Goal: Task Accomplishment & Management: Complete application form

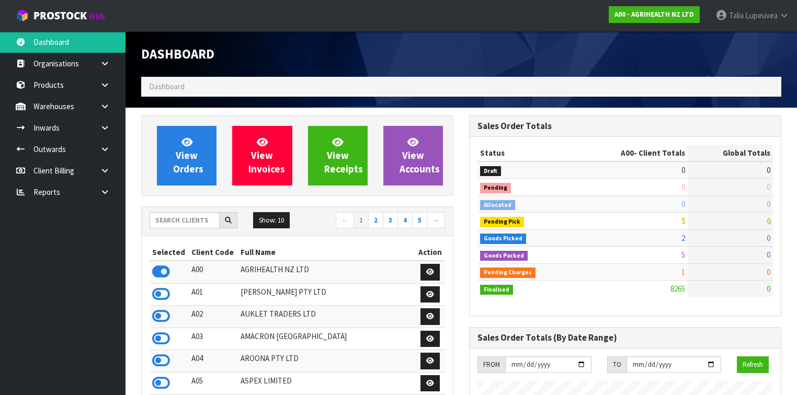
scroll to position [789, 328]
click at [200, 219] on input "text" at bounding box center [185, 220] width 70 height 16
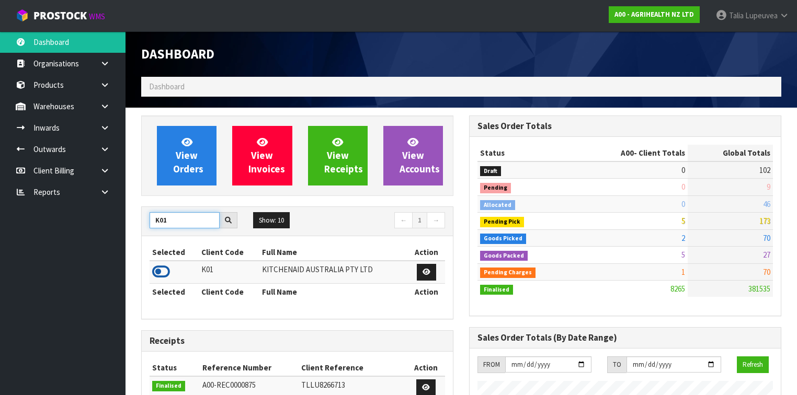
type input "K01"
click at [163, 271] on icon at bounding box center [161, 272] width 18 height 16
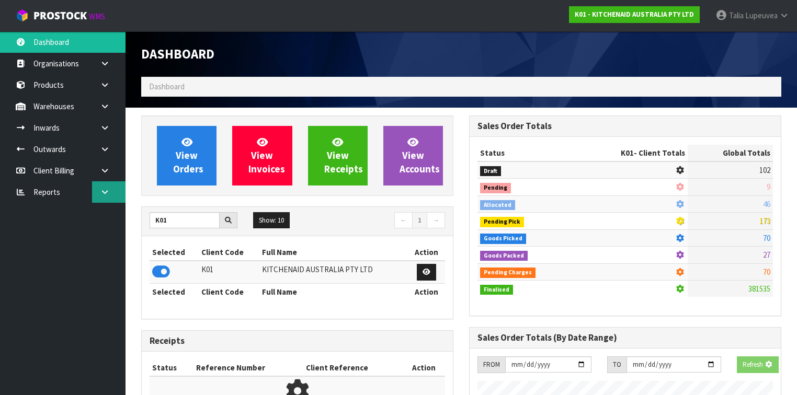
scroll to position [650, 328]
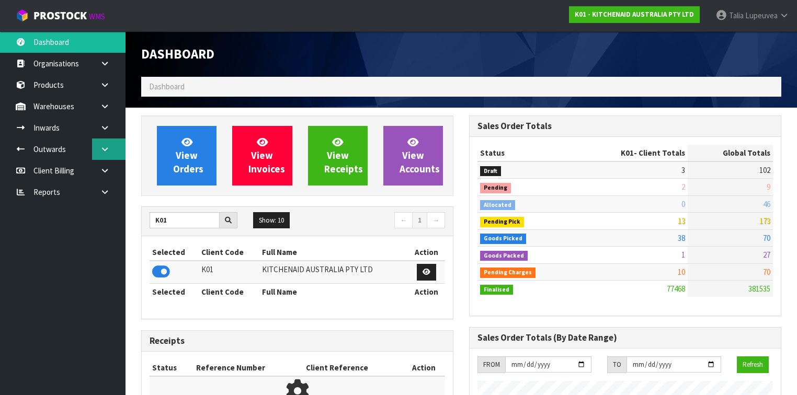
click at [117, 157] on link at bounding box center [108, 149] width 33 height 21
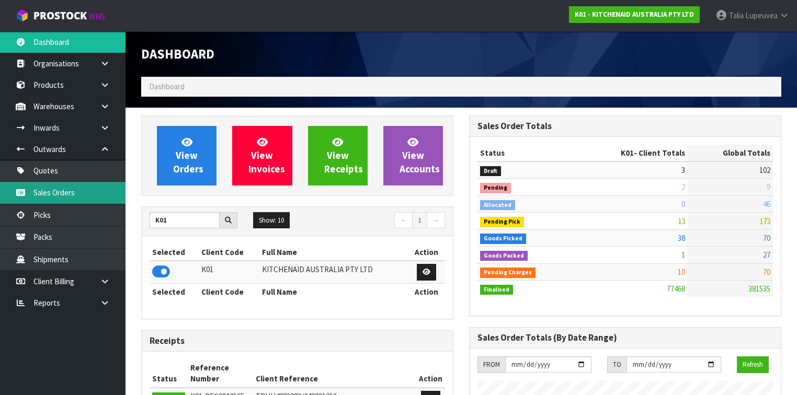
click at [101, 185] on link "Sales Orders" at bounding box center [63, 192] width 126 height 21
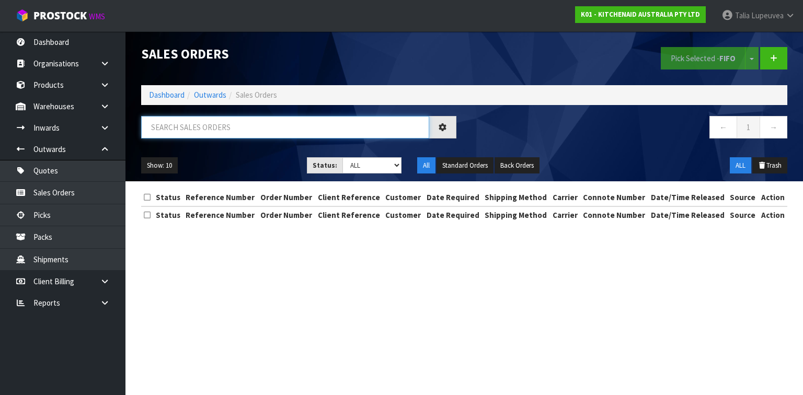
click at [208, 132] on input "text" at bounding box center [285, 127] width 288 height 22
type input "JOB-0412978"
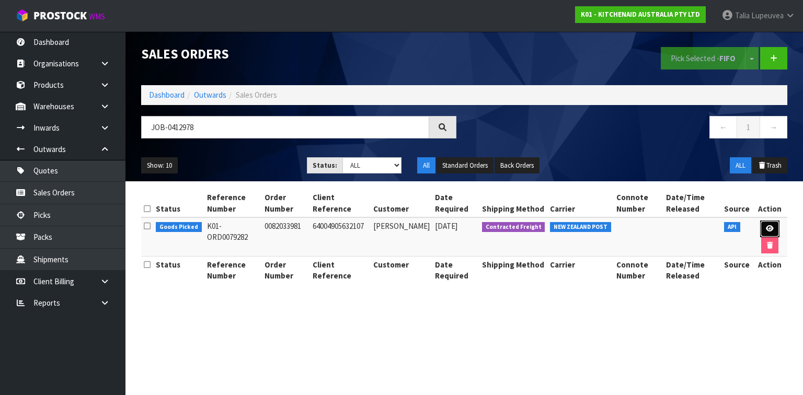
click at [766, 225] on icon at bounding box center [770, 228] width 8 height 7
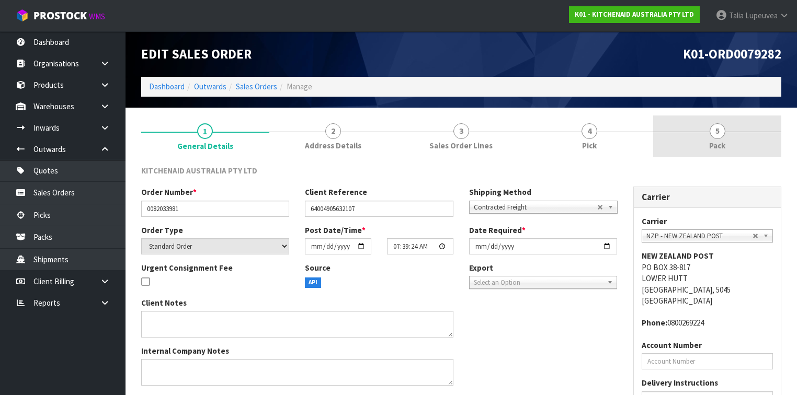
click at [755, 145] on link "5 Pack" at bounding box center [717, 136] width 128 height 41
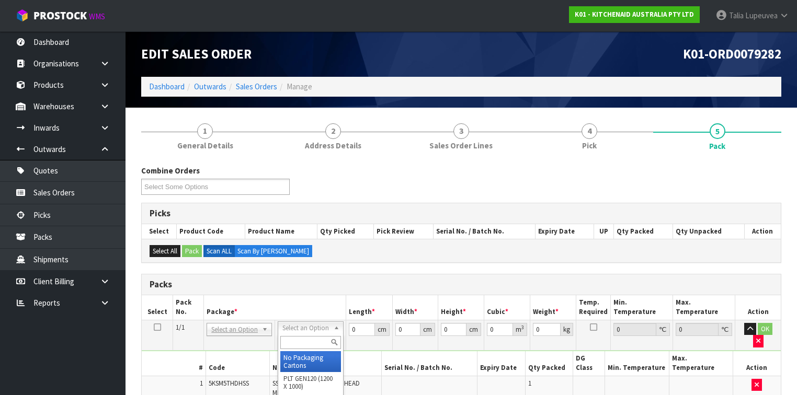
click at [314, 337] on input "text" at bounding box center [310, 342] width 60 height 13
type input "OWN"
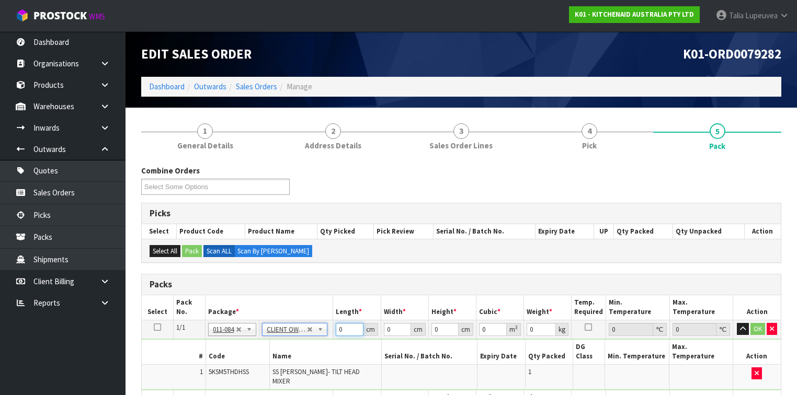
type input "0.55"
drag, startPoint x: 347, startPoint y: 333, endPoint x: 330, endPoint y: 333, distance: 17.3
click at [330, 333] on tr "1/1 NONE 007-001 007-002 007-004 007-009 007-013 007-014 007-015 007-017 007-01…" at bounding box center [461, 329] width 639 height 19
type input "30"
type input "26"
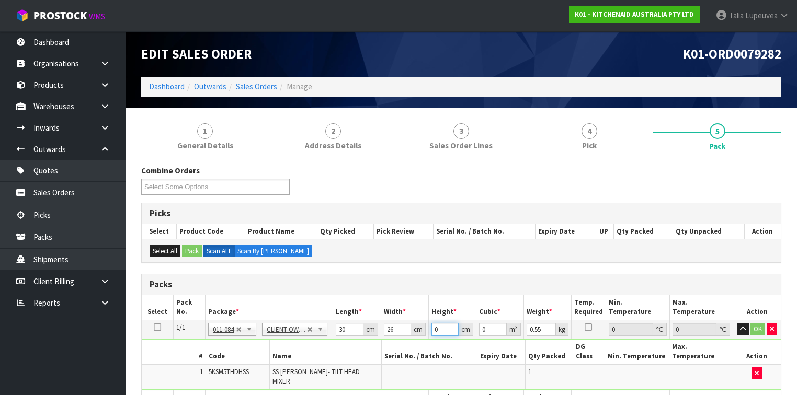
type input "1"
type input "0.00078"
type input "12"
type input "0.00936"
type input "12"
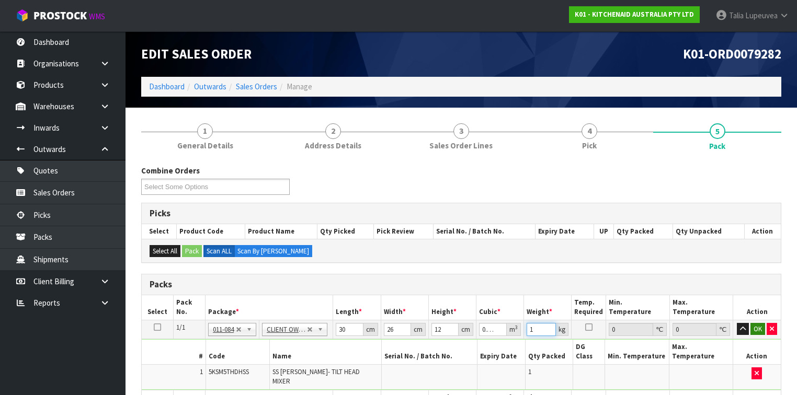
type input "1"
click at [754, 324] on button "OK" at bounding box center [758, 329] width 15 height 13
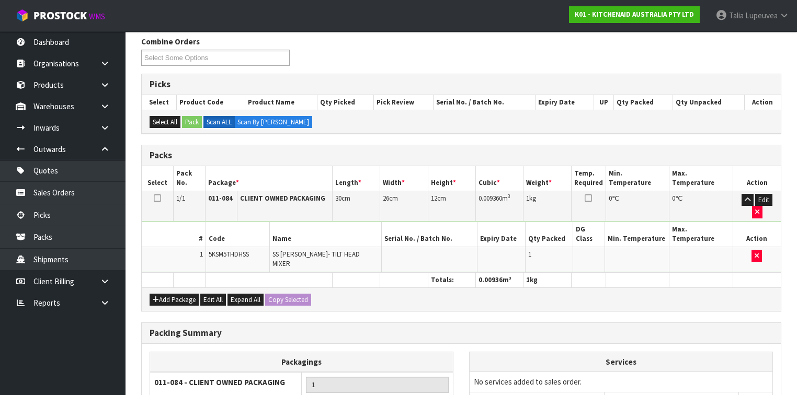
scroll to position [210, 0]
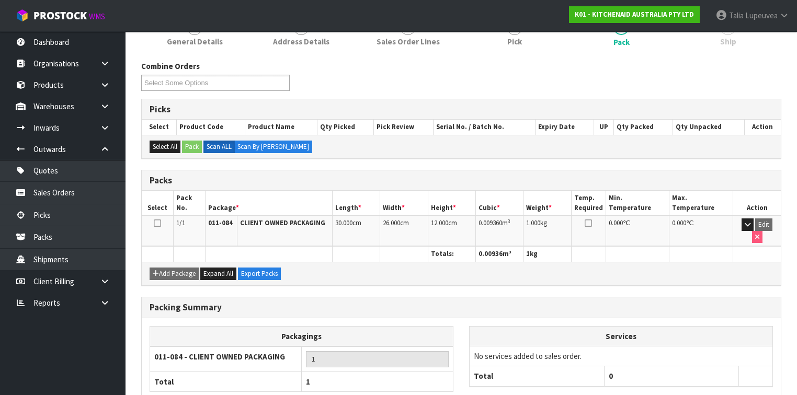
scroll to position [192, 0]
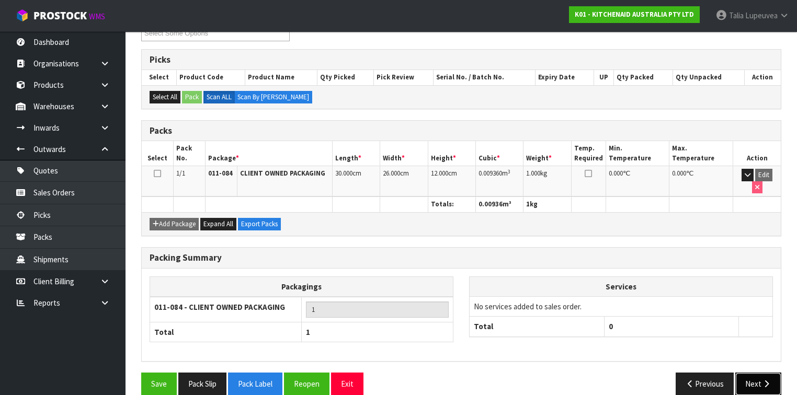
drag, startPoint x: 761, startPoint y: 360, endPoint x: 561, endPoint y: 346, distance: 200.8
click at [761, 373] on button "Next" at bounding box center [758, 384] width 46 height 22
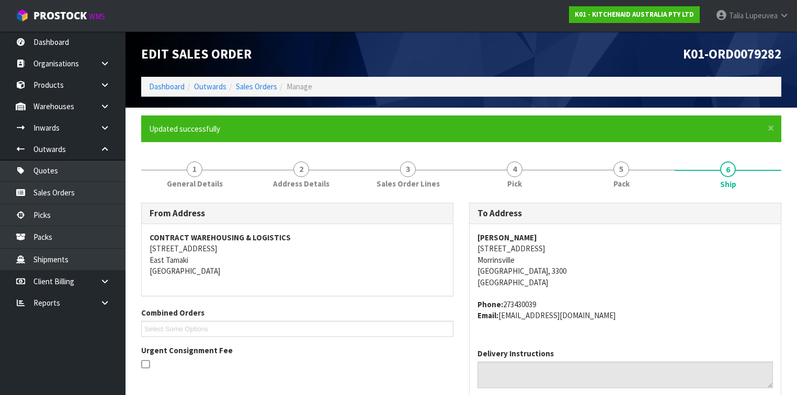
scroll to position [251, 0]
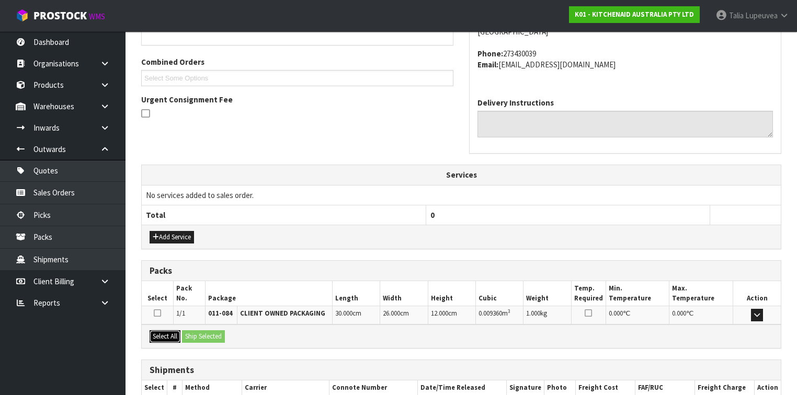
drag, startPoint x: 168, startPoint y: 331, endPoint x: 199, endPoint y: 332, distance: 30.4
click at [169, 331] on button "Select All" at bounding box center [165, 337] width 31 height 13
click at [199, 332] on button "Ship Selected" at bounding box center [203, 337] width 43 height 13
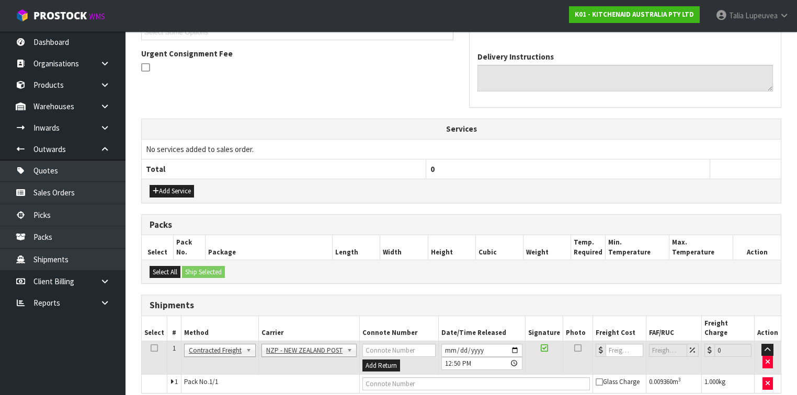
scroll to position [332, 0]
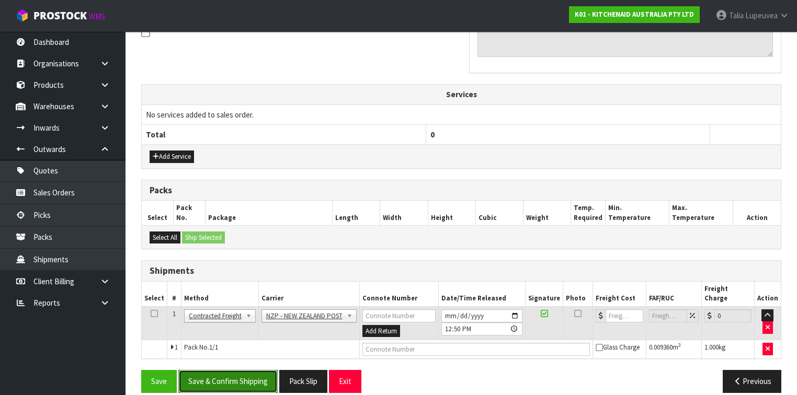
click at [236, 370] on button "Save & Confirm Shipping" at bounding box center [227, 381] width 99 height 22
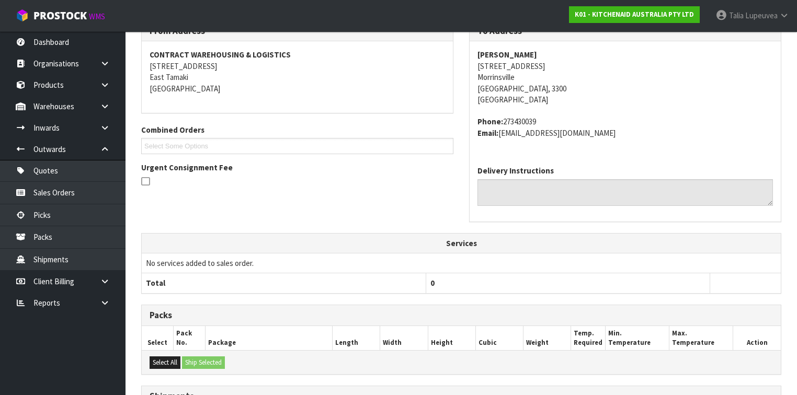
scroll to position [318, 0]
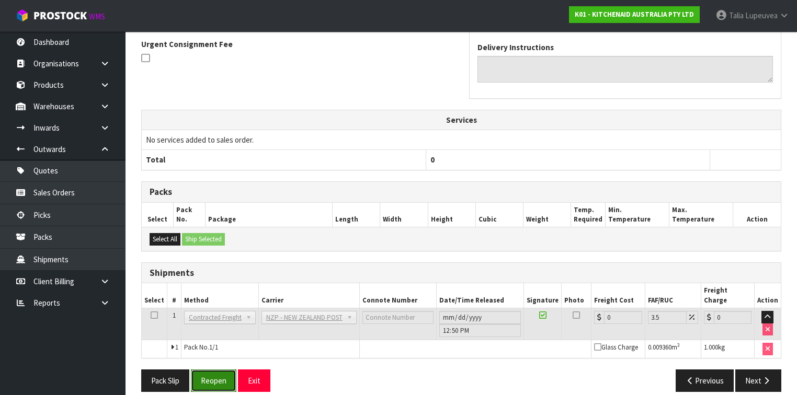
click at [222, 370] on button "Reopen" at bounding box center [214, 381] width 46 height 22
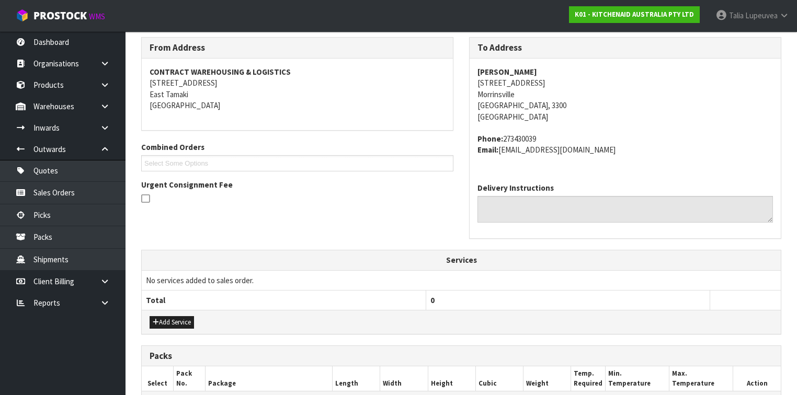
scroll to position [293, 0]
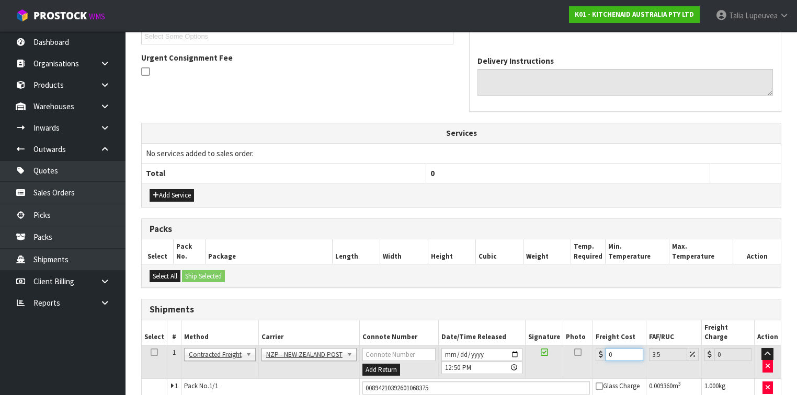
drag, startPoint x: 611, startPoint y: 342, endPoint x: 598, endPoint y: 343, distance: 12.7
click at [598, 348] on div "0" at bounding box center [619, 354] width 47 height 13
type input "7"
type input "7.24"
type input "7.3"
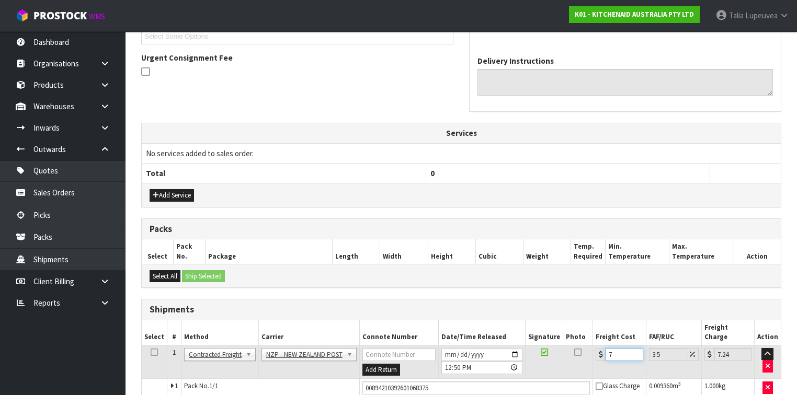
type input "7.56"
type input "7.31"
type input "7.57"
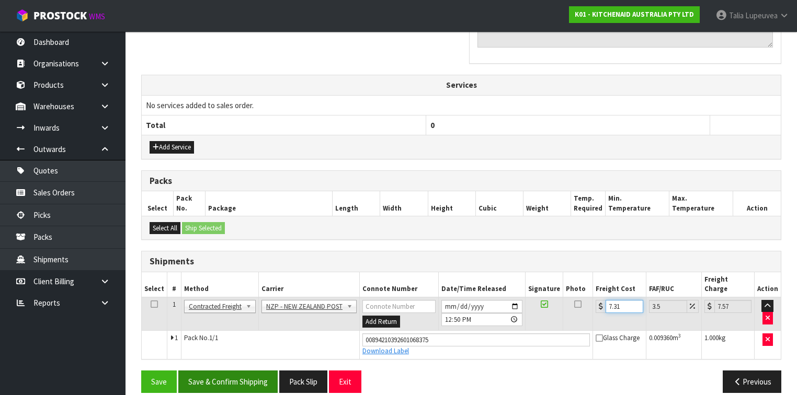
type input "7.31"
click at [252, 371] on button "Save & Confirm Shipping" at bounding box center [227, 382] width 99 height 22
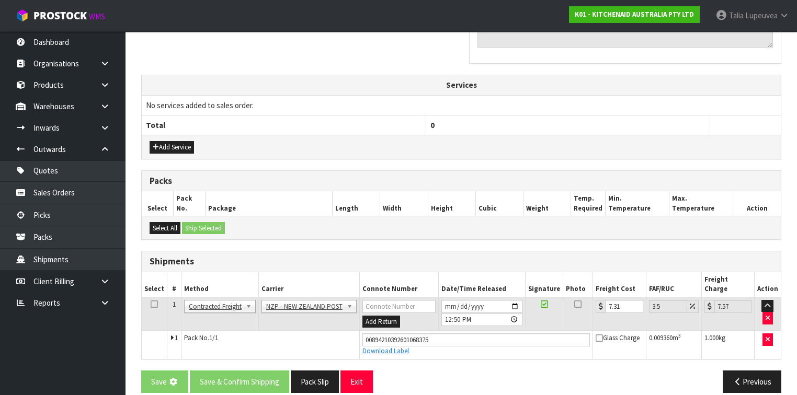
scroll to position [0, 0]
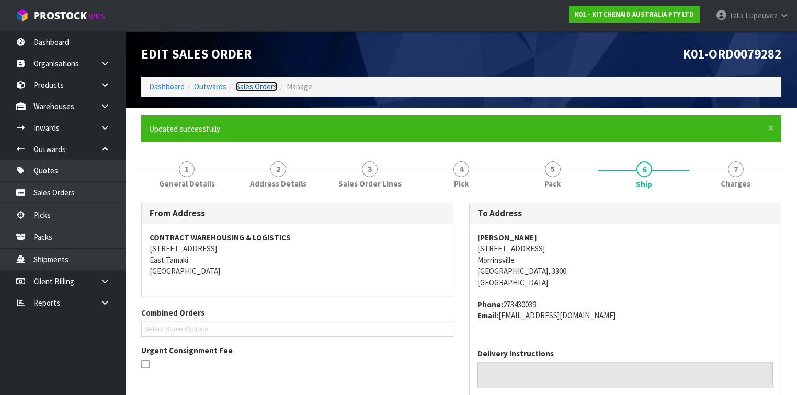
click at [254, 84] on link "Sales Orders" at bounding box center [256, 87] width 41 height 10
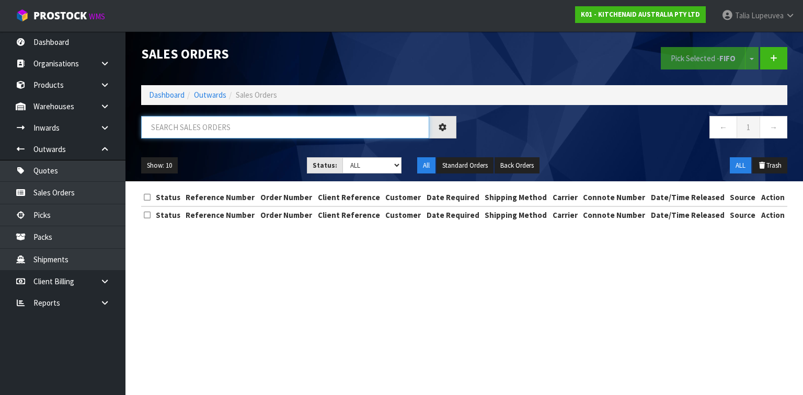
click at [242, 130] on input "text" at bounding box center [285, 127] width 288 height 22
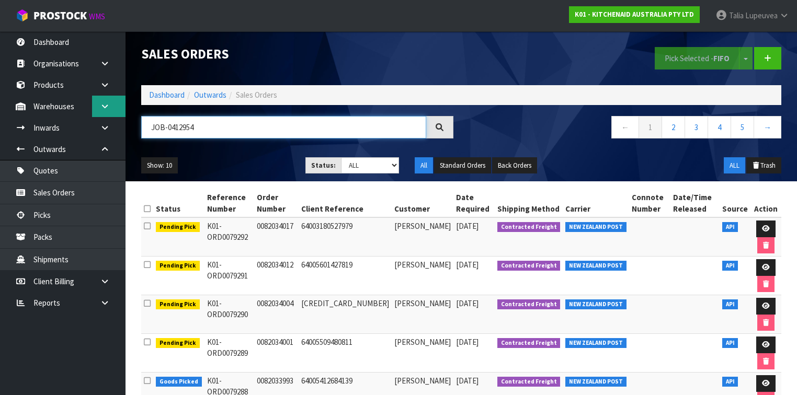
type input "JOB-0412954"
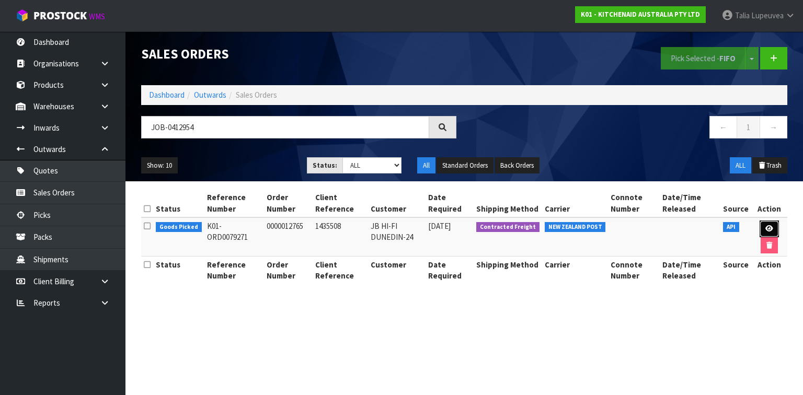
click at [767, 229] on icon at bounding box center [770, 228] width 8 height 7
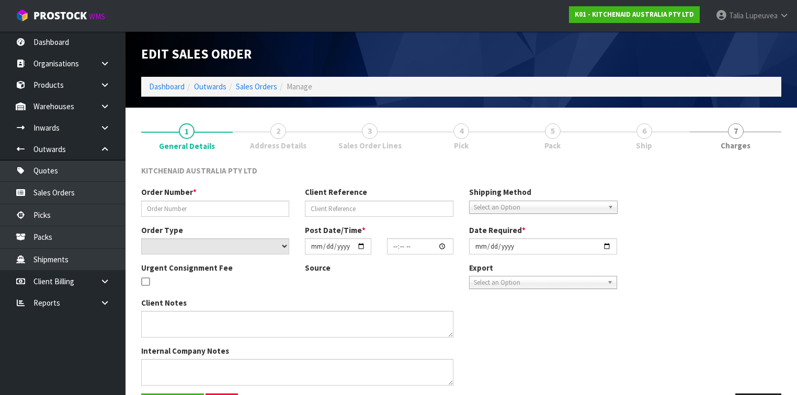
type input "0000012765"
type input "1435508"
select select "number:0"
type input "[DATE]"
type input "19:33:02.000"
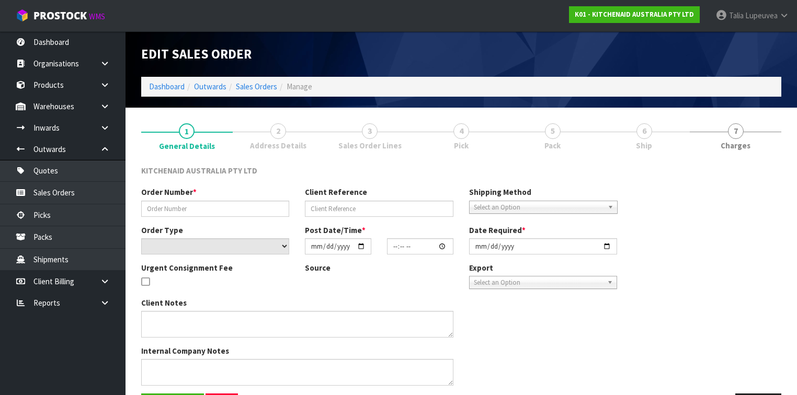
type input "[DATE]"
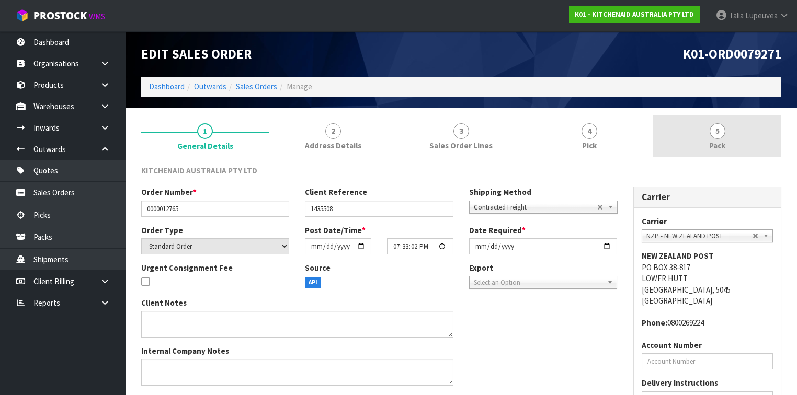
click at [687, 132] on link "5 Pack" at bounding box center [717, 136] width 128 height 41
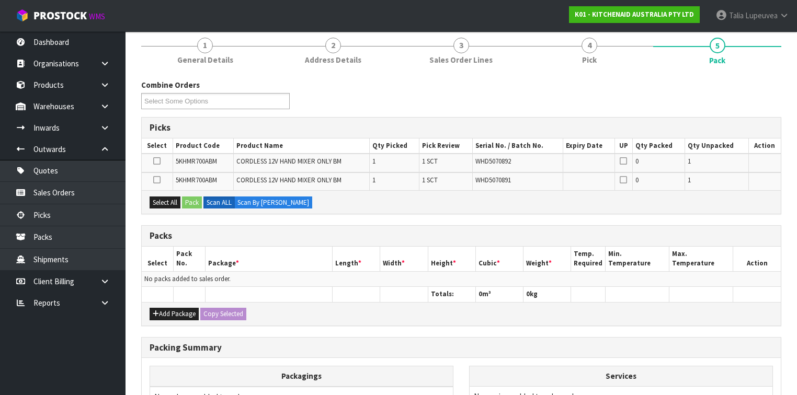
scroll to position [126, 0]
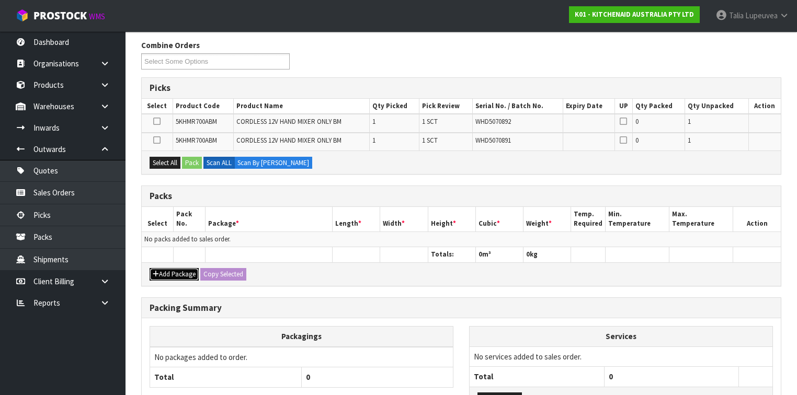
click at [176, 274] on button "Add Package" at bounding box center [174, 274] width 49 height 13
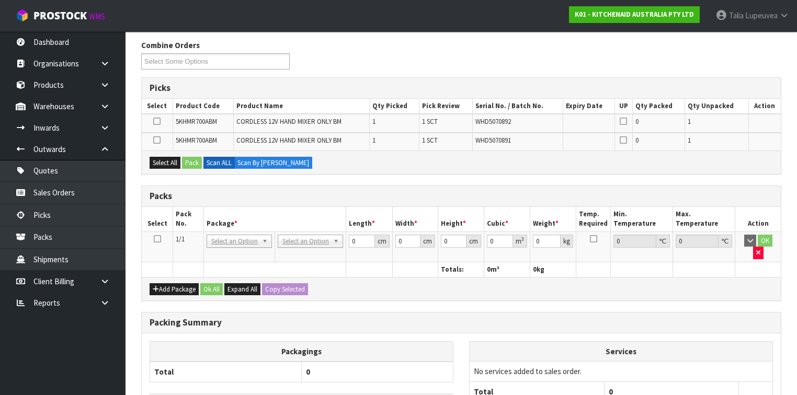
click at [157, 239] on icon at bounding box center [157, 239] width 7 height 1
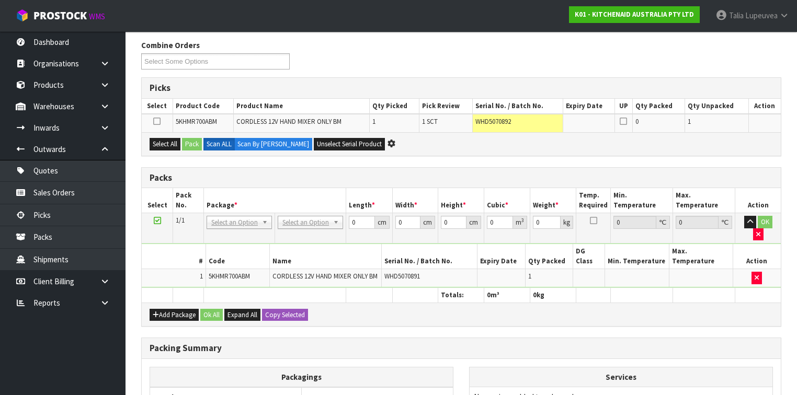
scroll to position [0, 0]
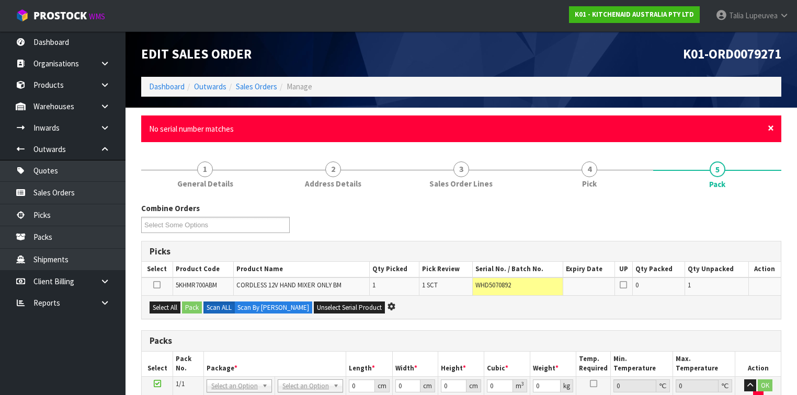
click at [770, 127] on span "×" at bounding box center [771, 128] width 6 height 15
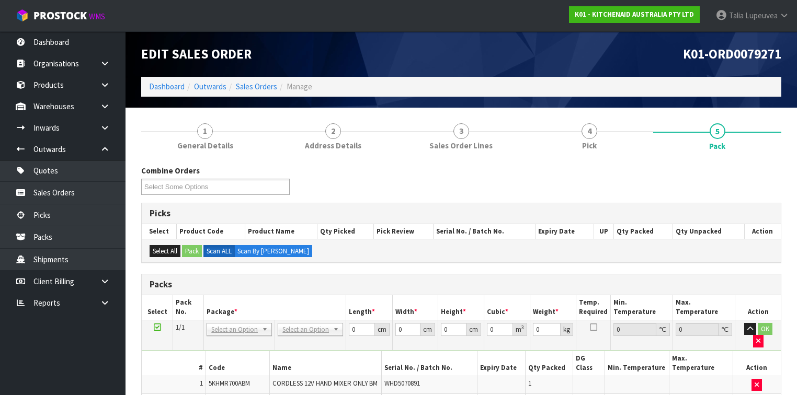
scroll to position [126, 0]
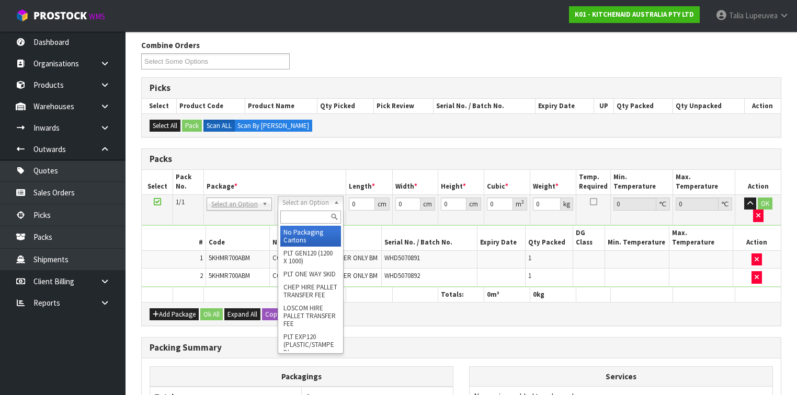
click at [301, 220] on input "text" at bounding box center [310, 217] width 60 height 13
type input "OWN"
drag, startPoint x: 297, startPoint y: 233, endPoint x: 342, endPoint y: 217, distance: 47.1
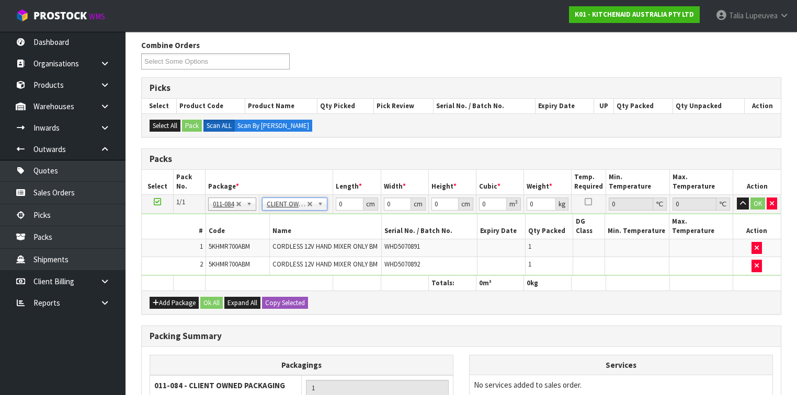
type input "2.56"
drag, startPoint x: 342, startPoint y: 204, endPoint x: 322, endPoint y: 209, distance: 20.6
click at [322, 209] on tr "1/1 NONE 007-001 007-002 007-004 007-009 007-013 007-014 007-015 007-017 007-01…" at bounding box center [461, 204] width 639 height 19
type input "29"
type input "23"
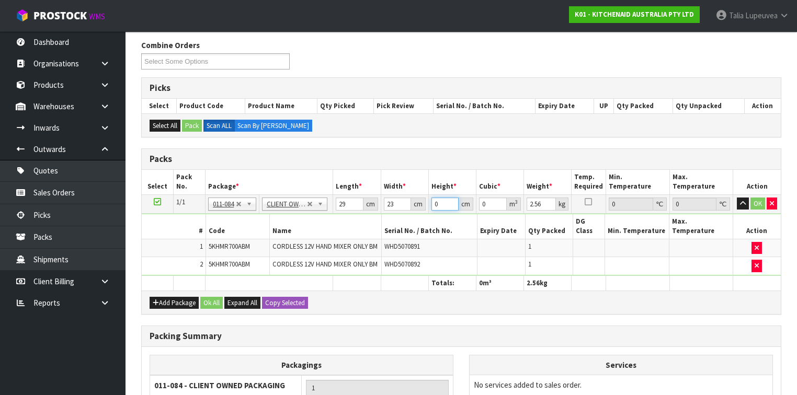
type input "2"
type input "0.001334"
type input "24"
type input "0.016008"
type input "24"
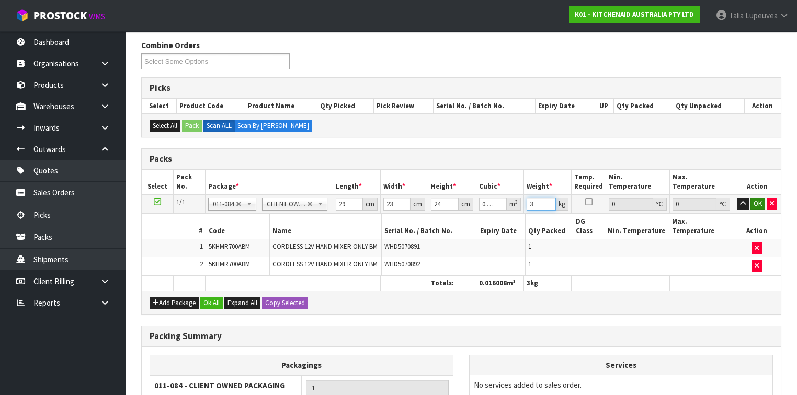
type input "3"
click at [762, 199] on button "OK" at bounding box center [758, 204] width 15 height 13
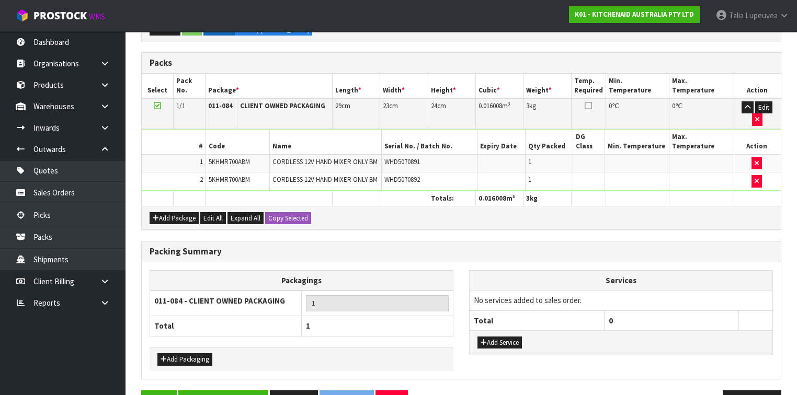
scroll to position [228, 0]
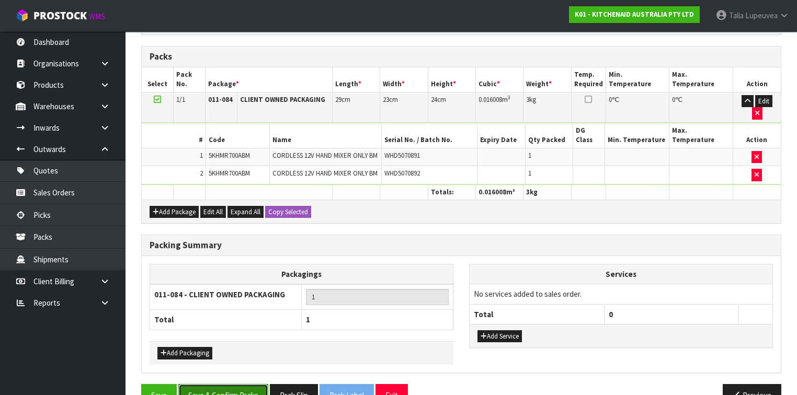
click at [253, 384] on button "Save & Confirm Packs" at bounding box center [223, 395] width 90 height 22
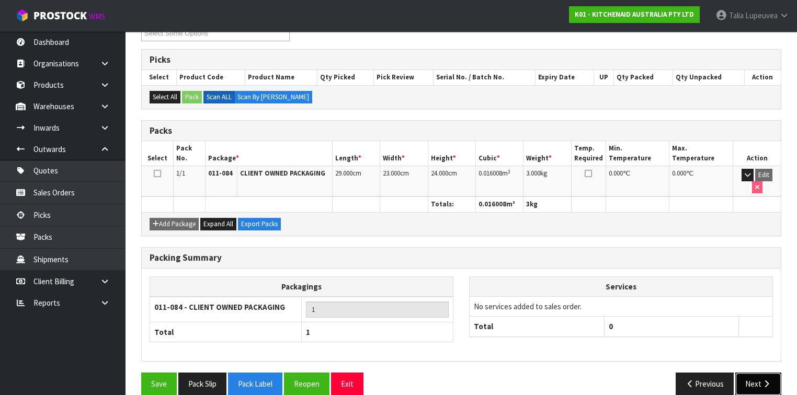
click at [747, 373] on button "Next" at bounding box center [758, 384] width 46 height 22
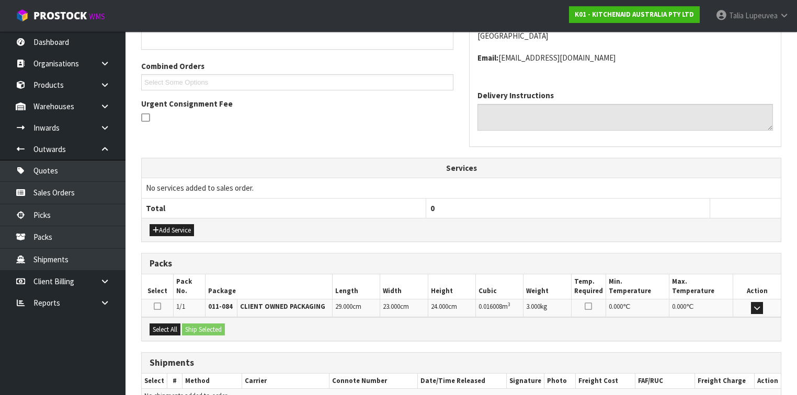
scroll to position [302, 0]
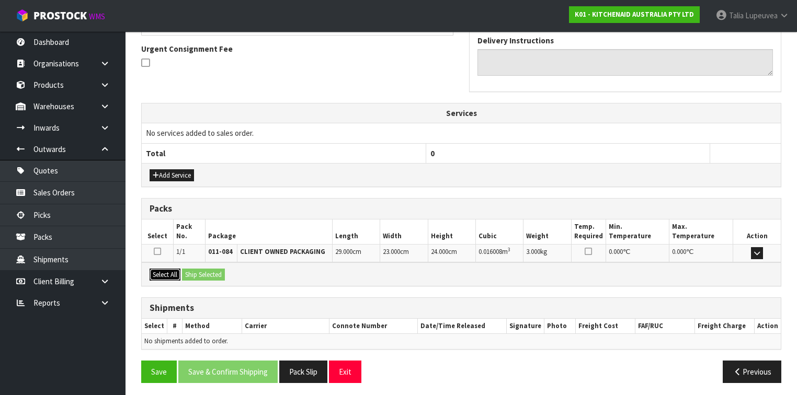
click at [173, 271] on button "Select All" at bounding box center [165, 275] width 31 height 13
click at [197, 271] on button "Ship Selected" at bounding box center [203, 275] width 43 height 13
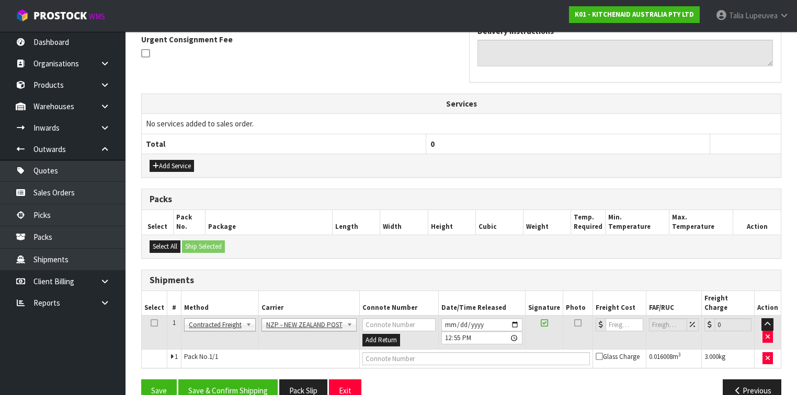
scroll to position [320, 0]
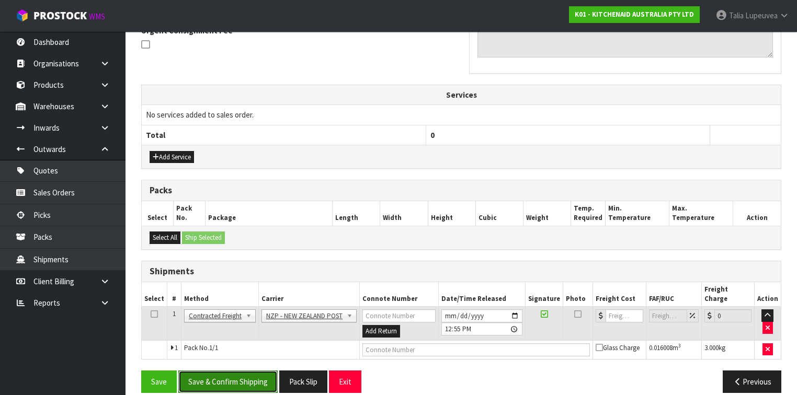
click at [234, 371] on button "Save & Confirm Shipping" at bounding box center [227, 382] width 99 height 22
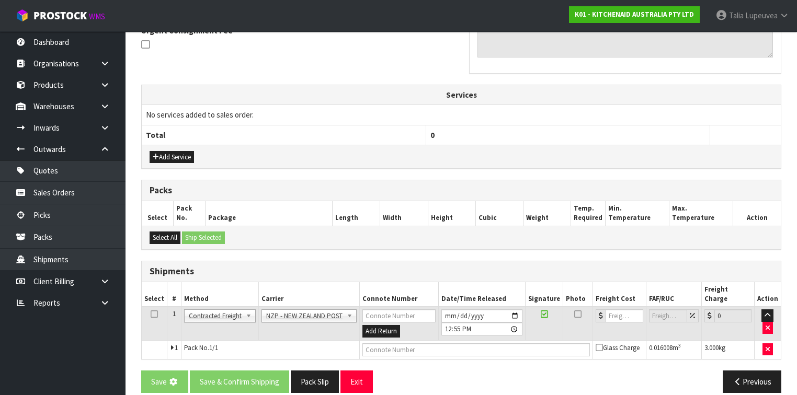
scroll to position [0, 0]
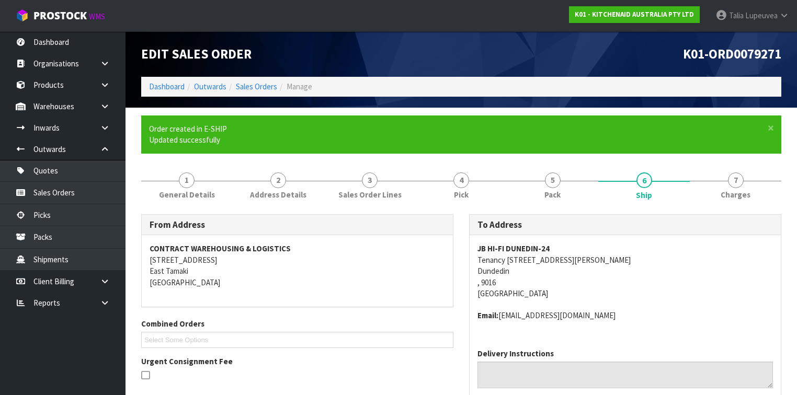
drag, startPoint x: 476, startPoint y: 262, endPoint x: 656, endPoint y: 262, distance: 179.9
click at [655, 262] on div "JB HI-FI DUNEDIN-24 Tenancy [STREET_ADDRESS][PERSON_NAME] Email: [EMAIL_ADDRESS…" at bounding box center [625, 287] width 311 height 105
copy address "Tenancy [STREET_ADDRESS][PERSON_NAME]"
click at [640, 263] on address "JB HI-FI DUNEDIN-24 Tenancy [STREET_ADDRESS][PERSON_NAME]" at bounding box center [626, 271] width 296 height 56
drag, startPoint x: 478, startPoint y: 261, endPoint x: 650, endPoint y: 262, distance: 172.6
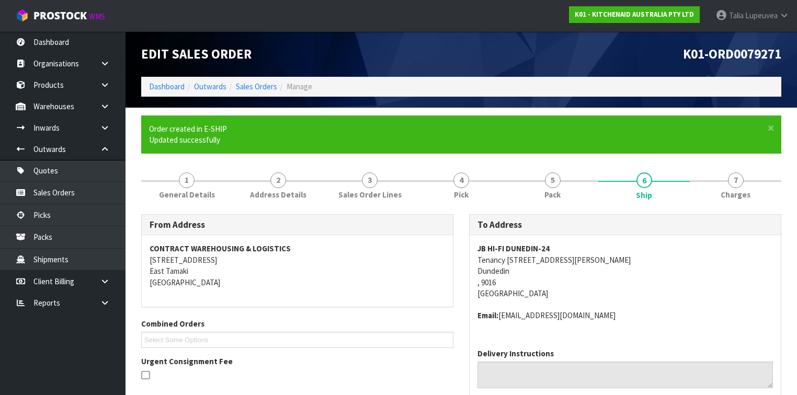
click at [650, 262] on div "JB HI-FI DUNEDIN-24 Tenancy [STREET_ADDRESS][PERSON_NAME] Email: [EMAIL_ADDRESS…" at bounding box center [625, 287] width 311 height 105
click at [672, 262] on address "JB HI-FI DUNEDIN-24 Tenancy [STREET_ADDRESS][PERSON_NAME]" at bounding box center [626, 271] width 296 height 56
drag, startPoint x: 474, startPoint y: 263, endPoint x: 672, endPoint y: 259, distance: 198.3
click at [672, 259] on div "JB HI-FI DUNEDIN-24 Tenancy [STREET_ADDRESS][PERSON_NAME] Email: [EMAIL_ADDRESS…" at bounding box center [625, 287] width 311 height 105
copy address "Tenancy [STREET_ADDRESS][PERSON_NAME]"
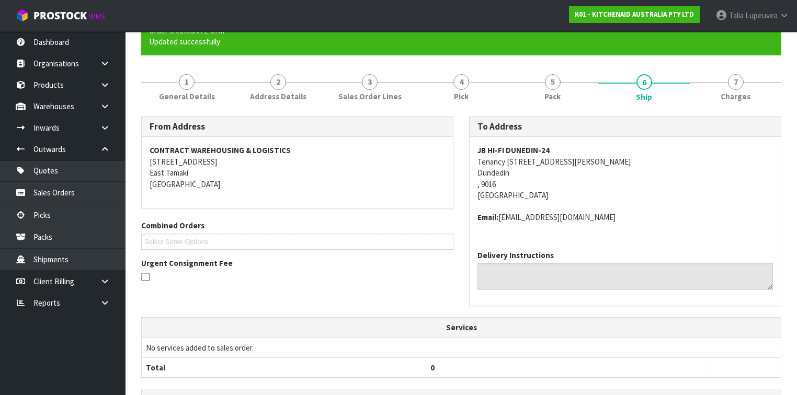
scroll to position [293, 0]
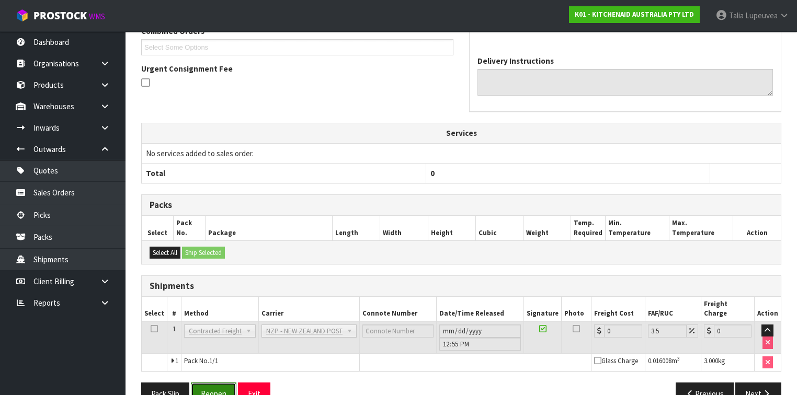
click at [218, 388] on button "Reopen" at bounding box center [214, 394] width 46 height 22
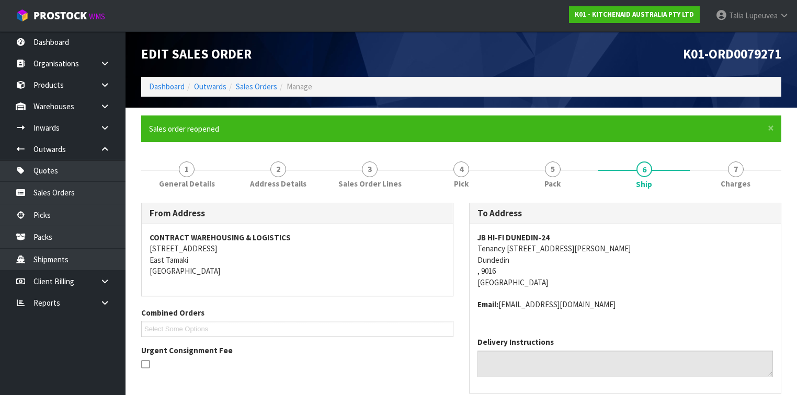
scroll to position [295, 0]
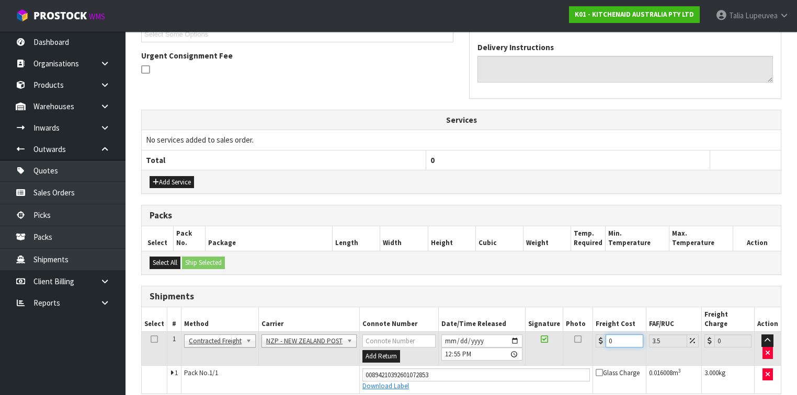
click at [582, 332] on tr "1 Client Local Pickup Customer Local Pickup Company Freight Contracted Freight …" at bounding box center [461, 349] width 639 height 34
type input "1"
type input "1.03"
type input "11"
type input "11.38"
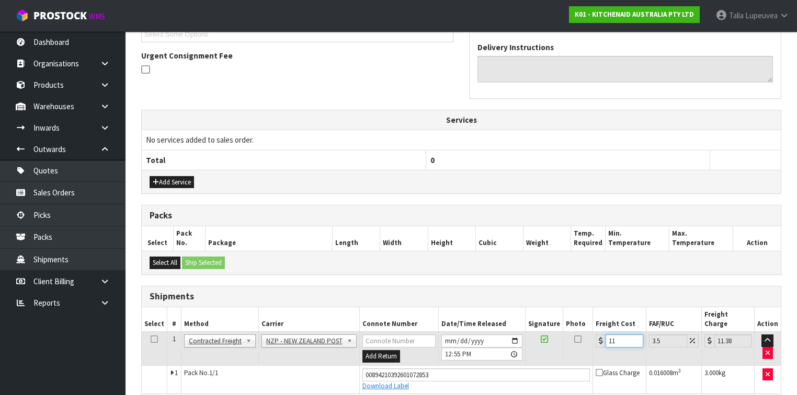
type input "11.1"
type input "11.49"
type input "11.16"
type input "11.55"
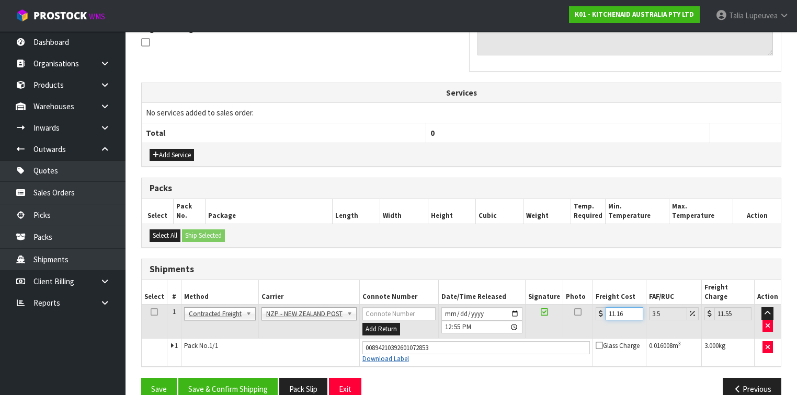
scroll to position [330, 0]
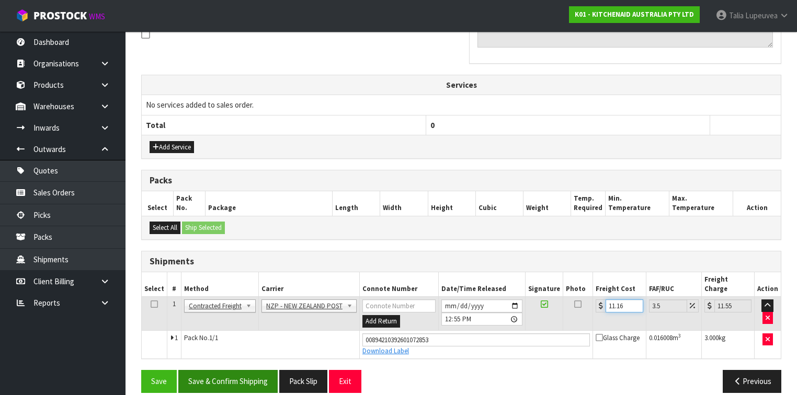
type input "11.16"
click at [259, 370] on button "Save & Confirm Shipping" at bounding box center [227, 381] width 99 height 22
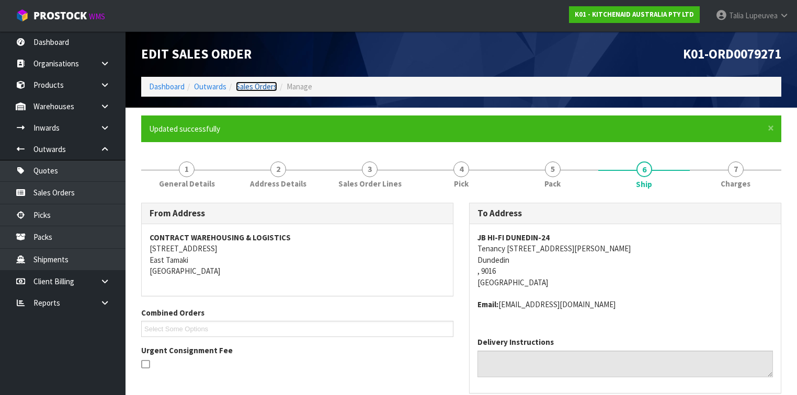
click at [255, 84] on link "Sales Orders" at bounding box center [256, 87] width 41 height 10
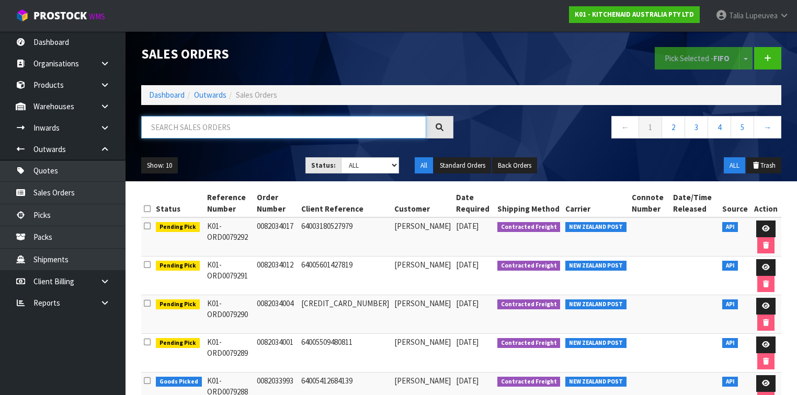
click at [204, 125] on input "text" at bounding box center [283, 127] width 285 height 22
type input "JOB-0412965"
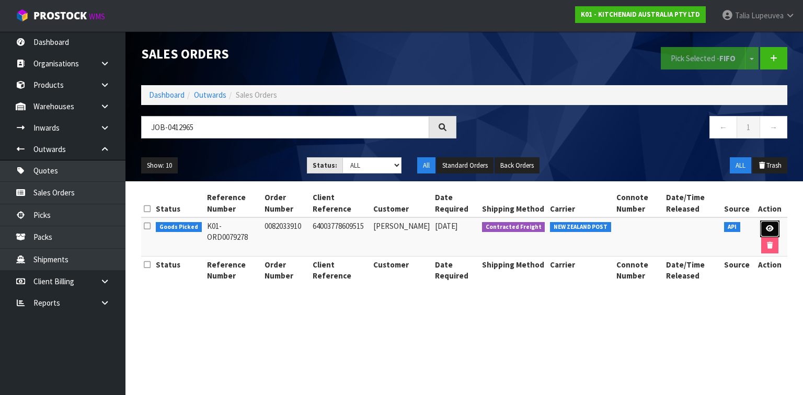
click at [771, 225] on icon at bounding box center [770, 228] width 8 height 7
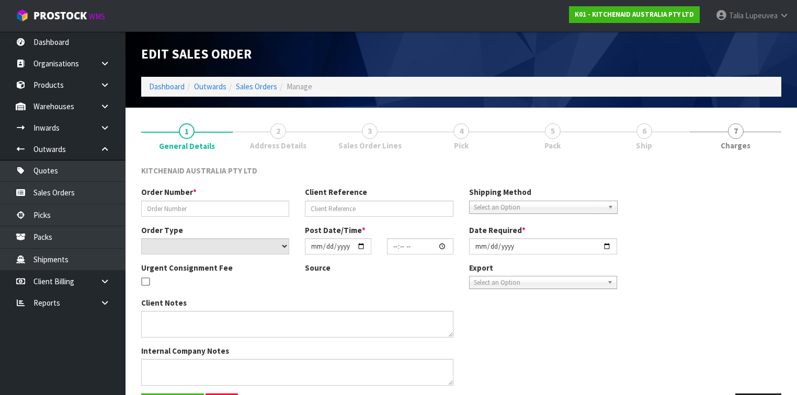
type input "0082033910"
type input "64003778609515"
select select "number:0"
type input "[DATE]"
type input "21:39:40.000"
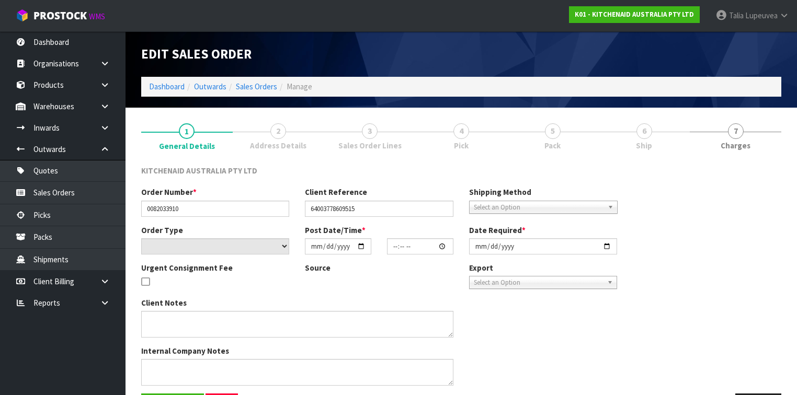
type input "[DATE]"
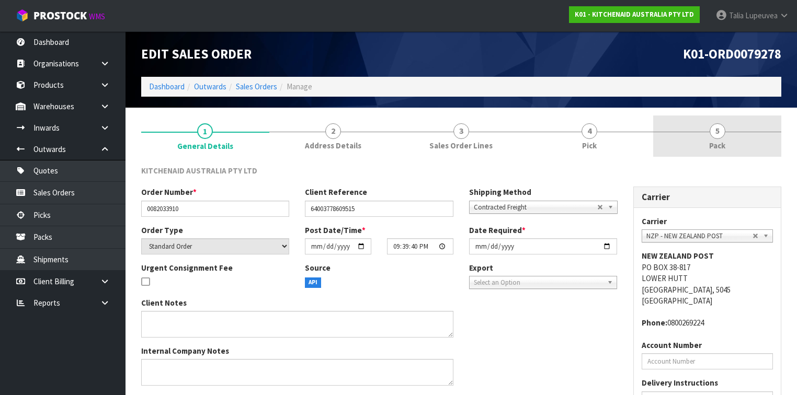
click at [713, 152] on link "5 Pack" at bounding box center [717, 136] width 128 height 41
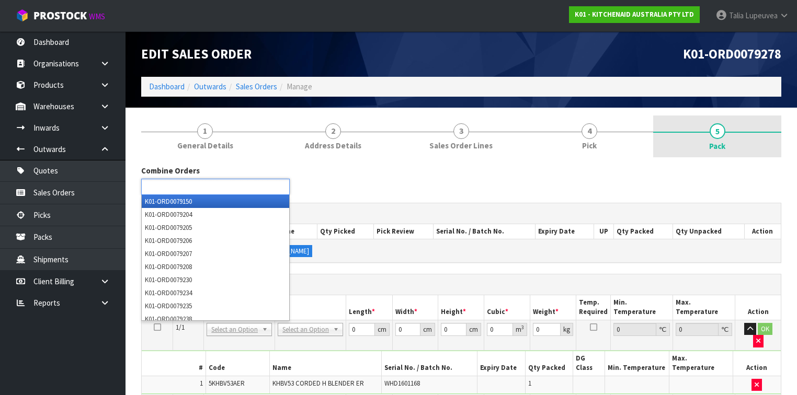
click at [703, 148] on link "5 Pack" at bounding box center [717, 137] width 128 height 42
type input "Select Some Options"
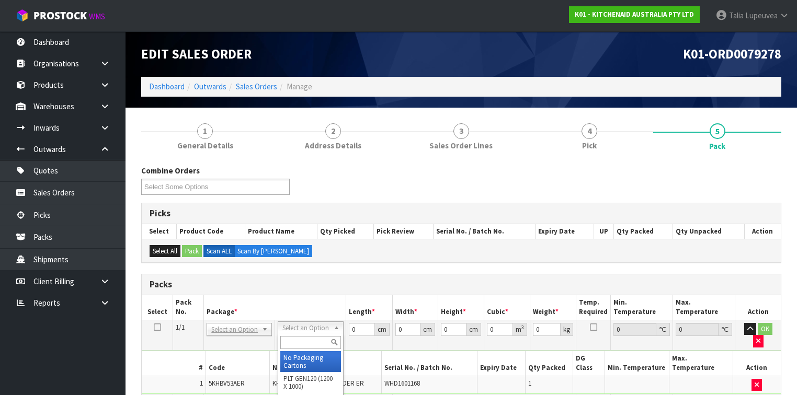
click at [293, 339] on input "text" at bounding box center [310, 342] width 60 height 13
type input "OC"
drag, startPoint x: 325, startPoint y: 365, endPoint x: 350, endPoint y: 360, distance: 25.5
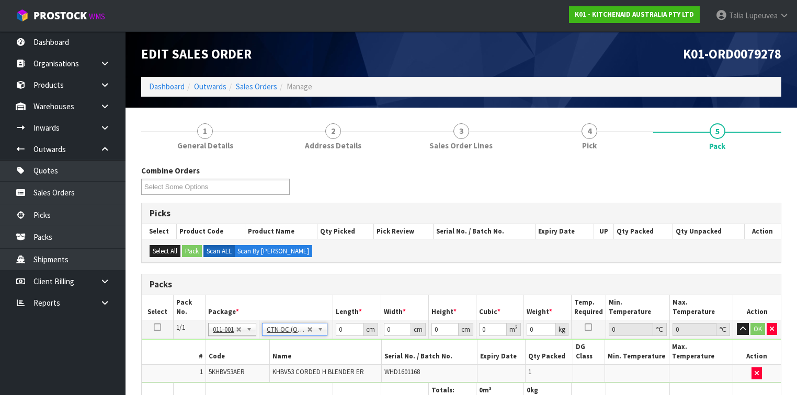
type input "1.2"
drag, startPoint x: 345, startPoint y: 332, endPoint x: 330, endPoint y: 337, distance: 16.4
click at [326, 335] on tr "1/1 NONE 007-001 007-002 007-004 007-009 007-013 007-014 007-015 007-017 007-01…" at bounding box center [461, 329] width 639 height 19
type input "23"
type input "17"
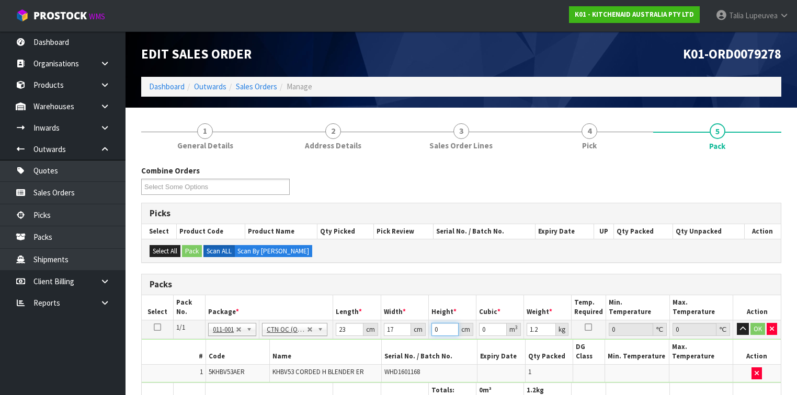
type input "3"
type input "0.001173"
type input "34"
type input "0.013294"
type input "34"
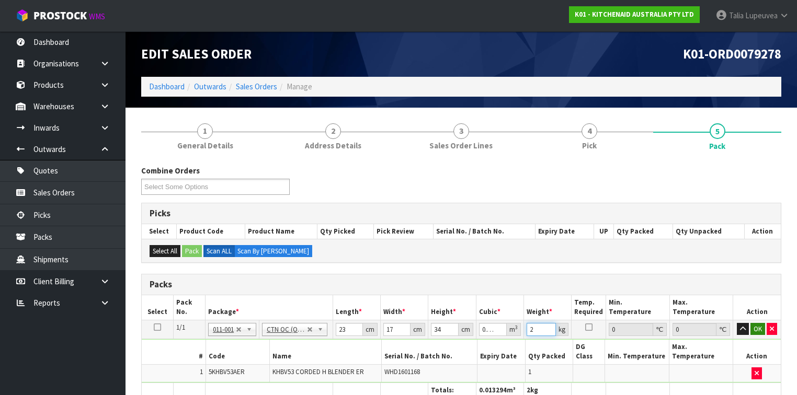
type input "2"
click at [755, 331] on button "OK" at bounding box center [758, 329] width 15 height 13
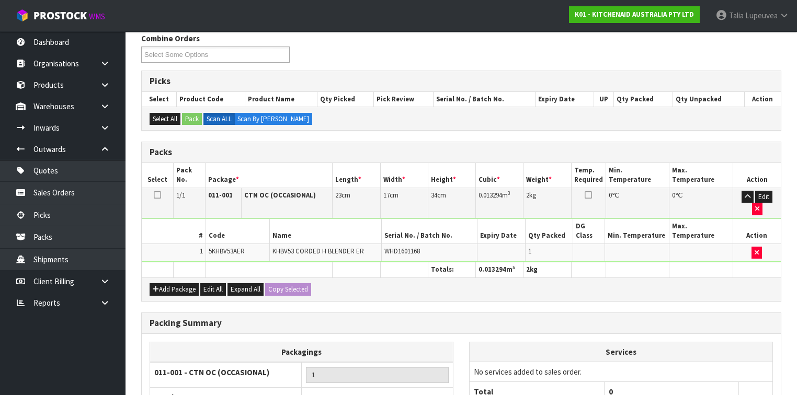
scroll to position [210, 0]
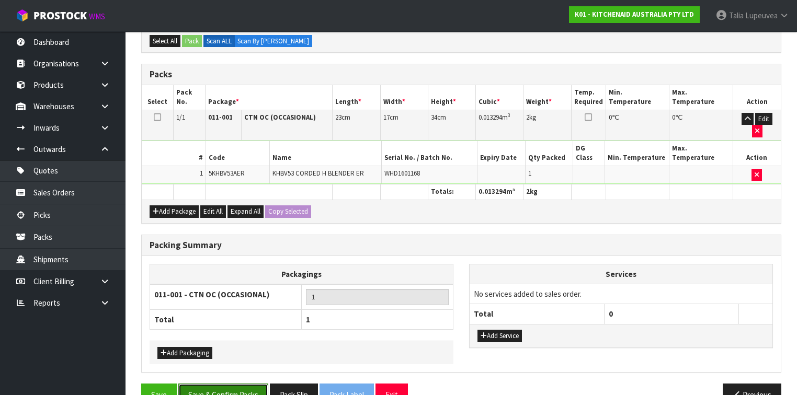
click at [239, 384] on button "Save & Confirm Packs" at bounding box center [223, 395] width 90 height 22
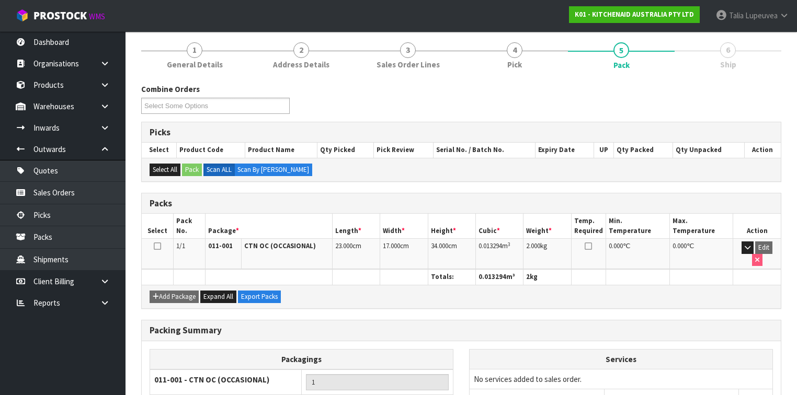
scroll to position [192, 0]
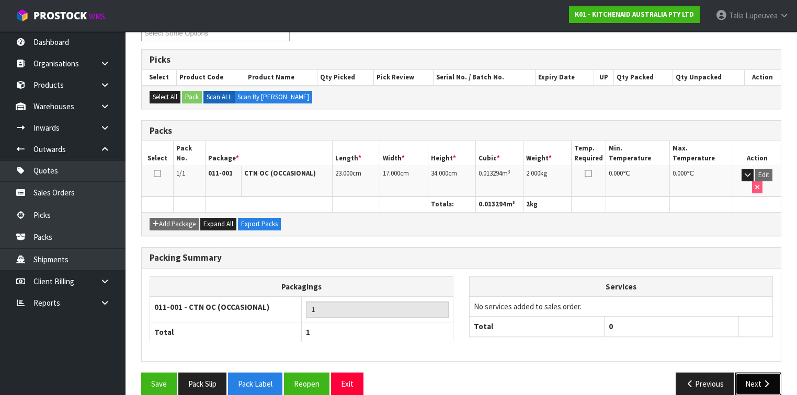
click at [765, 380] on icon "button" at bounding box center [767, 384] width 10 height 8
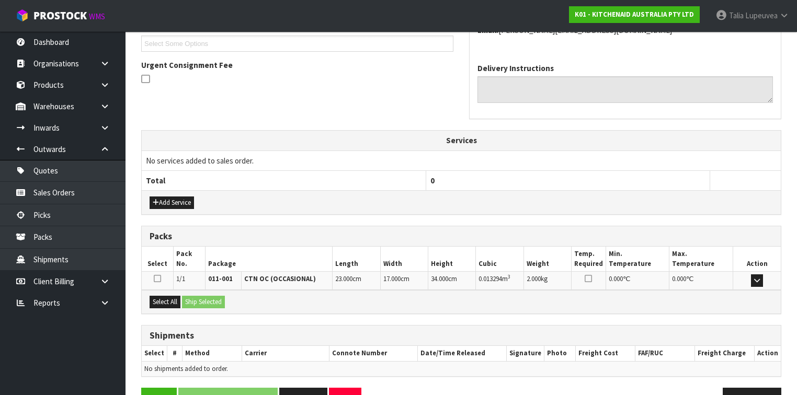
scroll to position [313, 0]
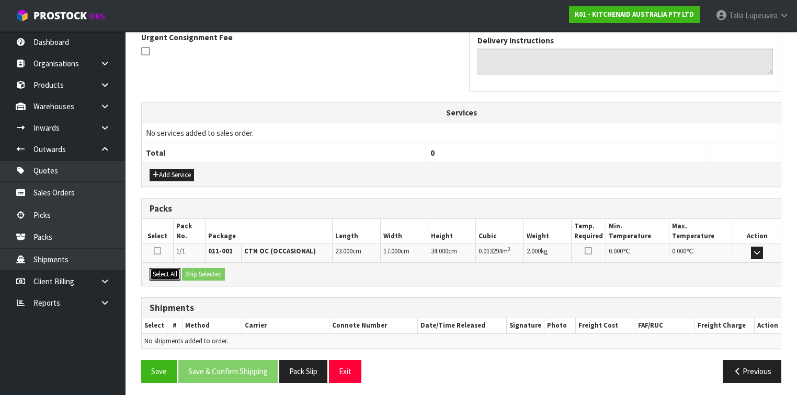
click at [169, 273] on button "Select All" at bounding box center [165, 274] width 31 height 13
click at [218, 270] on button "Ship Selected" at bounding box center [203, 274] width 43 height 13
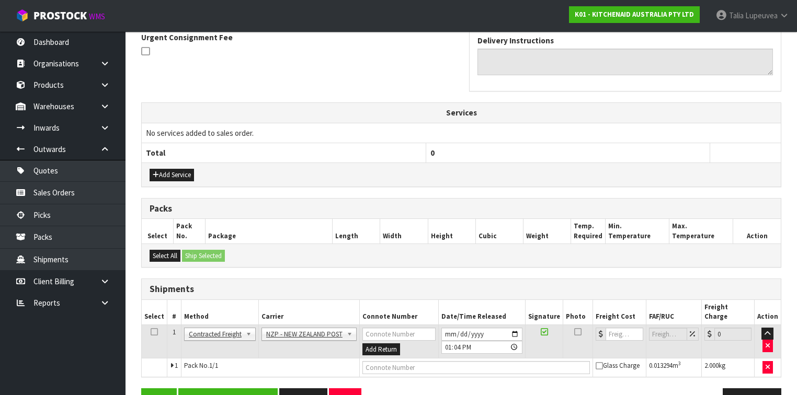
scroll to position [332, 0]
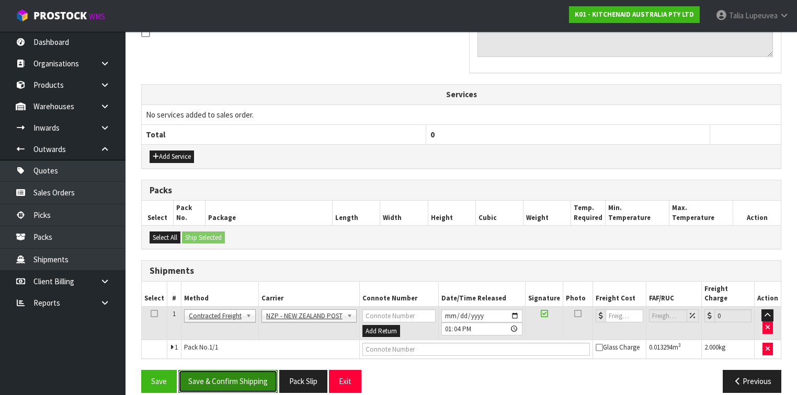
drag, startPoint x: 246, startPoint y: 366, endPoint x: 232, endPoint y: 366, distance: 13.6
click at [244, 370] on button "Save & Confirm Shipping" at bounding box center [227, 381] width 99 height 22
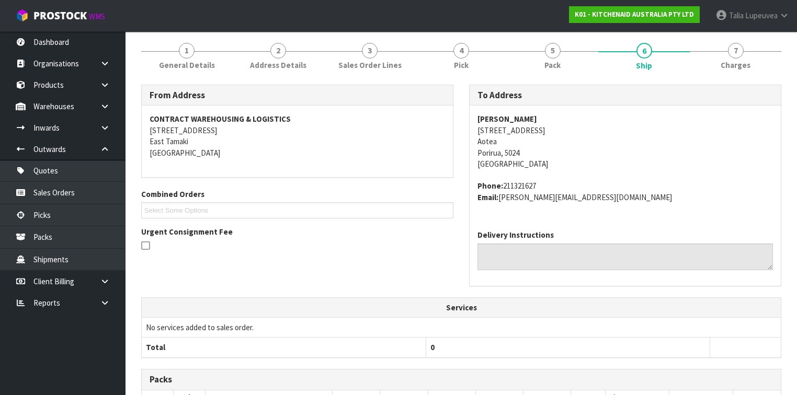
scroll to position [318, 0]
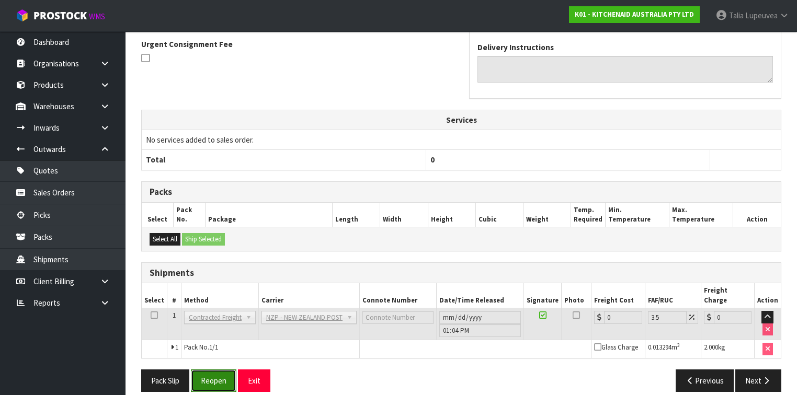
click at [206, 370] on button "Reopen" at bounding box center [214, 381] width 46 height 22
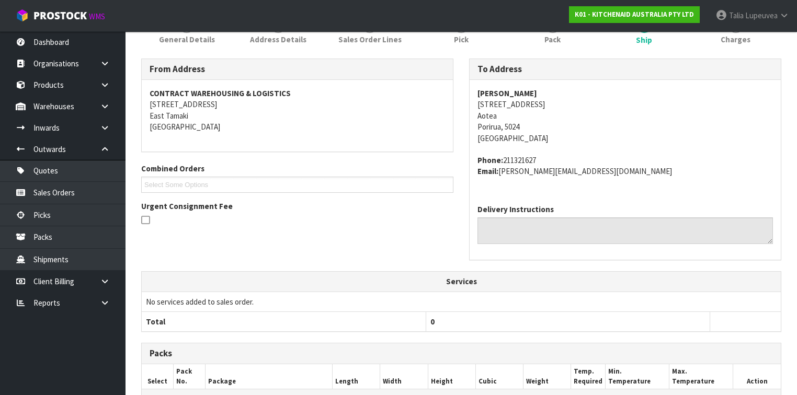
scroll to position [335, 0]
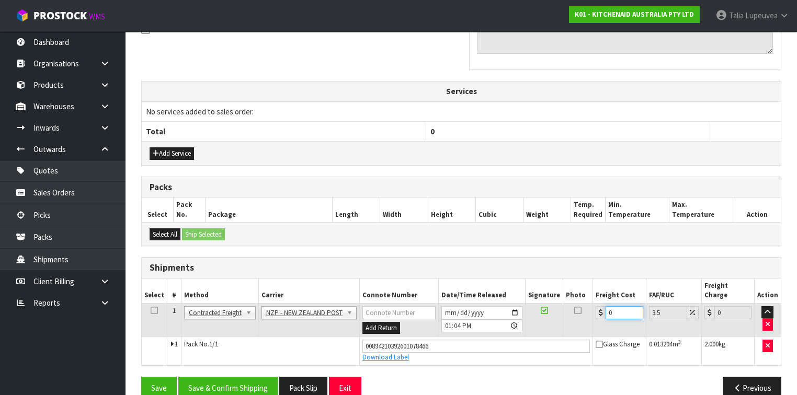
drag, startPoint x: 610, startPoint y: 298, endPoint x: 598, endPoint y: 303, distance: 12.6
click at [598, 307] on div "0" at bounding box center [619, 313] width 47 height 13
type input "8"
type input "8.28"
type input "8.4"
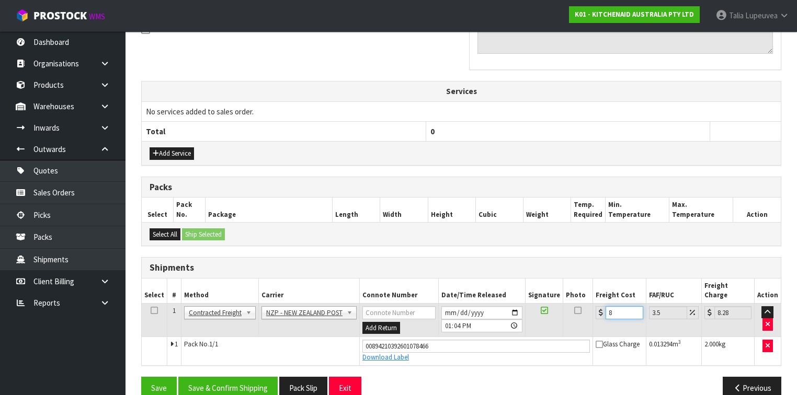
type input "8.69"
type input "8.45"
type input "8.75"
type input "8.45"
click at [267, 377] on button "Save & Confirm Shipping" at bounding box center [227, 388] width 99 height 22
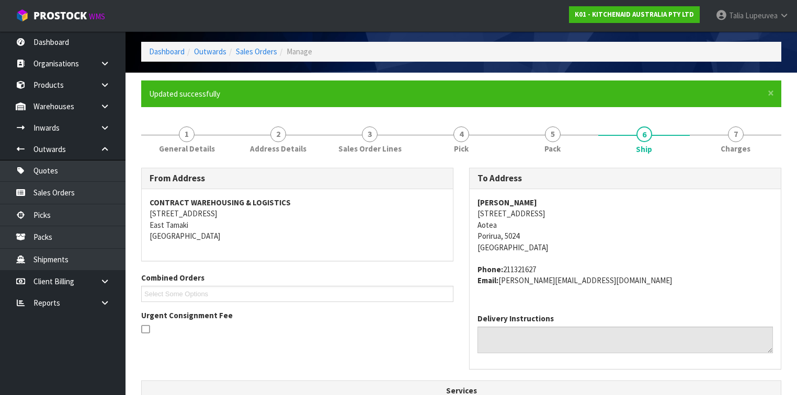
scroll to position [0, 0]
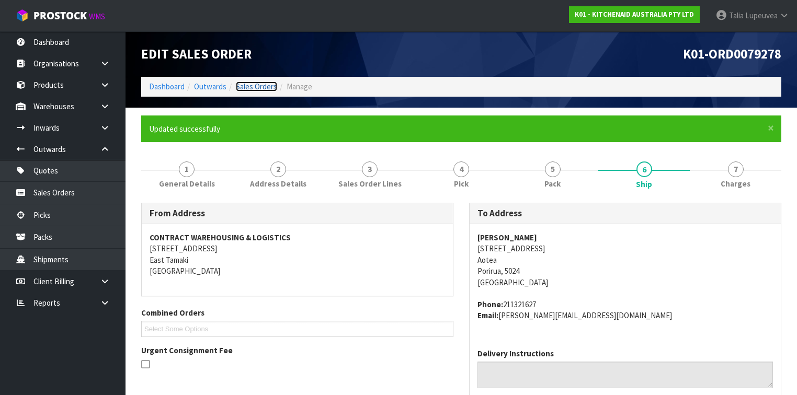
click at [260, 86] on link "Sales Orders" at bounding box center [256, 87] width 41 height 10
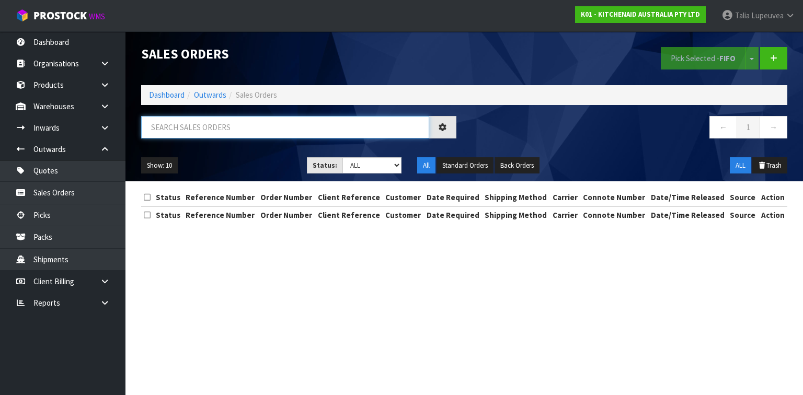
drag, startPoint x: 256, startPoint y: 135, endPoint x: 233, endPoint y: 136, distance: 23.0
click at [251, 137] on input "text" at bounding box center [285, 127] width 288 height 22
type input "JOB-0412895"
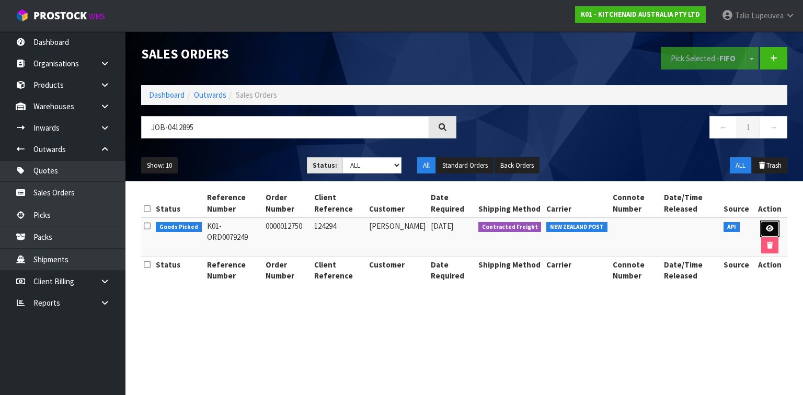
click at [770, 223] on link at bounding box center [770, 229] width 19 height 17
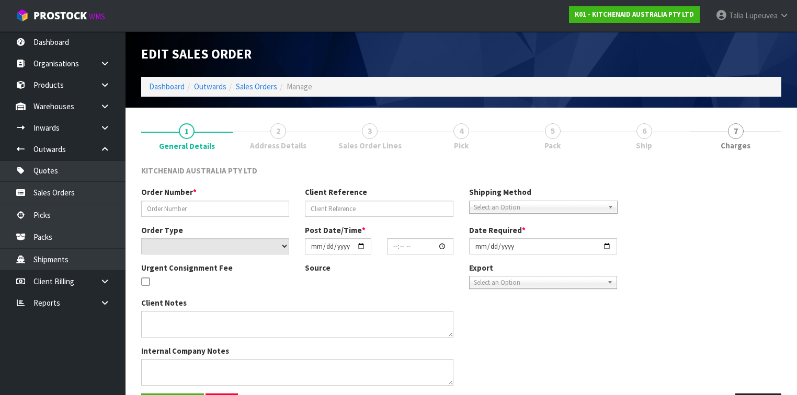
type input "0000012750"
type input "124294"
select select "number:0"
type input "[DATE]"
type input "13:32:47.000"
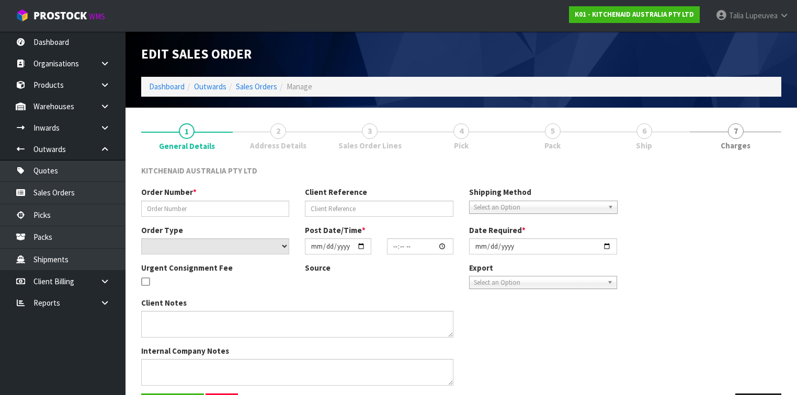
type input "[DATE]"
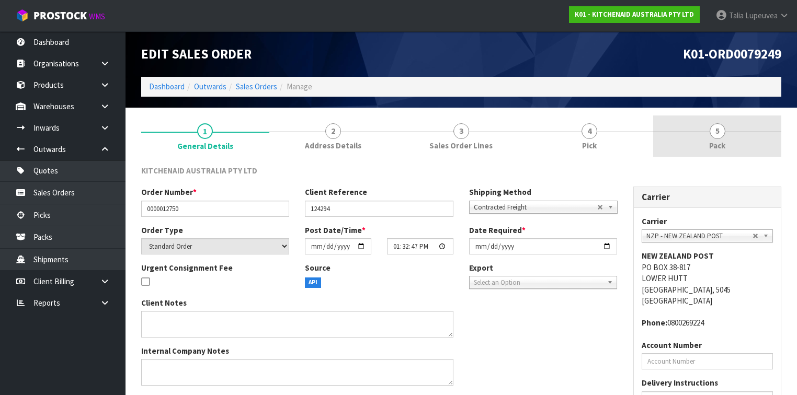
click at [745, 144] on link "5 Pack" at bounding box center [717, 136] width 128 height 41
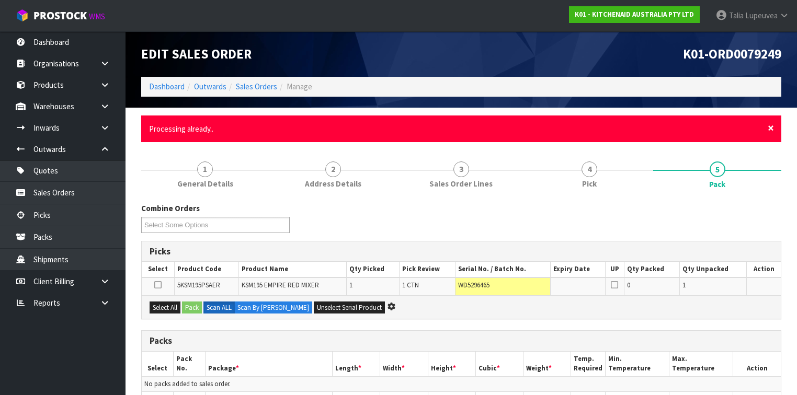
click at [770, 124] on span "×" at bounding box center [771, 128] width 6 height 15
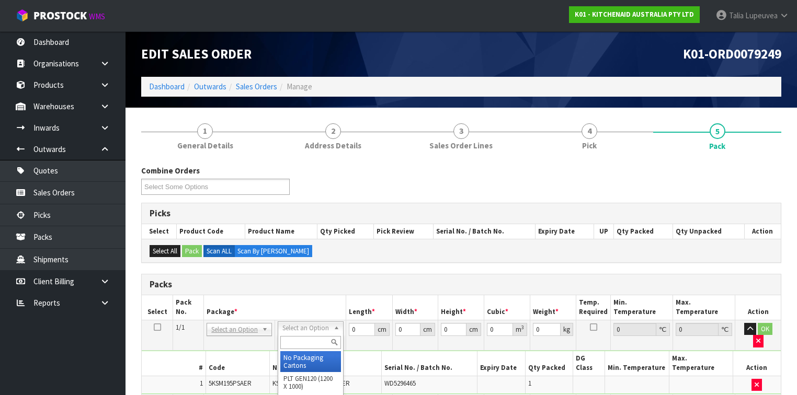
click at [313, 340] on input "text" at bounding box center [310, 342] width 60 height 13
type input "OWN"
drag, startPoint x: 650, startPoint y: 392, endPoint x: 435, endPoint y: 387, distance: 215.0
click at [309, 344] on input "text" at bounding box center [310, 342] width 60 height 13
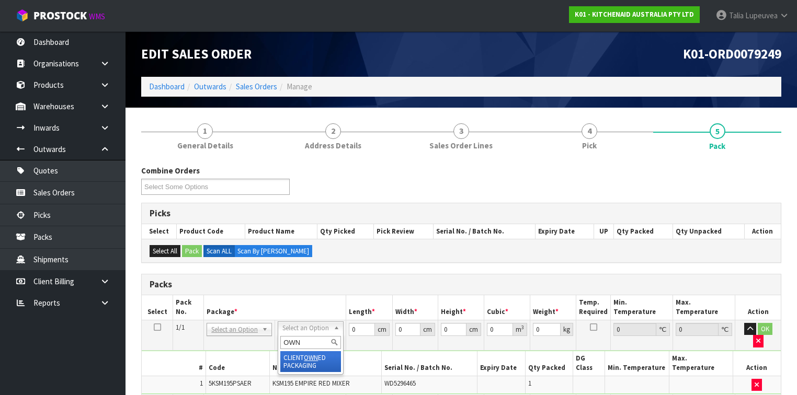
type input "OWN"
drag, startPoint x: 297, startPoint y: 360, endPoint x: 342, endPoint y: 352, distance: 45.7
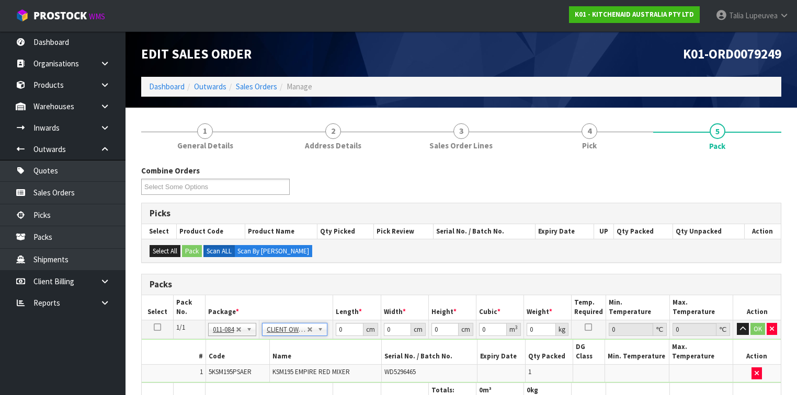
type input "12.45"
drag, startPoint x: 343, startPoint y: 330, endPoint x: 327, endPoint y: 333, distance: 15.9
click at [327, 333] on tr "1/1 NONE 007-001 007-002 007-004 007-009 007-013 007-014 007-015 007-017 007-01…" at bounding box center [461, 329] width 639 height 19
type input "42"
type input "29"
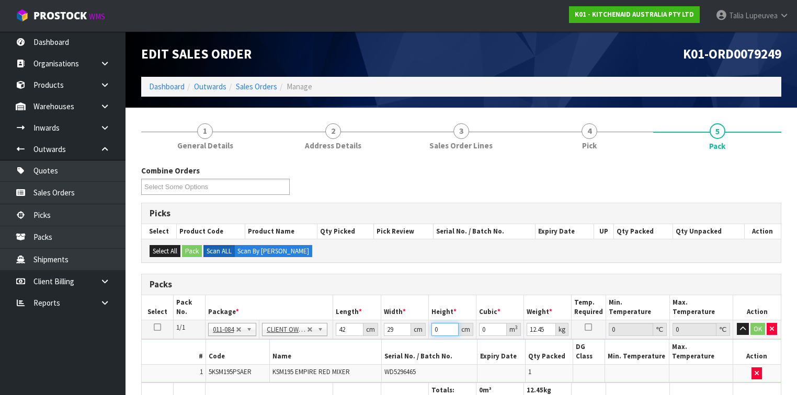
type input "4"
type input "0.004872"
type input "43"
type input "0.052374"
type input "43"
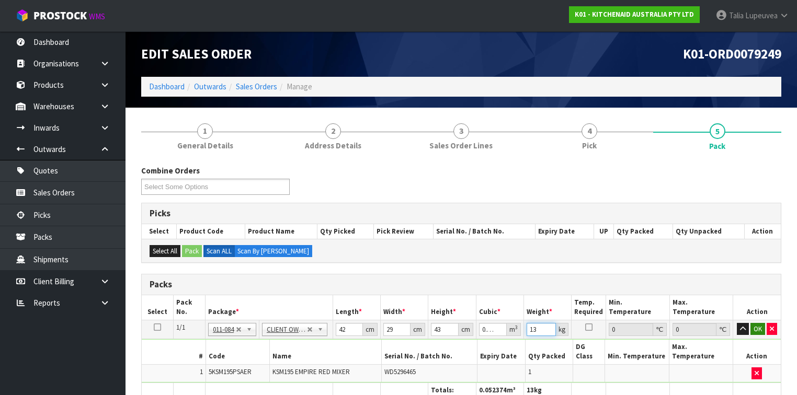
type input "13"
click at [753, 328] on button "OK" at bounding box center [758, 329] width 15 height 13
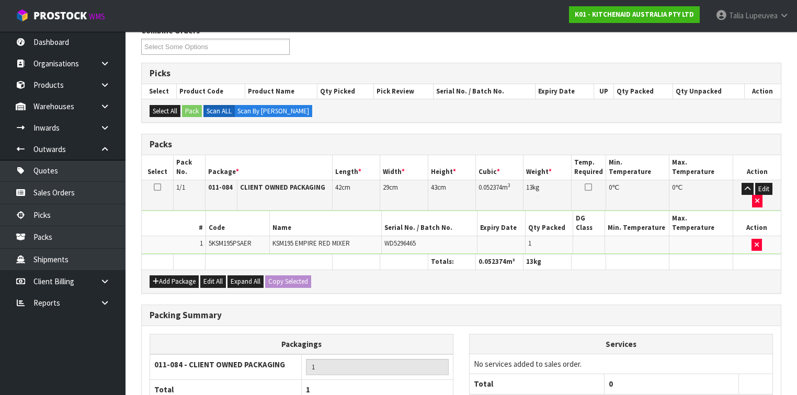
scroll to position [210, 0]
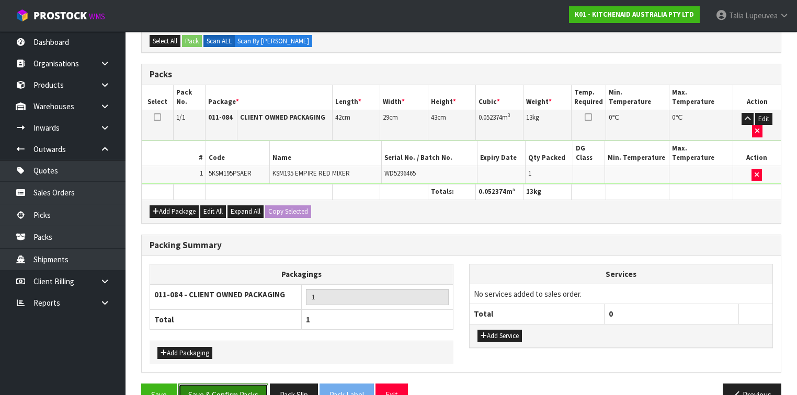
click at [226, 384] on button "Save & Confirm Packs" at bounding box center [223, 395] width 90 height 22
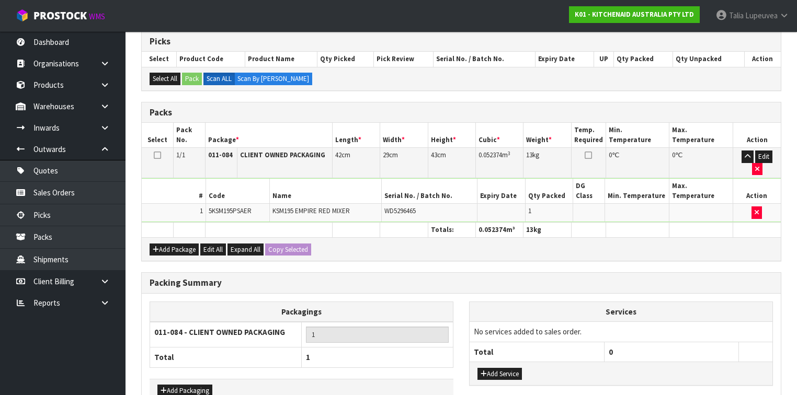
scroll to position [0, 0]
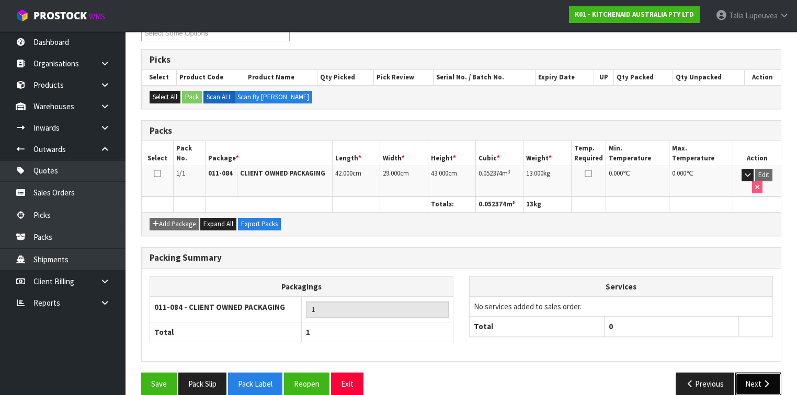
click at [763, 373] on button "Next" at bounding box center [758, 384] width 46 height 22
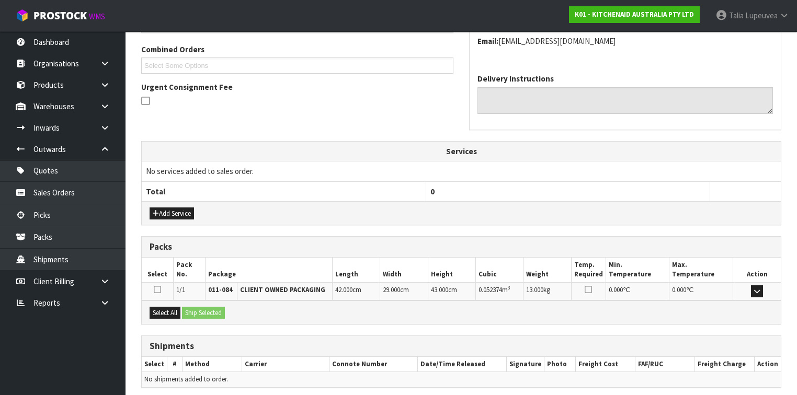
scroll to position [302, 0]
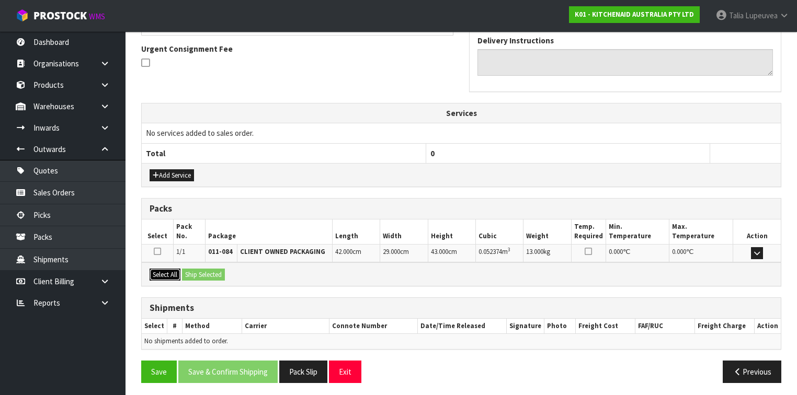
click at [169, 273] on button "Select All" at bounding box center [165, 275] width 31 height 13
click at [191, 270] on button "Ship Selected" at bounding box center [203, 275] width 43 height 13
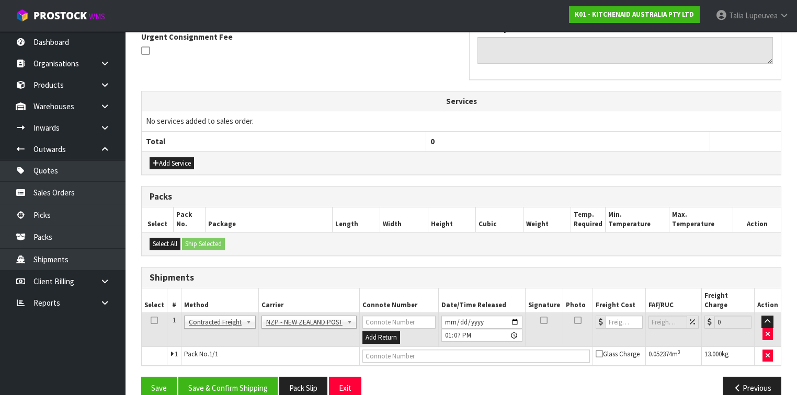
scroll to position [320, 0]
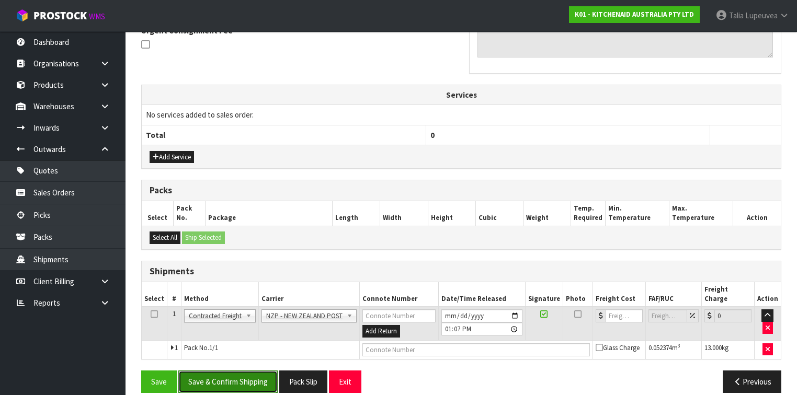
click at [231, 371] on button "Save & Confirm Shipping" at bounding box center [227, 382] width 99 height 22
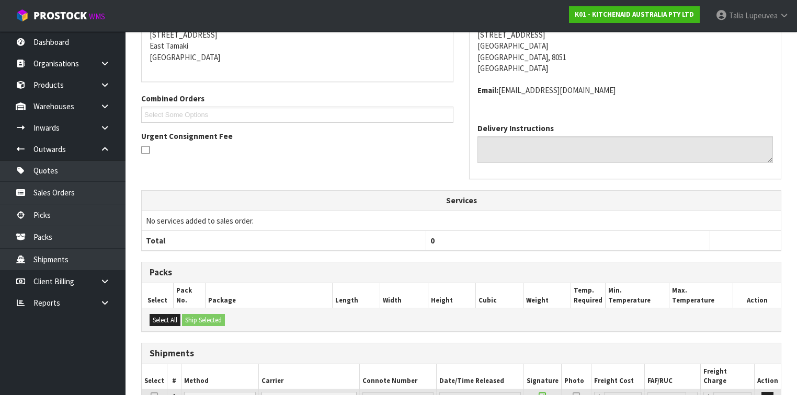
scroll to position [293, 0]
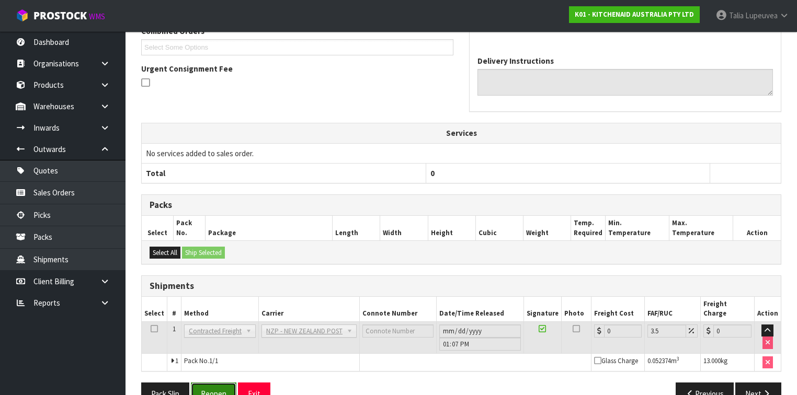
drag, startPoint x: 208, startPoint y: 383, endPoint x: 225, endPoint y: 375, distance: 19.7
click at [208, 383] on button "Reopen" at bounding box center [214, 394] width 46 height 22
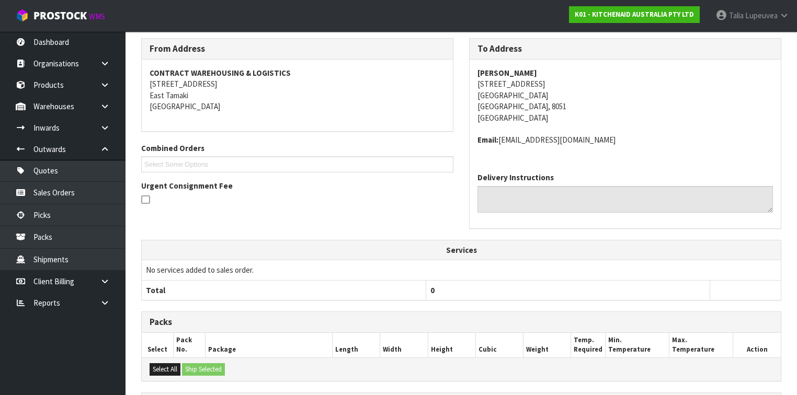
scroll to position [295, 0]
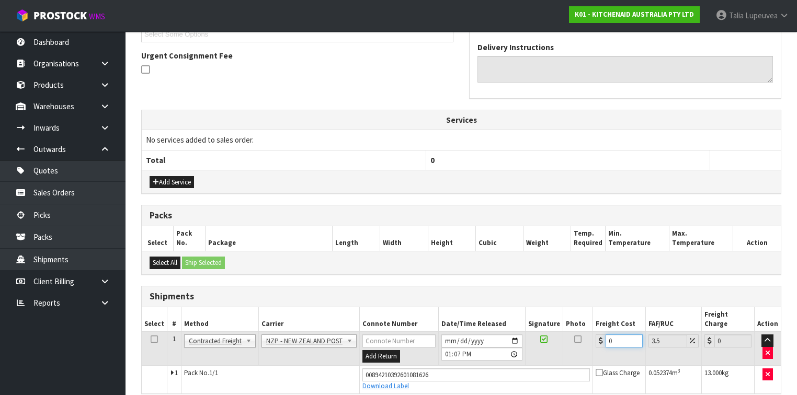
drag, startPoint x: 613, startPoint y: 331, endPoint x: 588, endPoint y: 339, distance: 26.5
click at [588, 339] on tr "1 Client Local Pickup Customer Local Pickup Company Freight Contracted Freight …" at bounding box center [461, 349] width 639 height 34
type input "1"
type input "1.03"
type input "16"
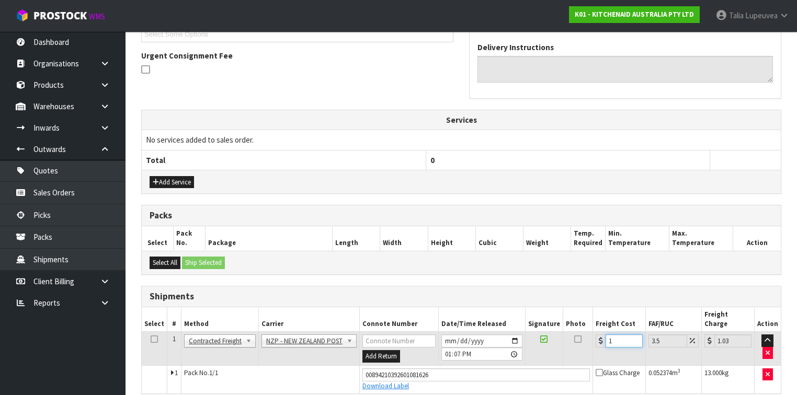
type input "16.56"
type input "16.6"
type input "17.18"
type input "16.61"
type input "17.19"
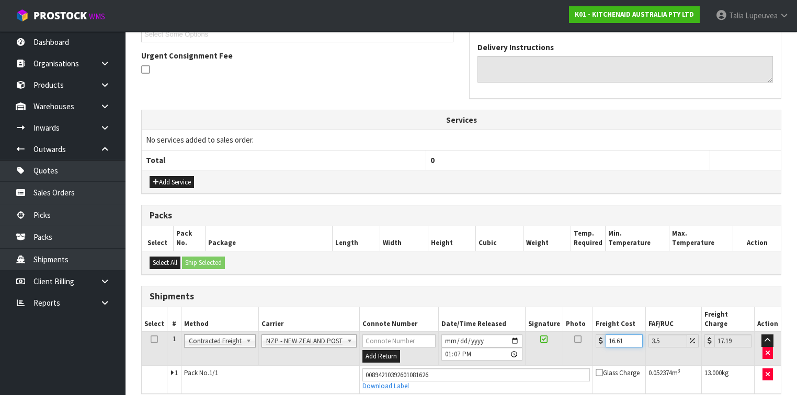
scroll to position [330, 0]
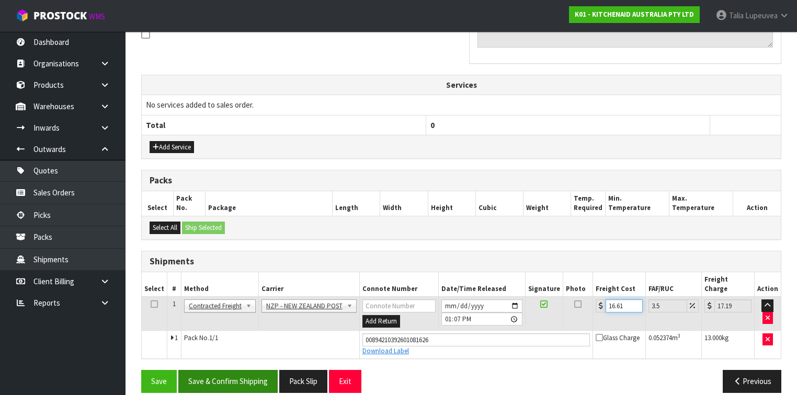
type input "16.61"
click at [237, 370] on button "Save & Confirm Shipping" at bounding box center [227, 381] width 99 height 22
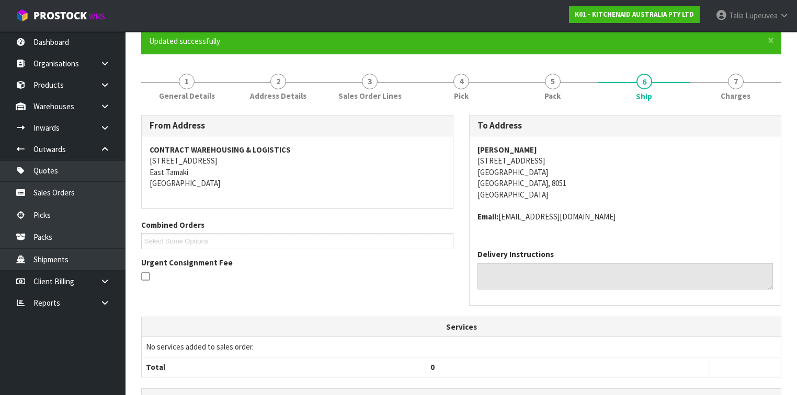
scroll to position [0, 0]
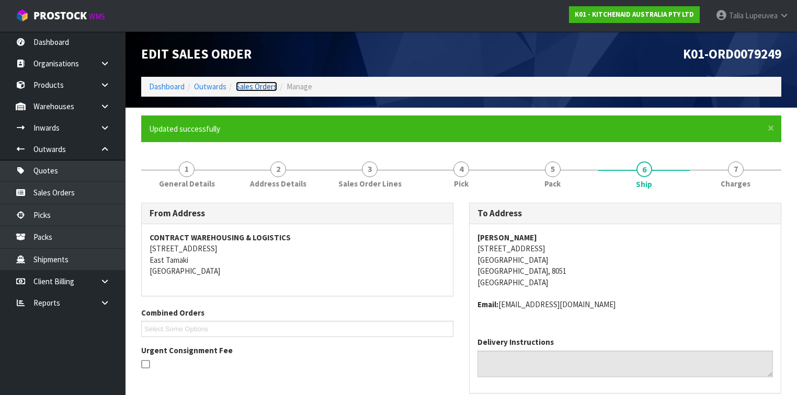
click at [253, 86] on link "Sales Orders" at bounding box center [256, 87] width 41 height 10
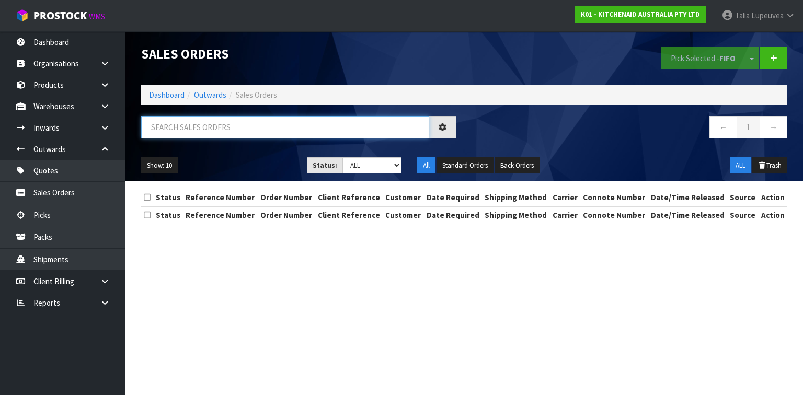
click at [236, 132] on input "text" at bounding box center [285, 127] width 288 height 22
type input "JOB-0412942"
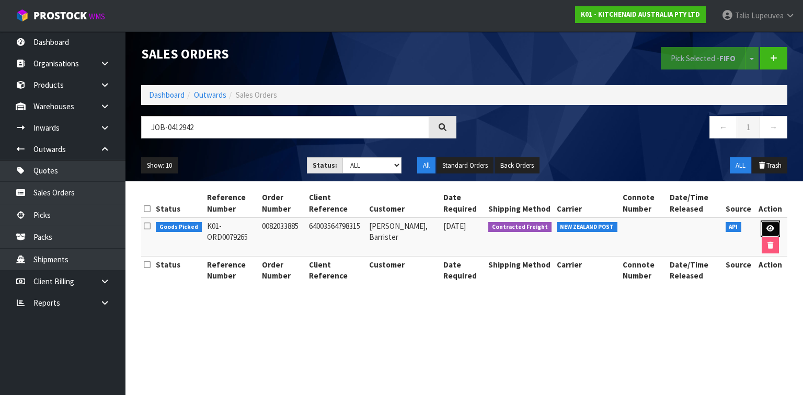
click at [767, 222] on link at bounding box center [770, 229] width 19 height 17
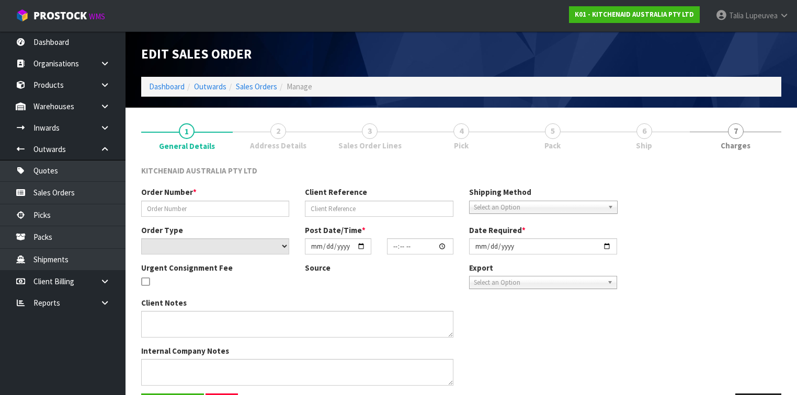
type input "0082033885"
type input "64003564798315"
select select "number:0"
type input "[DATE]"
type input "17:40:14.000"
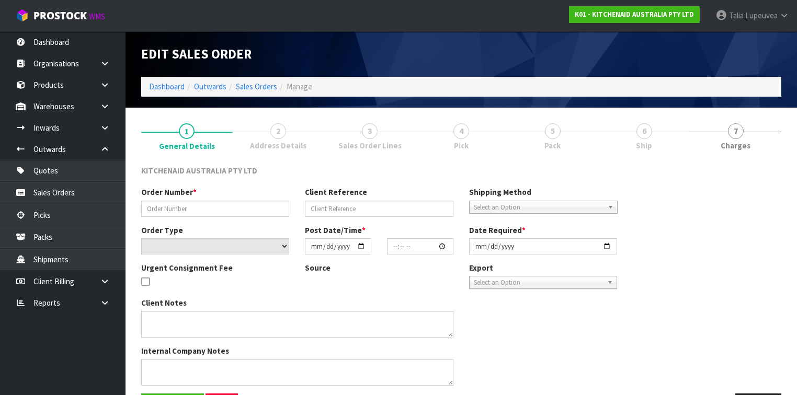
type input "[DATE]"
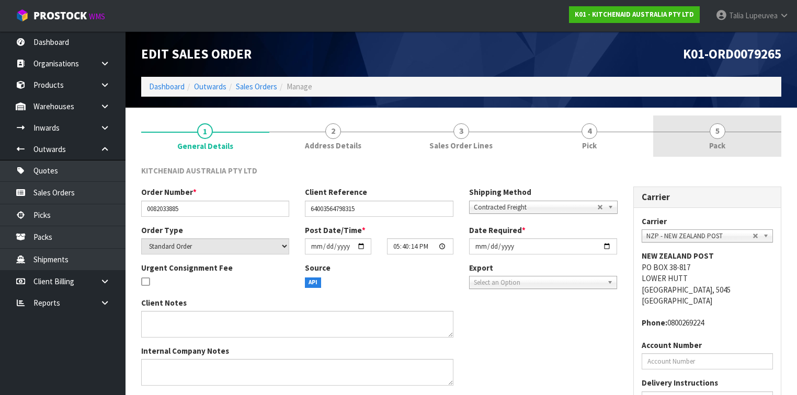
click at [711, 148] on span "Pack" at bounding box center [717, 145] width 16 height 11
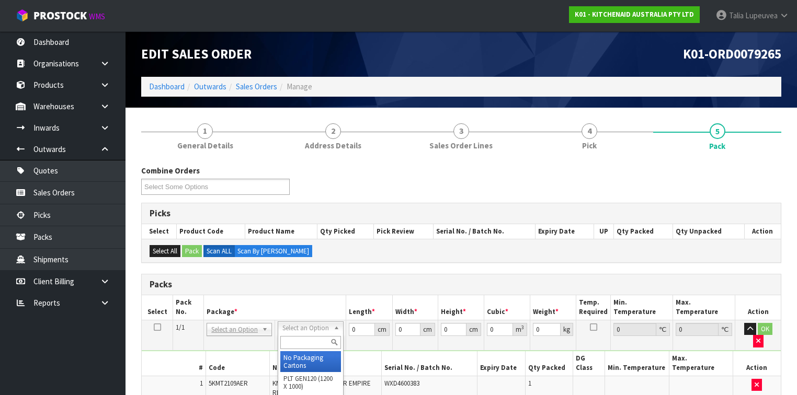
click at [320, 343] on input "text" at bounding box center [310, 342] width 60 height 13
type input "OWN"
drag, startPoint x: 296, startPoint y: 354, endPoint x: 339, endPoint y: 345, distance: 43.7
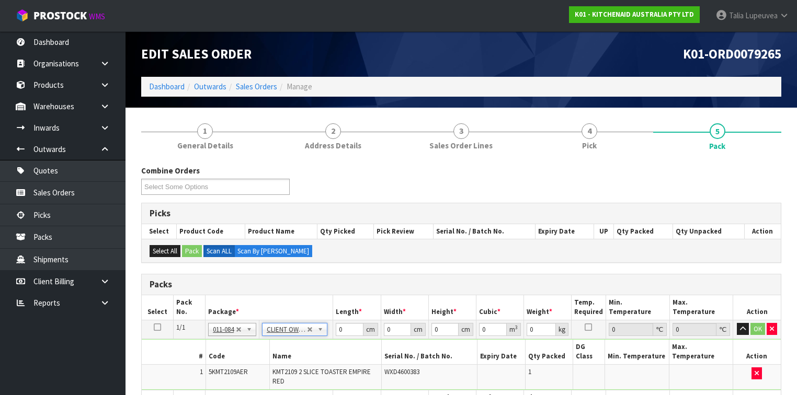
type input "3.06"
drag, startPoint x: 352, startPoint y: 333, endPoint x: 324, endPoint y: 340, distance: 28.2
click at [324, 340] on tbody "1/1 NONE 007-001 007-002 007-004 007-009 007-013 007-014 007-015 007-017 007-01…" at bounding box center [461, 355] width 639 height 70
type input "40"
type input "28"
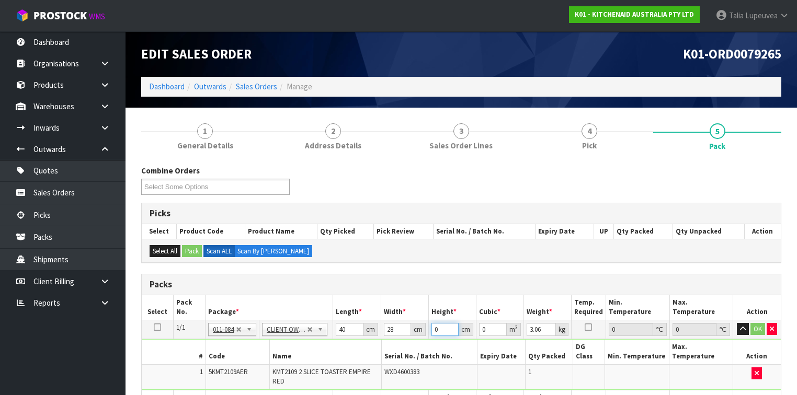
type input "2"
type input "0.00224"
type input "29"
type input "0.03248"
type input "29"
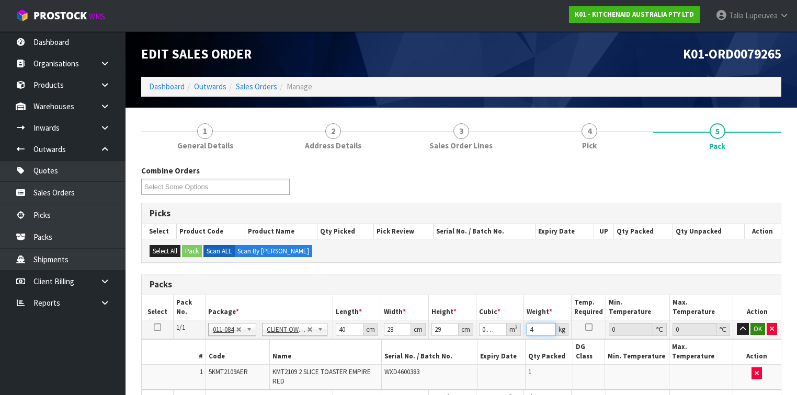
type input "4"
click at [756, 326] on button "OK" at bounding box center [758, 329] width 15 height 13
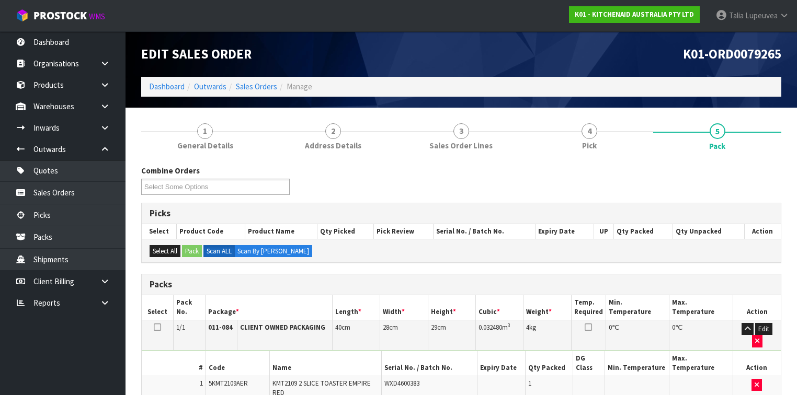
scroll to position [218, 0]
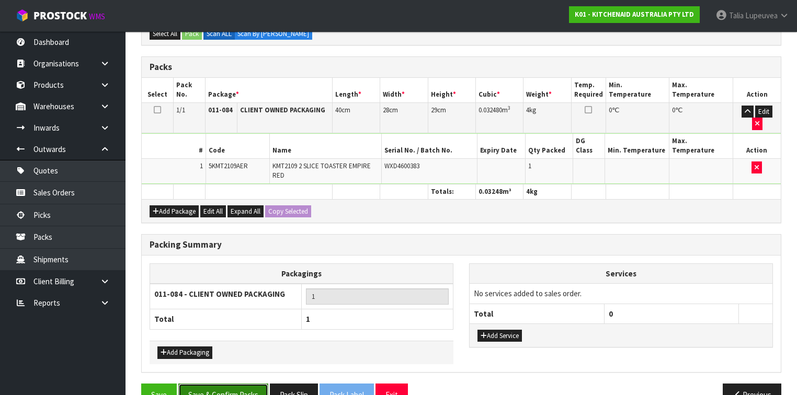
click at [257, 384] on button "Save & Confirm Packs" at bounding box center [223, 395] width 90 height 22
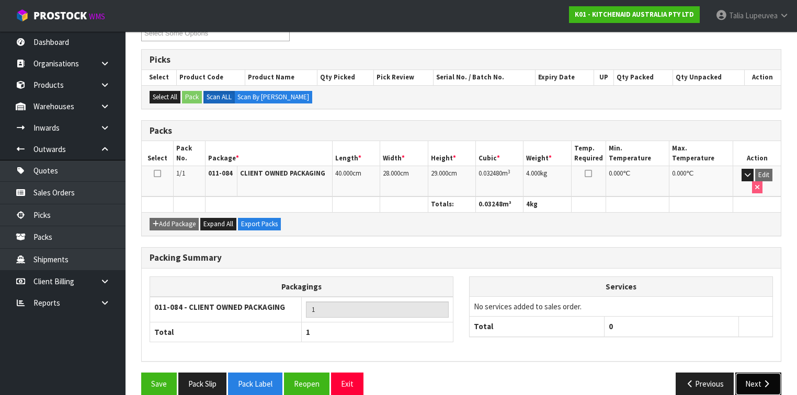
click at [763, 373] on button "Next" at bounding box center [758, 384] width 46 height 22
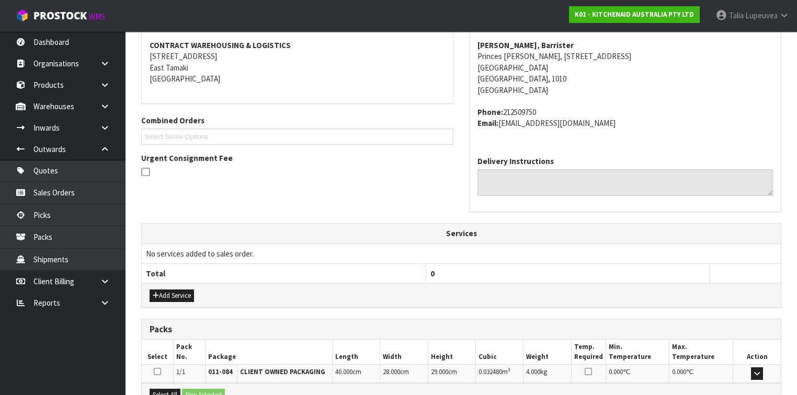
scroll to position [313, 0]
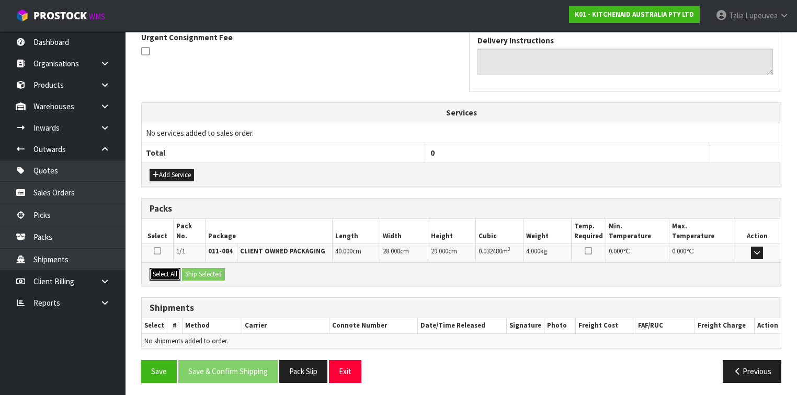
drag, startPoint x: 169, startPoint y: 272, endPoint x: 186, endPoint y: 274, distance: 16.9
click at [169, 272] on button "Select All" at bounding box center [165, 274] width 31 height 13
click at [195, 275] on button "Ship Selected" at bounding box center [203, 274] width 43 height 13
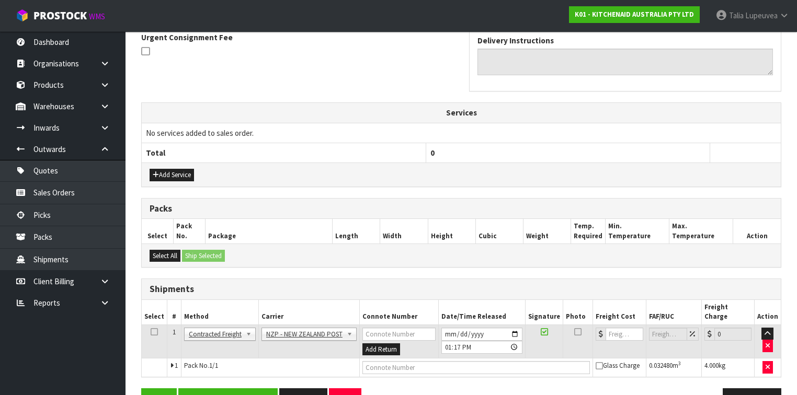
scroll to position [332, 0]
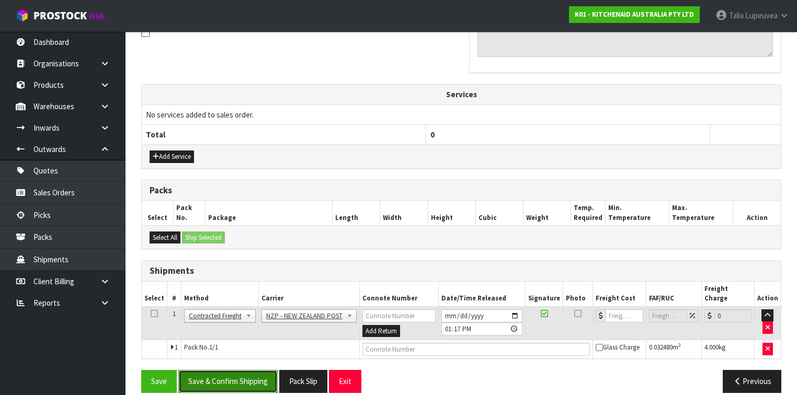
click at [238, 370] on button "Save & Confirm Shipping" at bounding box center [227, 381] width 99 height 22
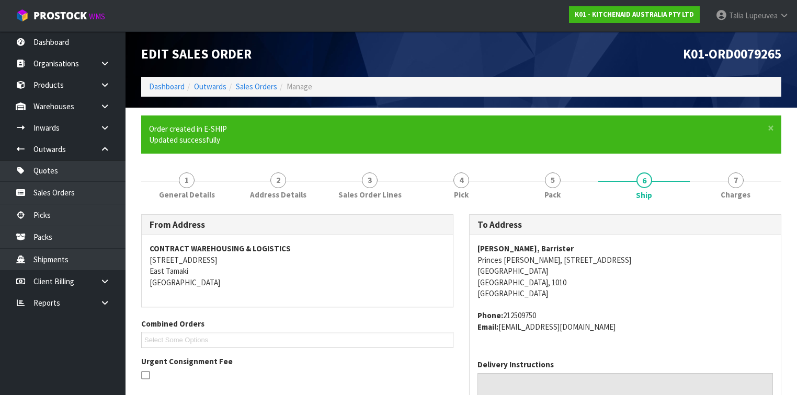
scroll to position [318, 0]
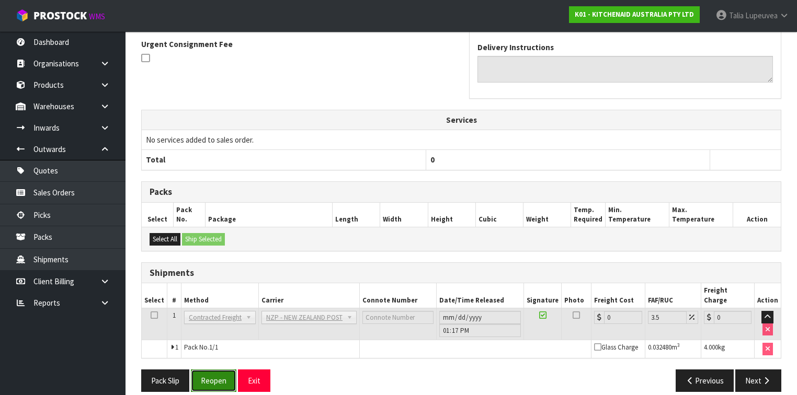
click at [213, 370] on button "Reopen" at bounding box center [214, 381] width 46 height 22
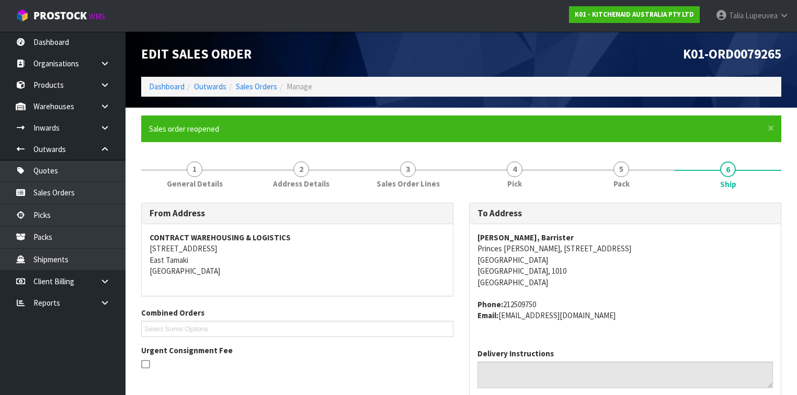
scroll to position [293, 0]
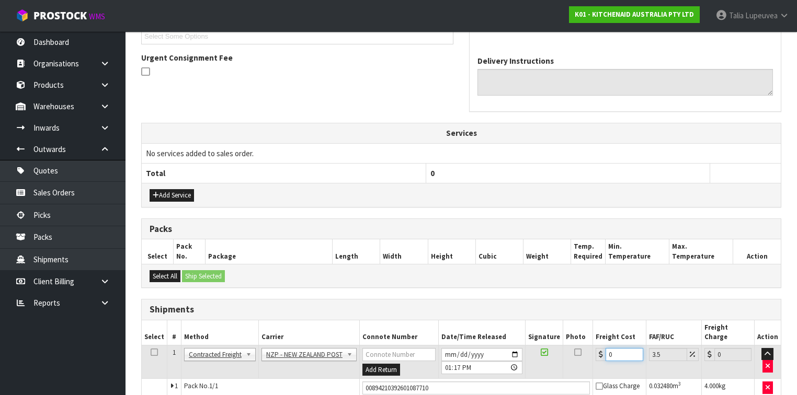
drag, startPoint x: 613, startPoint y: 345, endPoint x: 596, endPoint y: 349, distance: 16.6
click at [596, 349] on td "0" at bounding box center [619, 362] width 53 height 34
type input "4"
type input "4.14"
type input "4.3"
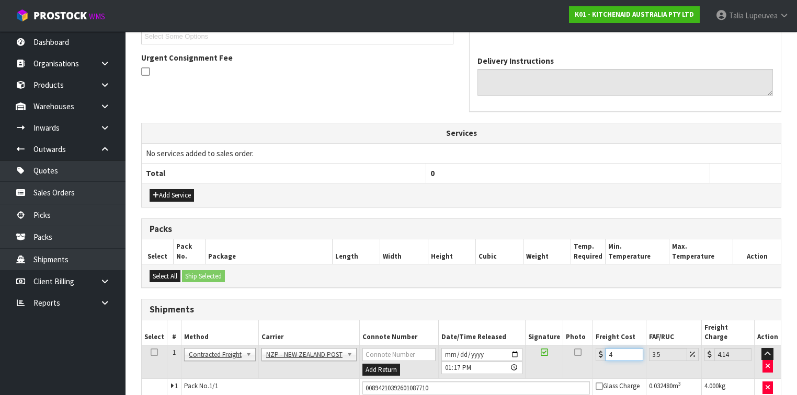
type input "4.45"
type input "4.33"
type input "4.48"
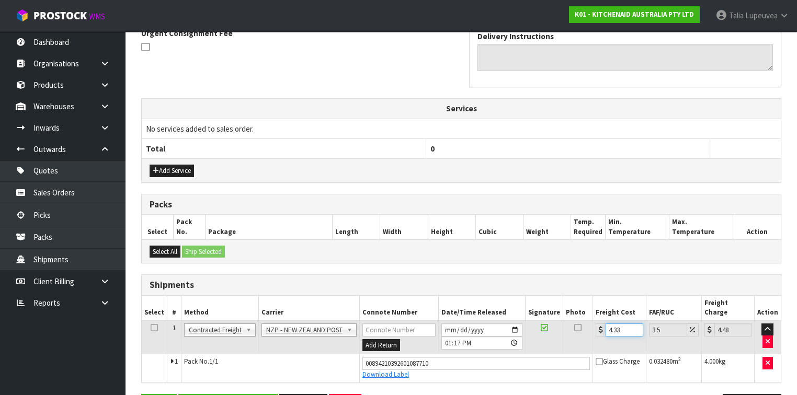
scroll to position [341, 0]
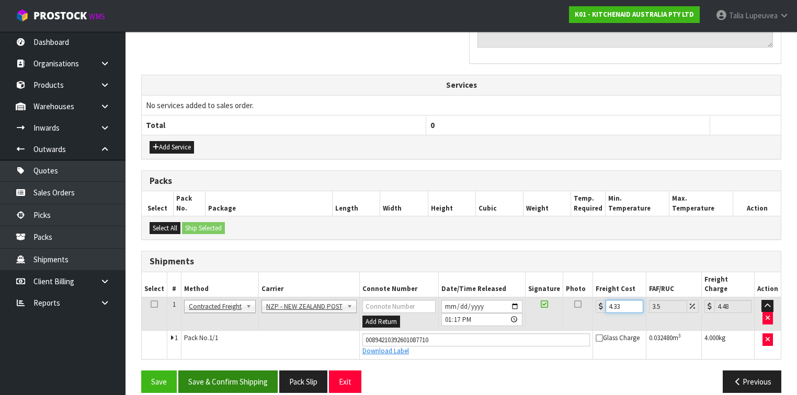
type input "4.33"
click at [239, 371] on button "Save & Confirm Shipping" at bounding box center [227, 382] width 99 height 22
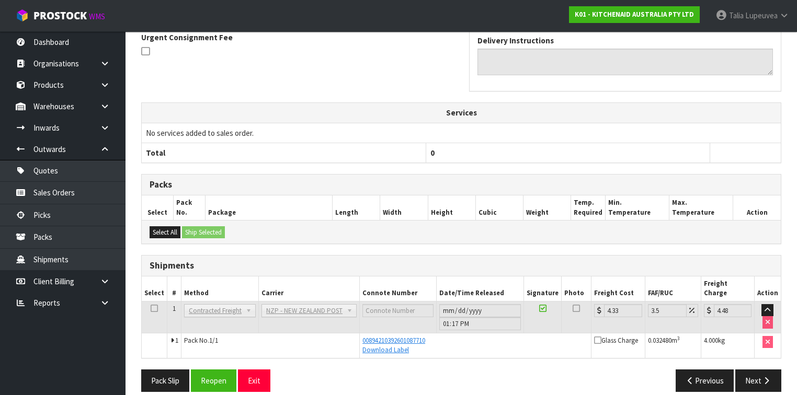
scroll to position [20, 0]
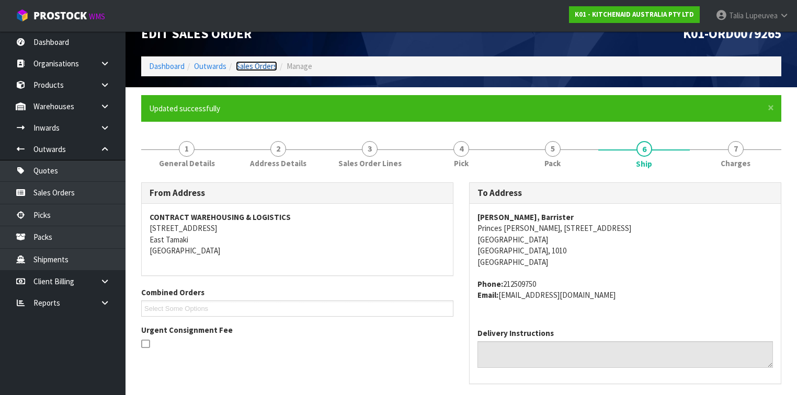
click at [259, 64] on link "Sales Orders" at bounding box center [256, 66] width 41 height 10
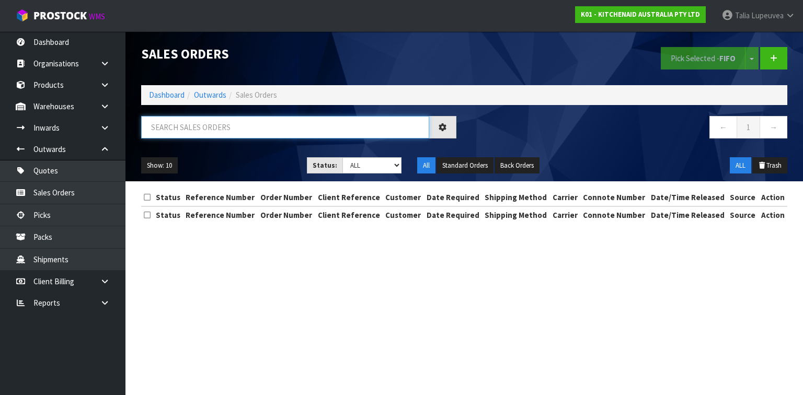
click at [278, 125] on input "text" at bounding box center [285, 127] width 288 height 22
type input "JOB-0412801"
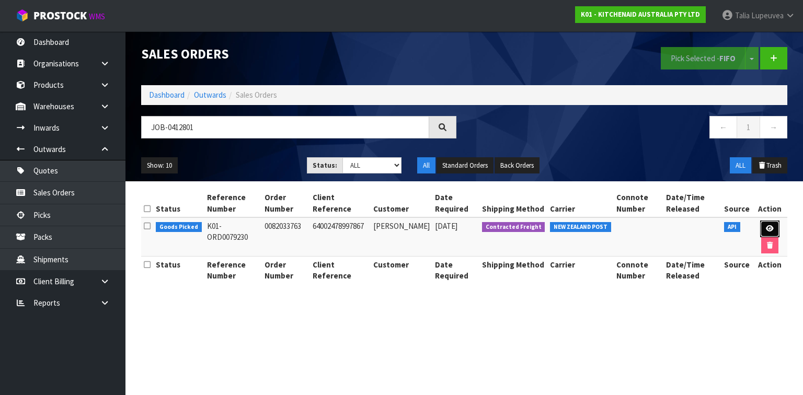
click at [766, 221] on link at bounding box center [770, 229] width 19 height 17
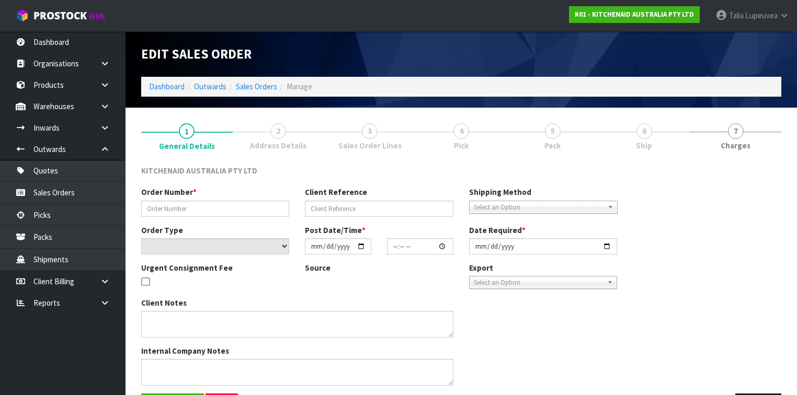
type input "0082033763"
type input "64002478997867"
select select "number:0"
type input "[DATE]"
type input "09:37:51.000"
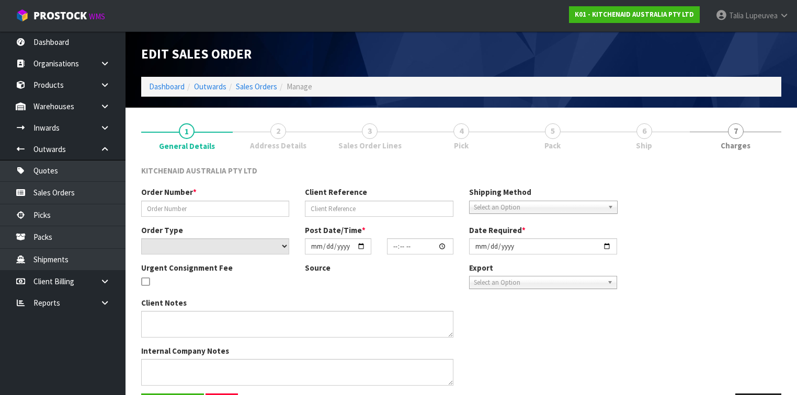
type input "[DATE]"
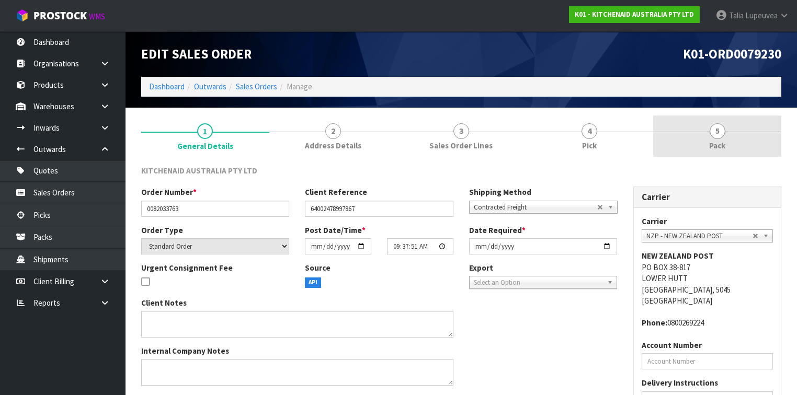
click at [730, 141] on link "5 Pack" at bounding box center [717, 136] width 128 height 41
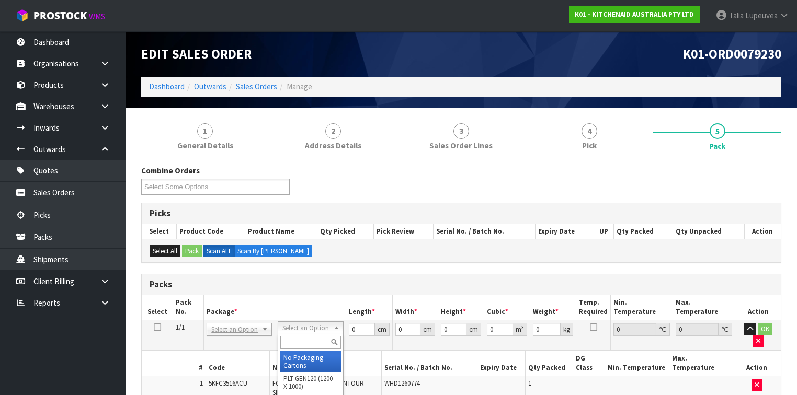
click at [306, 337] on input "text" at bounding box center [310, 342] width 60 height 13
type input "OC"
drag, startPoint x: 309, startPoint y: 357, endPoint x: 324, endPoint y: 335, distance: 26.8
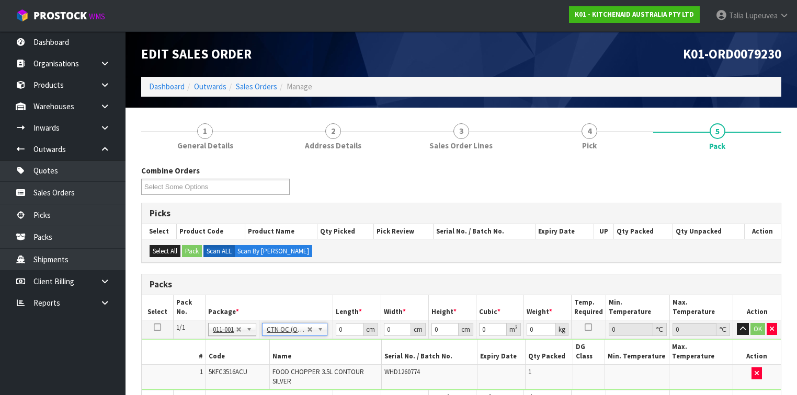
type input "1.75"
drag, startPoint x: 343, startPoint y: 326, endPoint x: 331, endPoint y: 329, distance: 12.9
click at [331, 329] on tr "1/1 NONE 007-001 007-002 007-004 007-009 007-013 007-014 007-015 007-017 007-01…" at bounding box center [461, 329] width 639 height 19
type input "22"
type input "19"
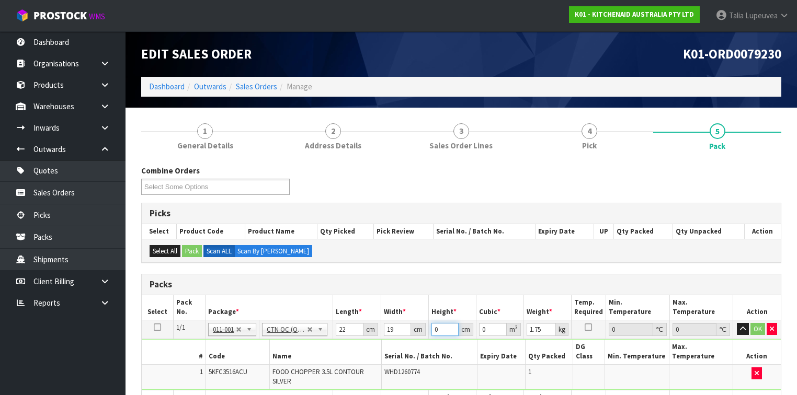
type input "2"
type input "0.000836"
type input "26"
type input "0.010868"
type input "26"
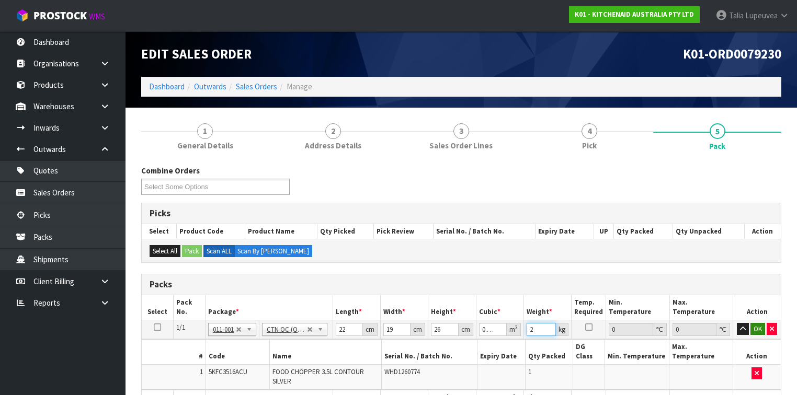
type input "2"
click at [754, 326] on button "OK" at bounding box center [758, 329] width 15 height 13
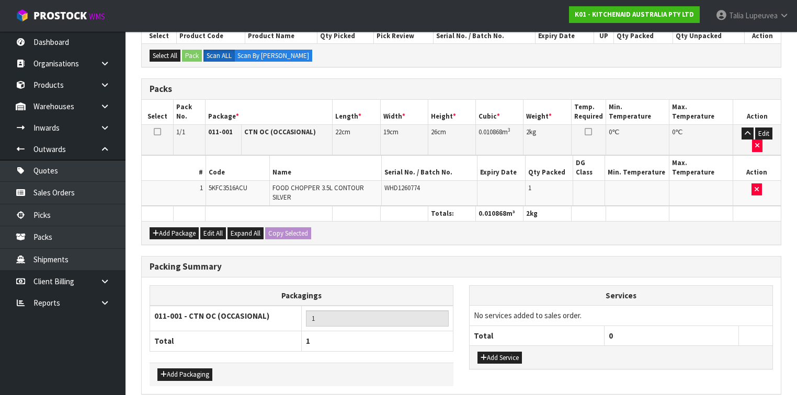
scroll to position [218, 0]
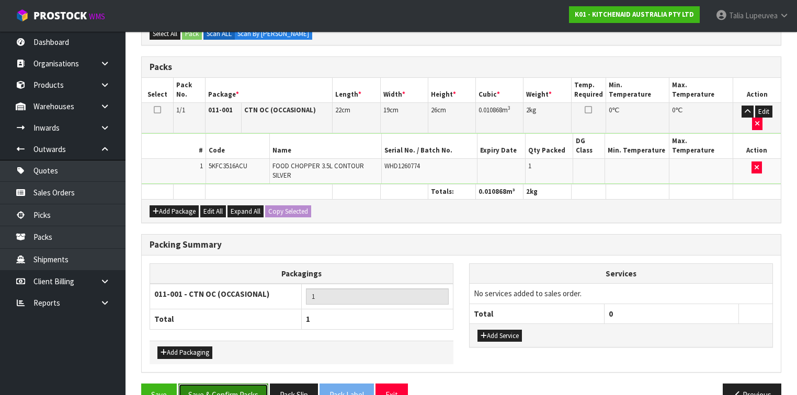
click at [226, 384] on button "Save & Confirm Packs" at bounding box center [223, 395] width 90 height 22
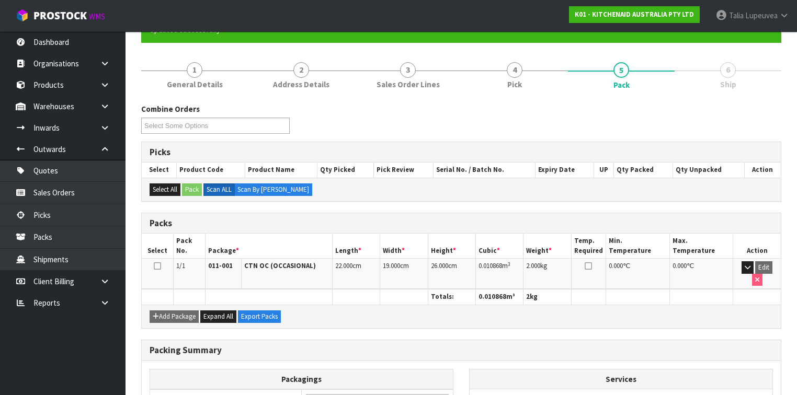
scroll to position [192, 0]
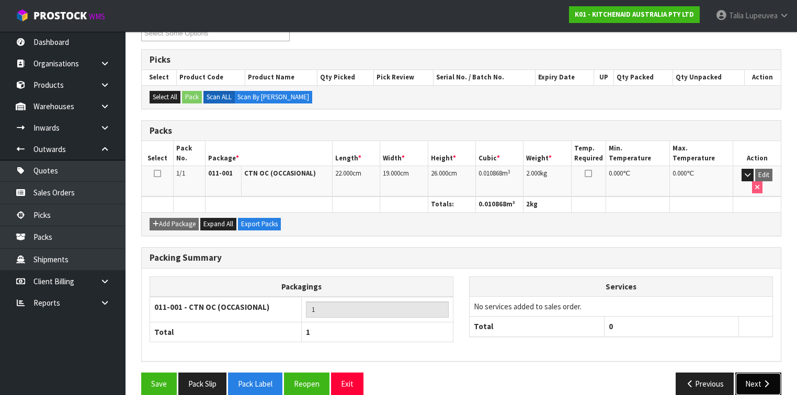
click at [757, 373] on button "Next" at bounding box center [758, 384] width 46 height 22
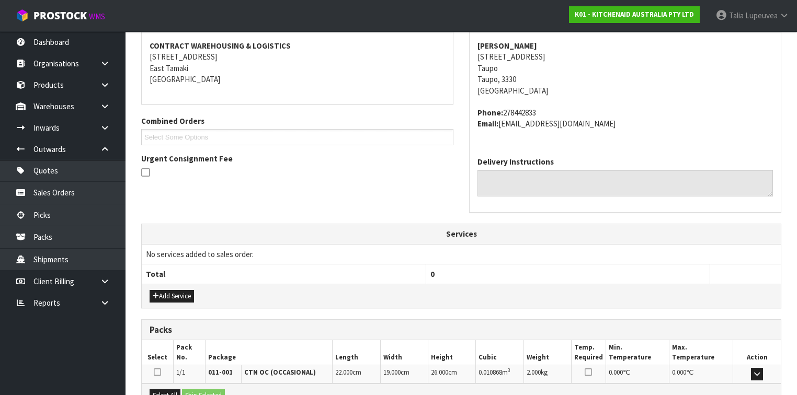
scroll to position [313, 0]
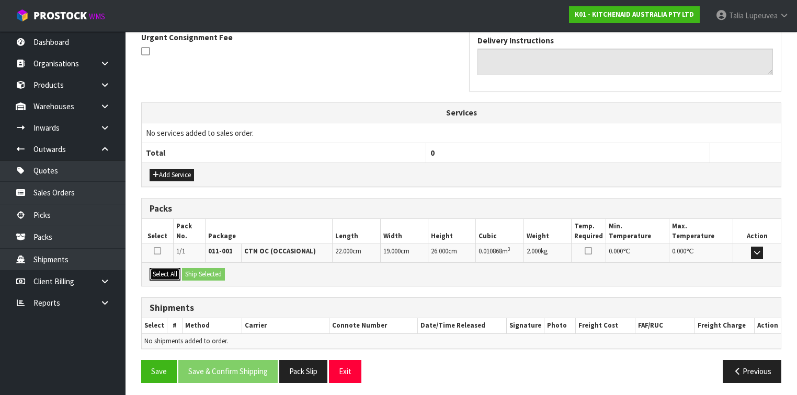
click at [166, 270] on button "Select All" at bounding box center [165, 274] width 31 height 13
click at [186, 270] on button "Ship Selected" at bounding box center [203, 274] width 43 height 13
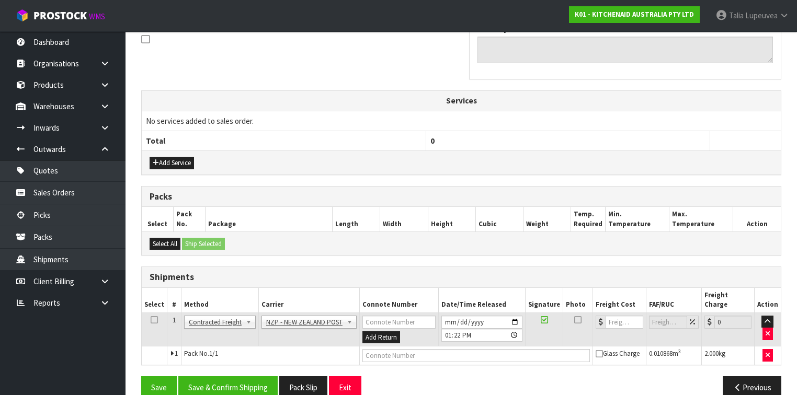
scroll to position [332, 0]
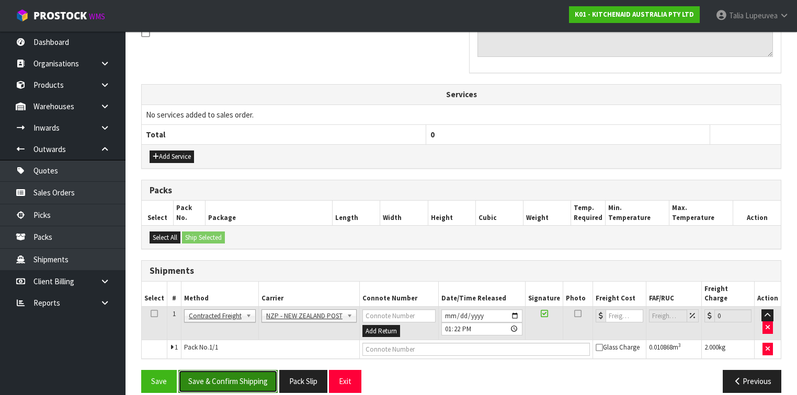
click at [225, 370] on button "Save & Confirm Shipping" at bounding box center [227, 381] width 99 height 22
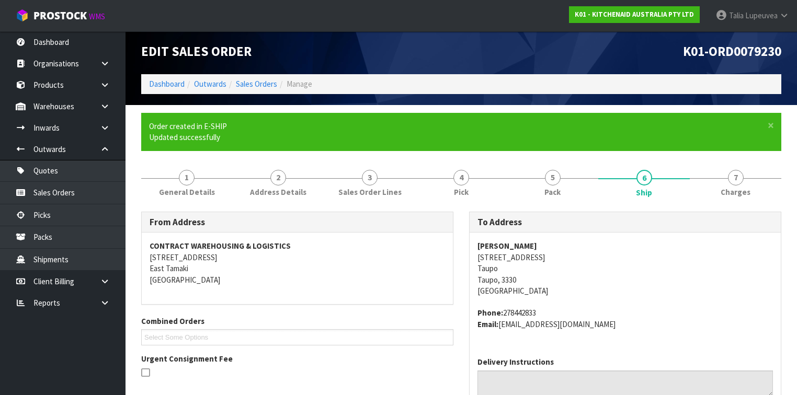
scroll to position [318, 0]
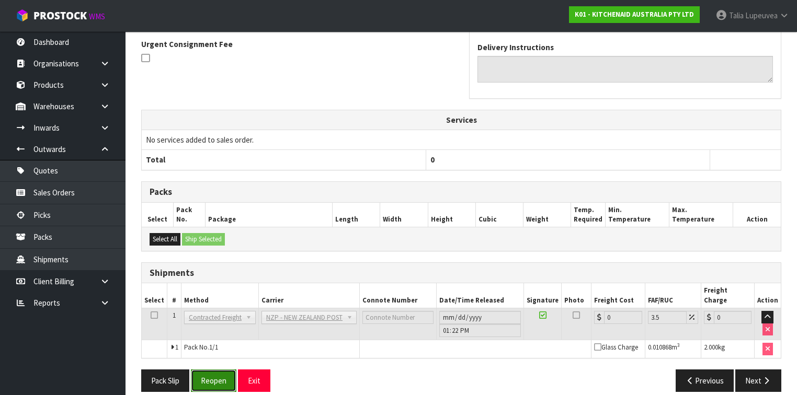
click at [223, 371] on button "Reopen" at bounding box center [214, 381] width 46 height 22
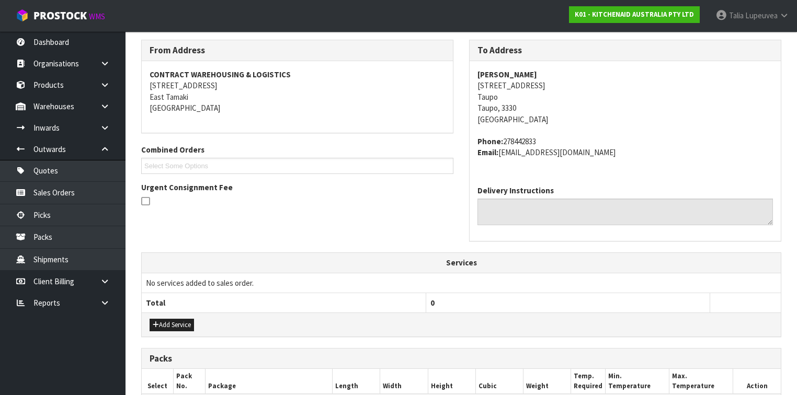
scroll to position [293, 0]
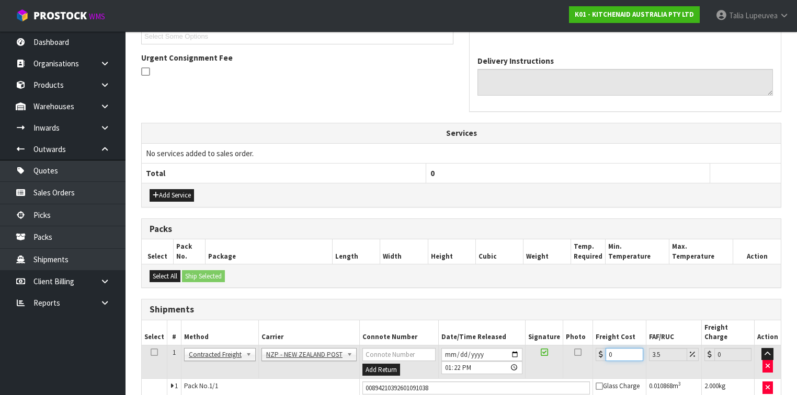
drag, startPoint x: 609, startPoint y: 342, endPoint x: 598, endPoint y: 345, distance: 11.4
click at [598, 348] on div "0" at bounding box center [619, 354] width 47 height 13
type input "8"
type input "8.28"
type input "8.4"
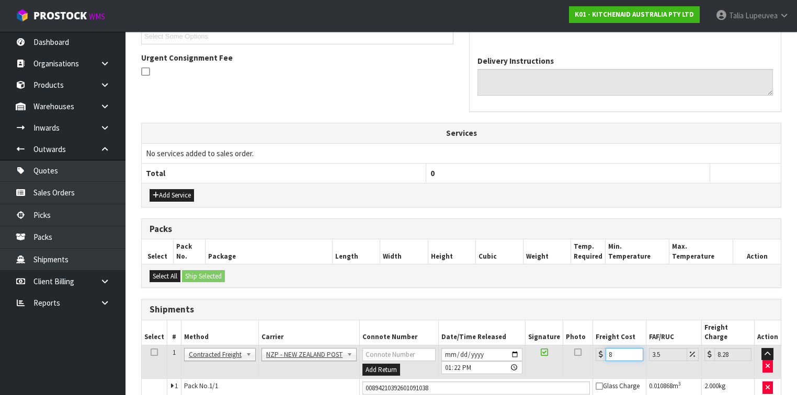
type input "8.69"
type input "8.45"
type input "8.75"
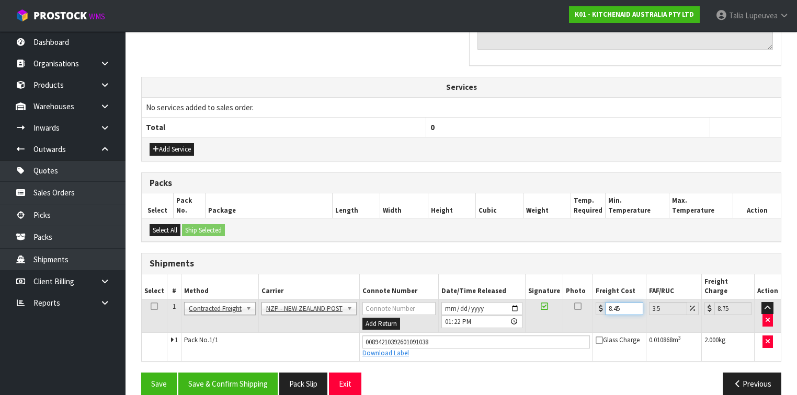
scroll to position [341, 0]
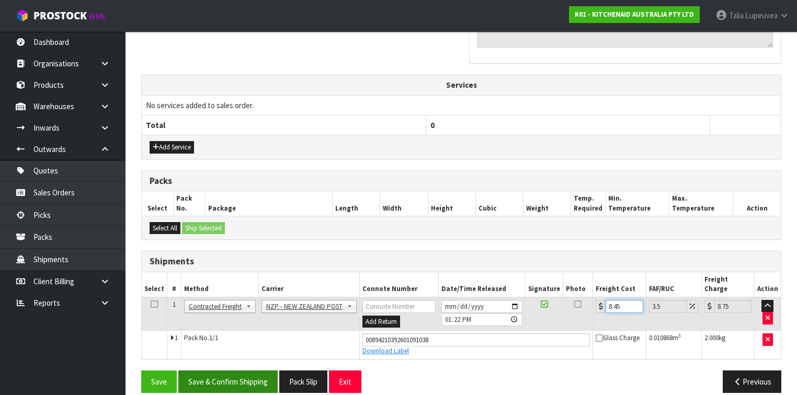
type input "8.45"
click at [216, 371] on button "Save & Confirm Shipping" at bounding box center [227, 382] width 99 height 22
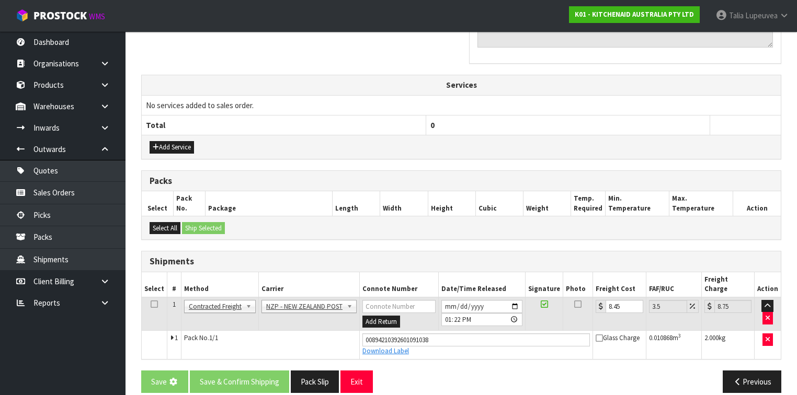
scroll to position [0, 0]
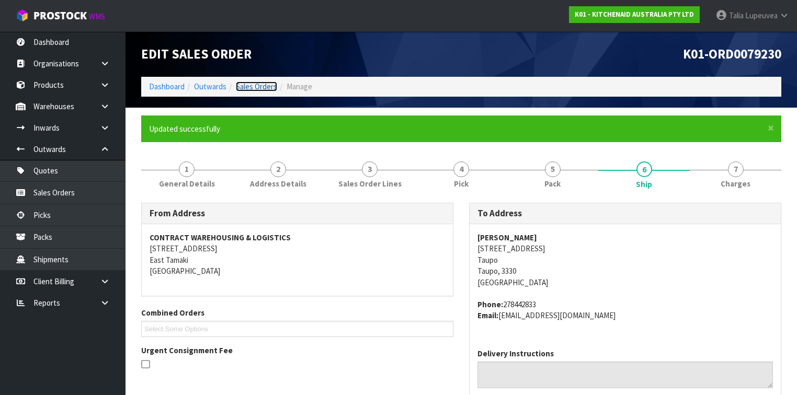
click at [257, 85] on link "Sales Orders" at bounding box center [256, 87] width 41 height 10
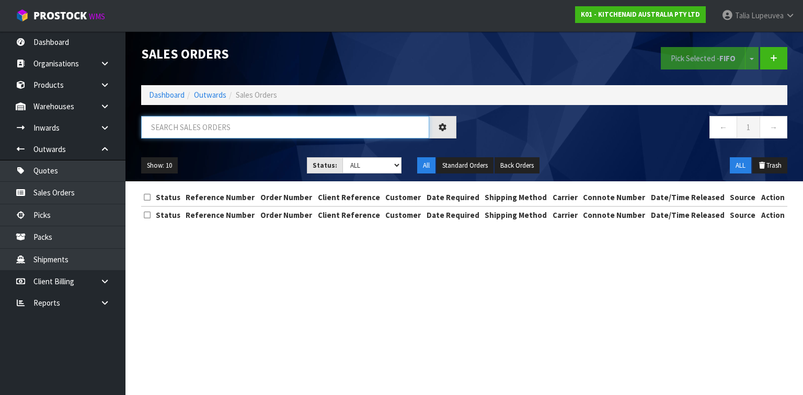
click at [212, 122] on input "text" at bounding box center [285, 127] width 288 height 22
type input "JOB-0412951"
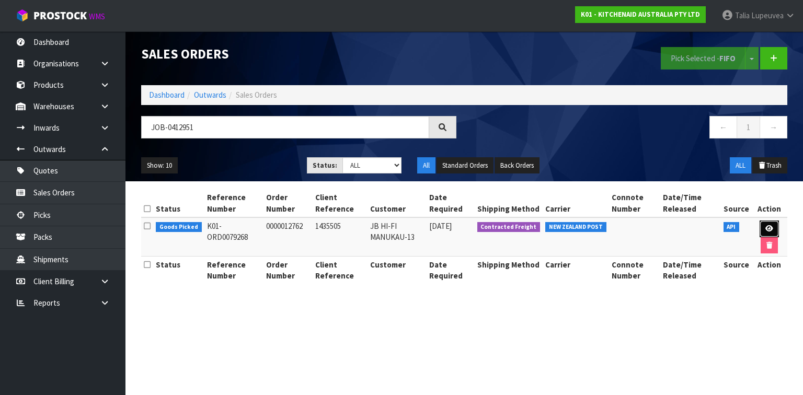
click at [774, 223] on link at bounding box center [769, 229] width 19 height 17
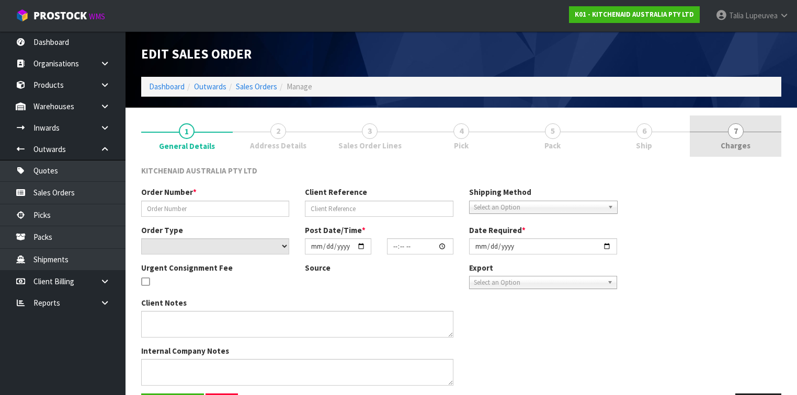
type input "0000012762"
type input "1435505"
select select "number:0"
type input "[DATE]"
type input "19:32:55.000"
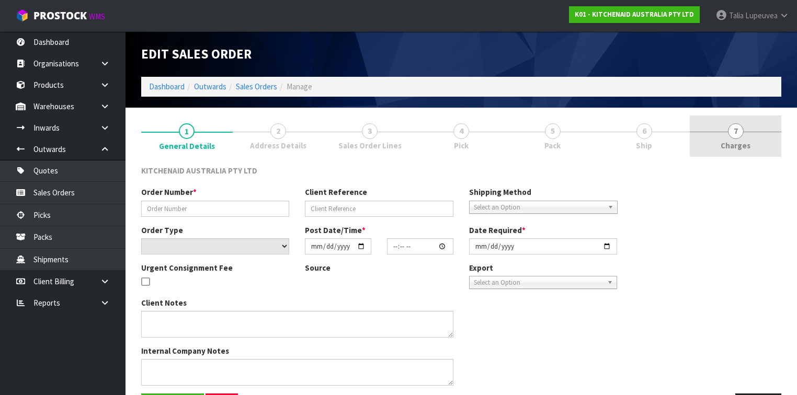
type input "[DATE]"
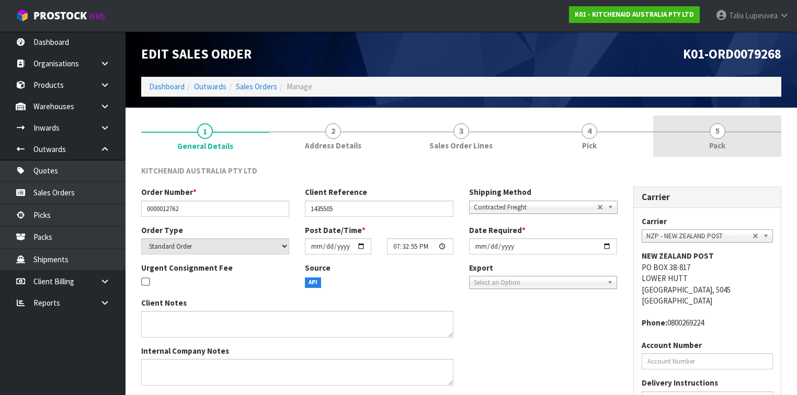
click at [739, 142] on link "5 Pack" at bounding box center [717, 136] width 128 height 41
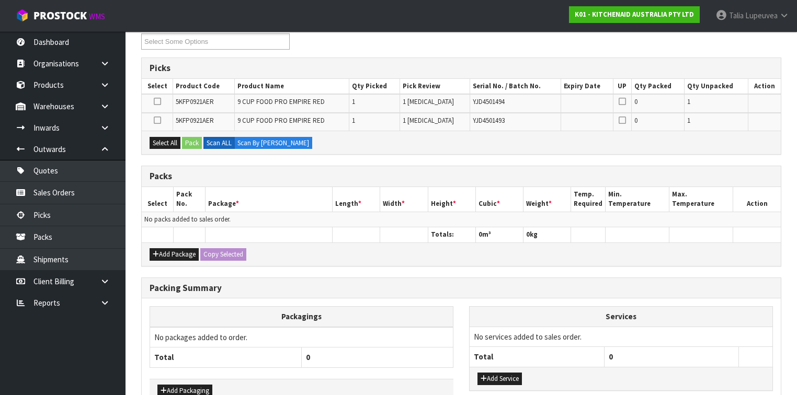
scroll to position [206, 0]
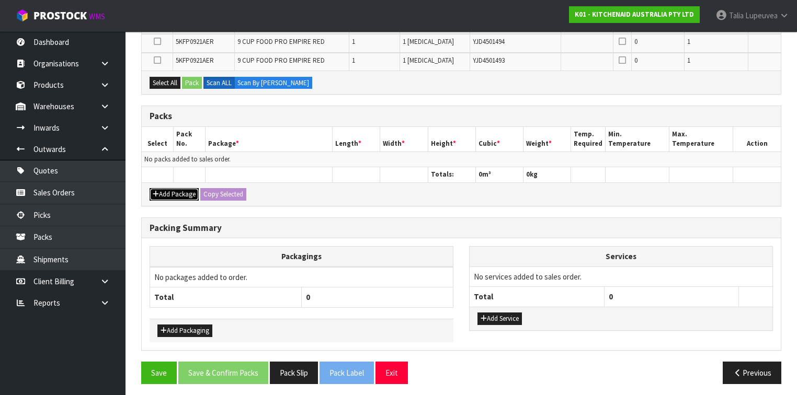
click at [181, 190] on button "Add Package" at bounding box center [174, 194] width 49 height 13
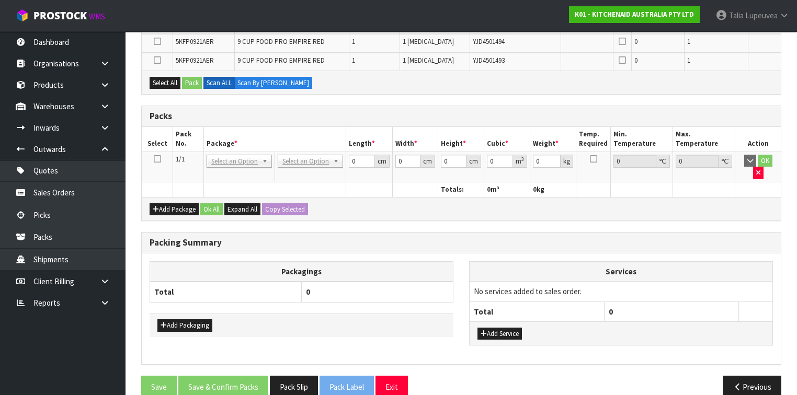
click at [158, 159] on icon at bounding box center [157, 159] width 7 height 1
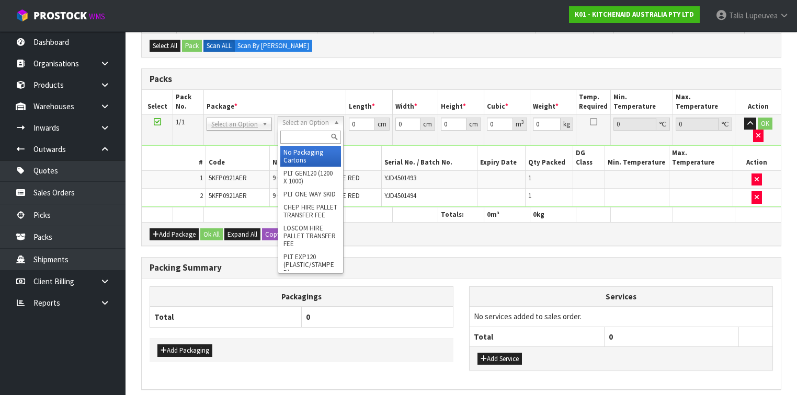
click at [298, 138] on input "text" at bounding box center [310, 137] width 60 height 13
type input "OWN"
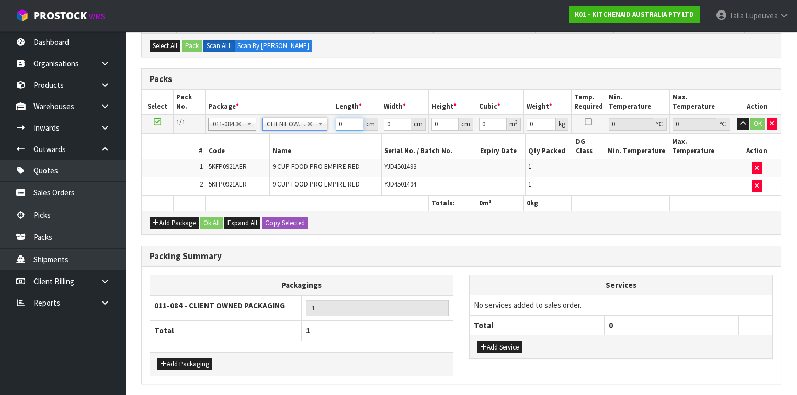
type input "9.2"
drag, startPoint x: 349, startPoint y: 122, endPoint x: 325, endPoint y: 131, distance: 25.5
click at [325, 131] on tr "1/1 NONE 007-001 007-002 007-004 007-009 007-013 007-014 007-015 007-017 007-01…" at bounding box center [461, 124] width 639 height 19
type input "52"
type input "34"
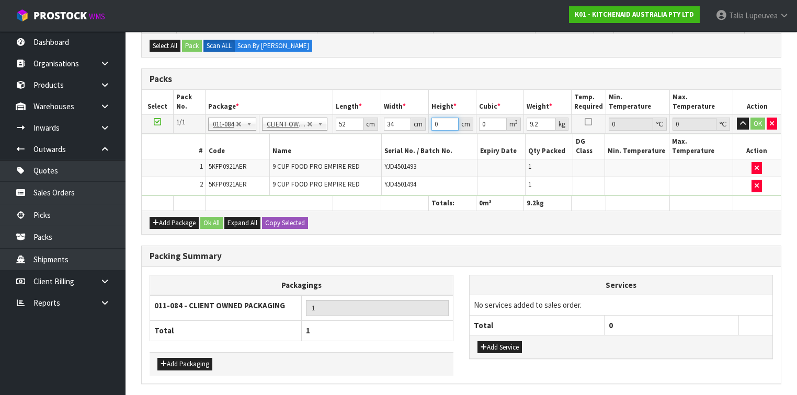
type input "4"
type input "0.007072"
type input "46"
type input "0.081328"
type input "46"
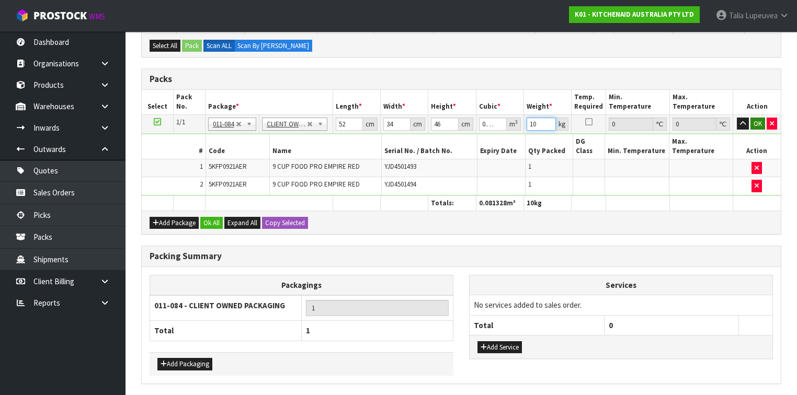
type input "10"
click at [763, 120] on button "OK" at bounding box center [758, 124] width 15 height 13
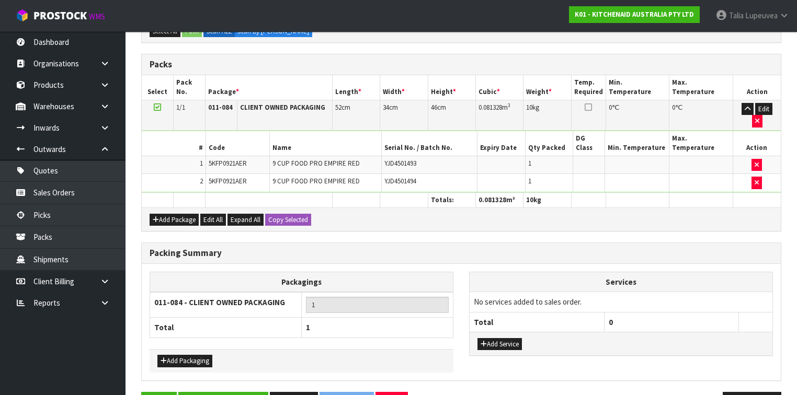
scroll to position [228, 0]
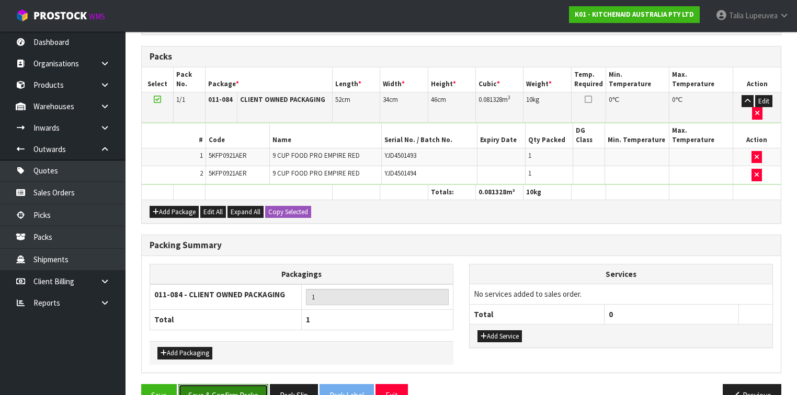
click at [222, 384] on button "Save & Confirm Packs" at bounding box center [223, 395] width 90 height 22
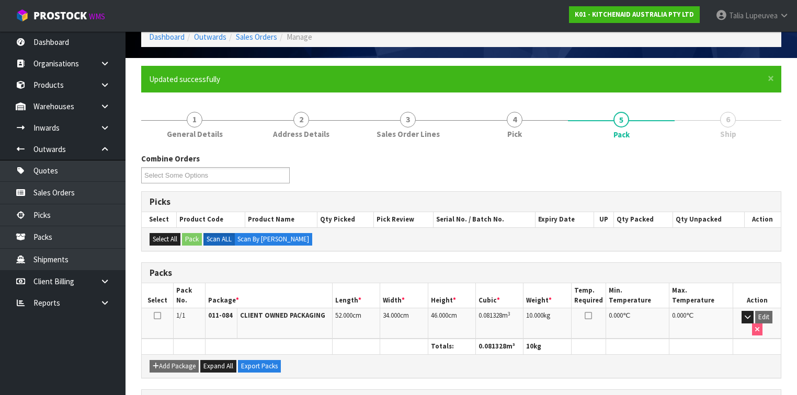
scroll to position [192, 0]
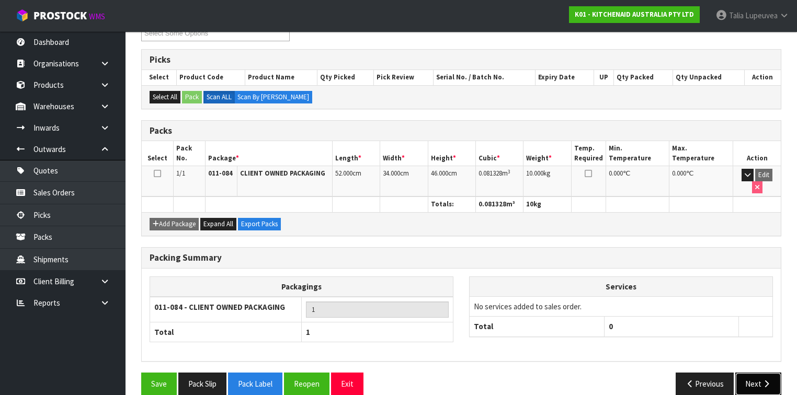
click at [760, 373] on button "Next" at bounding box center [758, 384] width 46 height 22
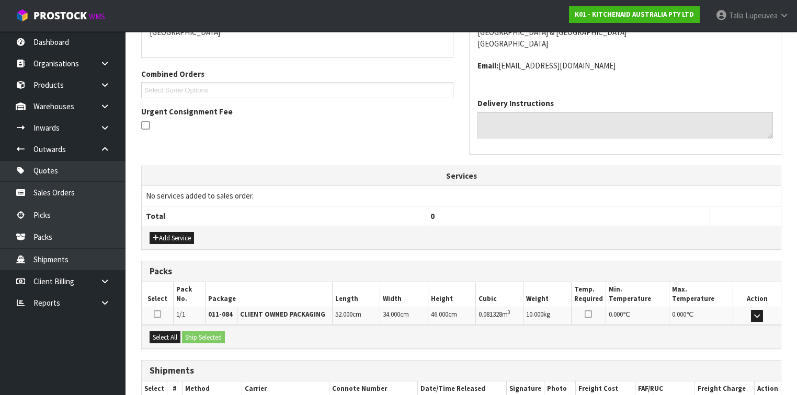
scroll to position [302, 0]
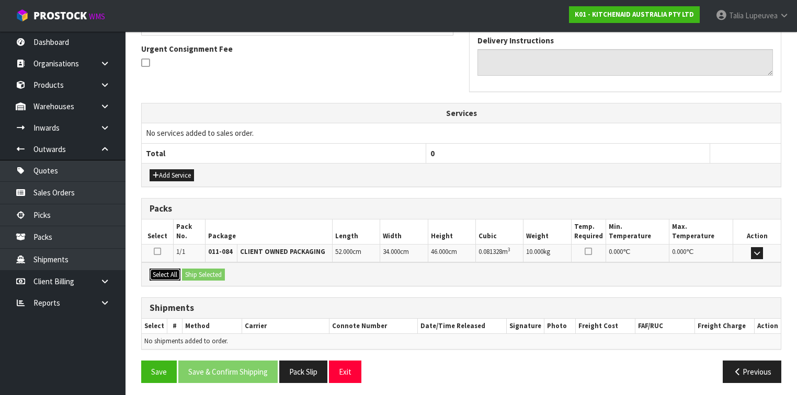
drag, startPoint x: 162, startPoint y: 270, endPoint x: 195, endPoint y: 270, distance: 32.4
click at [166, 270] on button "Select All" at bounding box center [165, 275] width 31 height 13
click at [201, 270] on button "Ship Selected" at bounding box center [203, 275] width 43 height 13
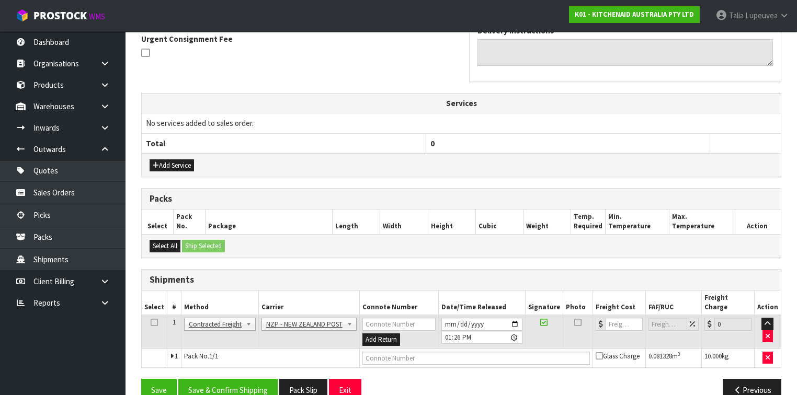
scroll to position [320, 0]
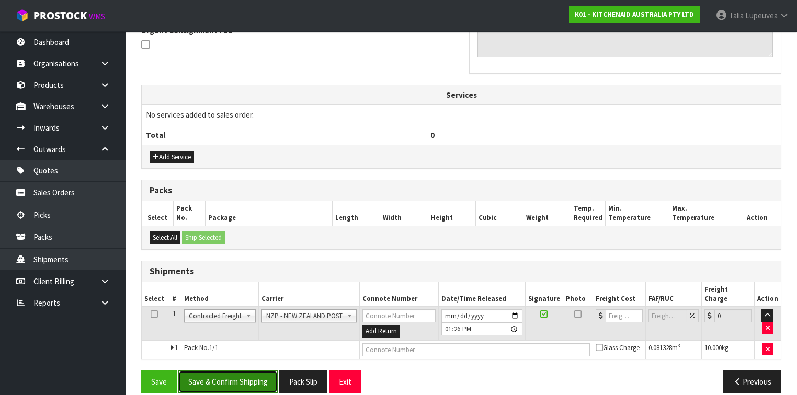
click at [224, 371] on button "Save & Confirm Shipping" at bounding box center [227, 382] width 99 height 22
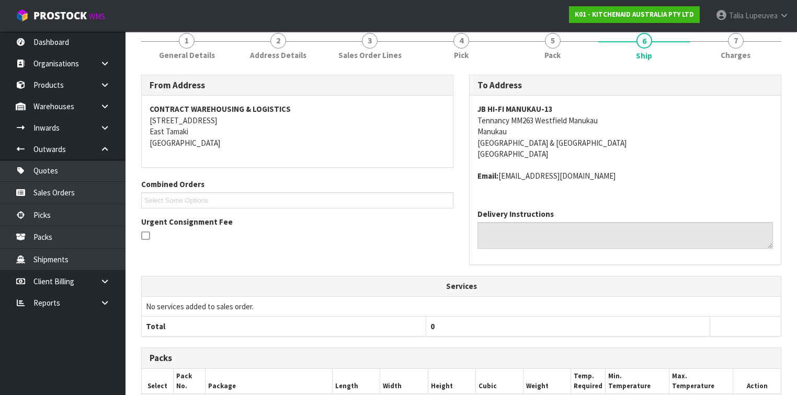
scroll to position [293, 0]
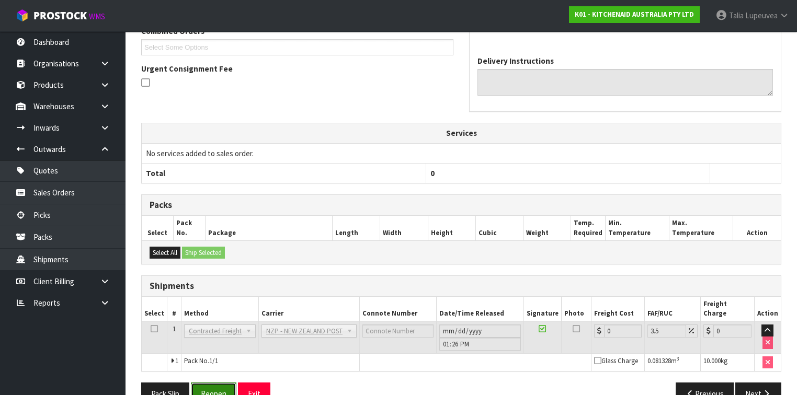
drag, startPoint x: 225, startPoint y: 376, endPoint x: 232, endPoint y: 373, distance: 7.5
click at [225, 383] on button "Reopen" at bounding box center [214, 394] width 46 height 22
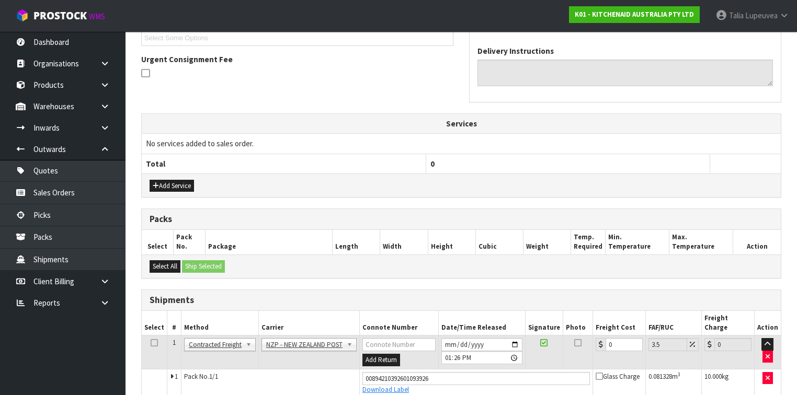
scroll to position [330, 0]
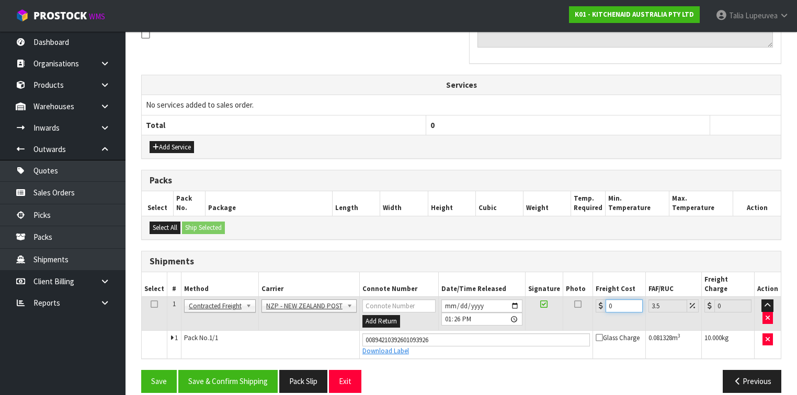
drag, startPoint x: 613, startPoint y: 295, endPoint x: 598, endPoint y: 300, distance: 15.9
click at [598, 300] on div "0" at bounding box center [619, 306] width 47 height 13
type input "4"
type input "4.14"
type input "4.3"
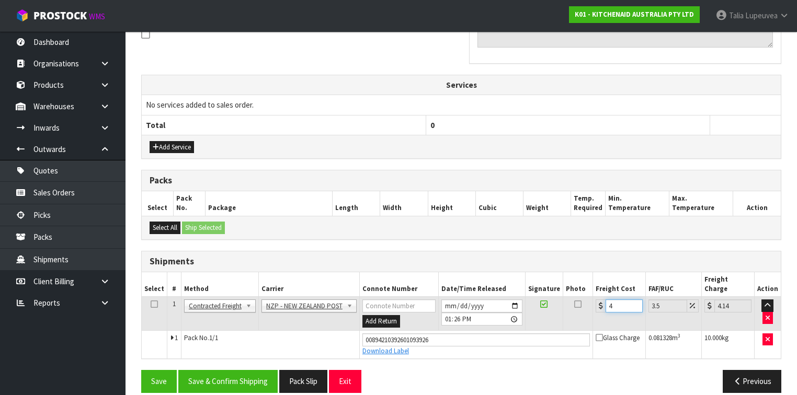
type input "4.45"
type input "4.33"
type input "4.48"
type input "4.33"
click at [230, 372] on button "Save & Confirm Shipping" at bounding box center [227, 381] width 99 height 22
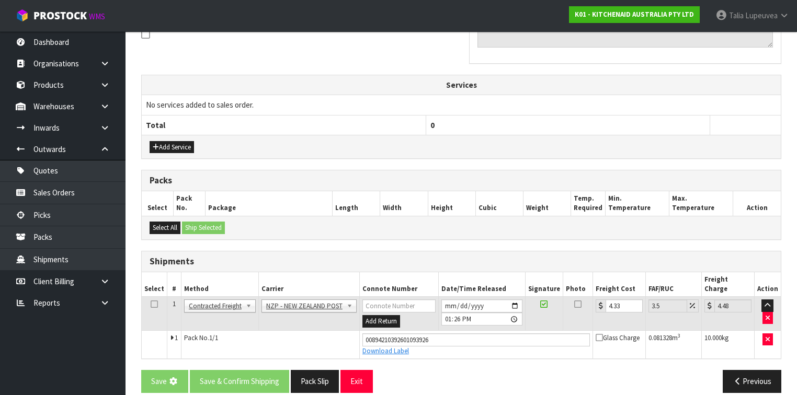
scroll to position [0, 0]
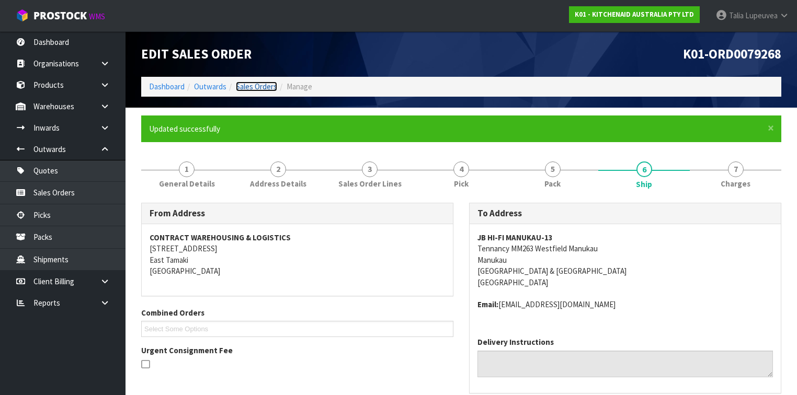
click at [268, 85] on link "Sales Orders" at bounding box center [256, 87] width 41 height 10
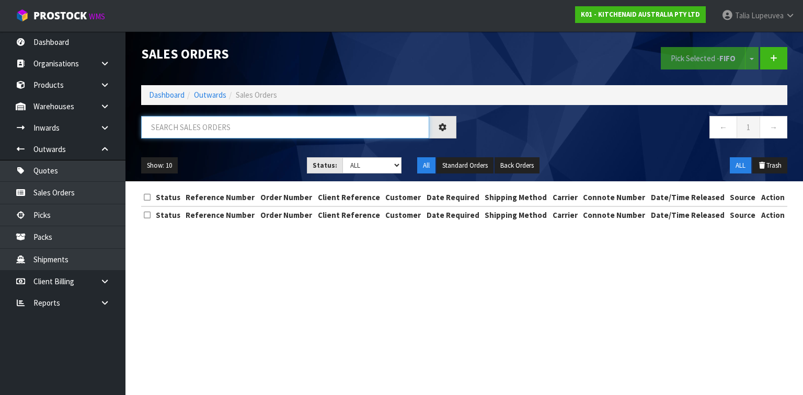
click at [272, 136] on input "text" at bounding box center [285, 127] width 288 height 22
type input "JOB-0412976"
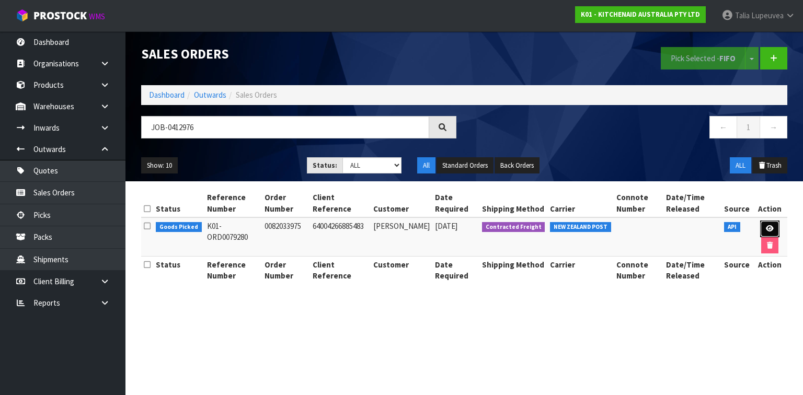
click at [766, 225] on icon at bounding box center [770, 228] width 8 height 7
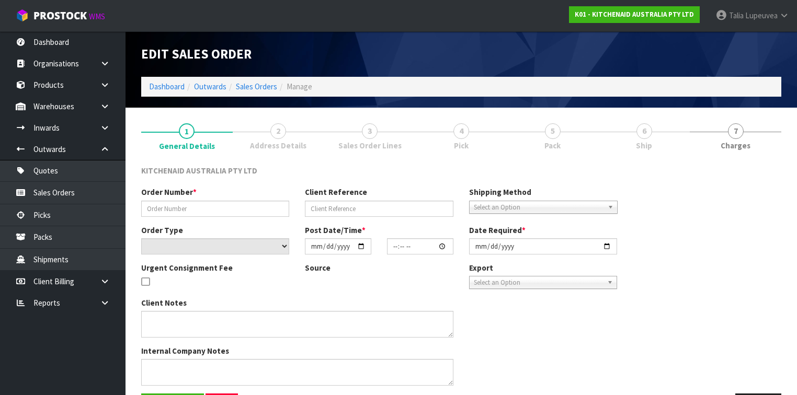
type input "0082033975"
type input "64004266885483"
select select "number:0"
type input "[DATE]"
type input "05:38:33.000"
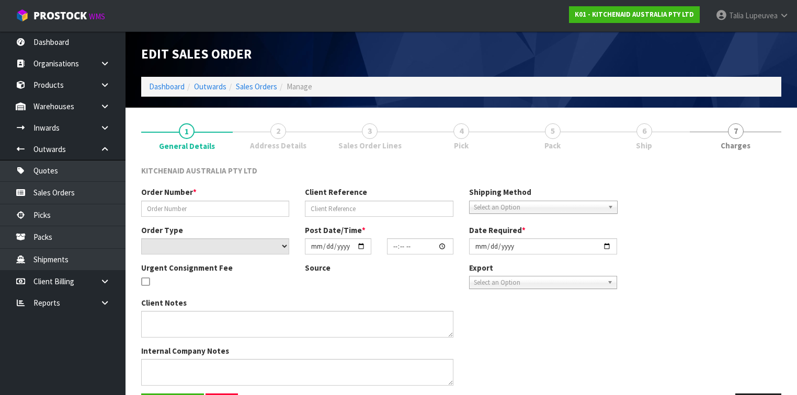
type input "[DATE]"
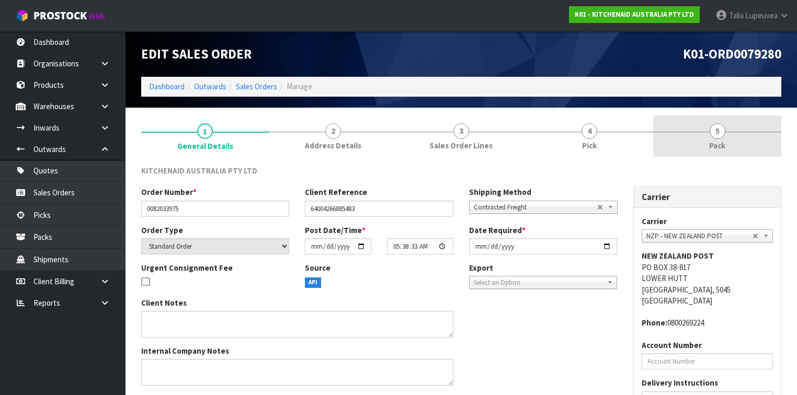
click at [673, 146] on link "5 Pack" at bounding box center [717, 136] width 128 height 41
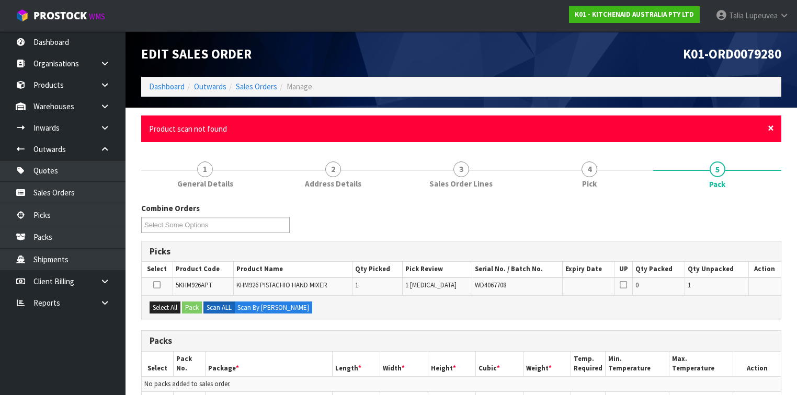
click at [772, 127] on span "×" at bounding box center [771, 128] width 6 height 15
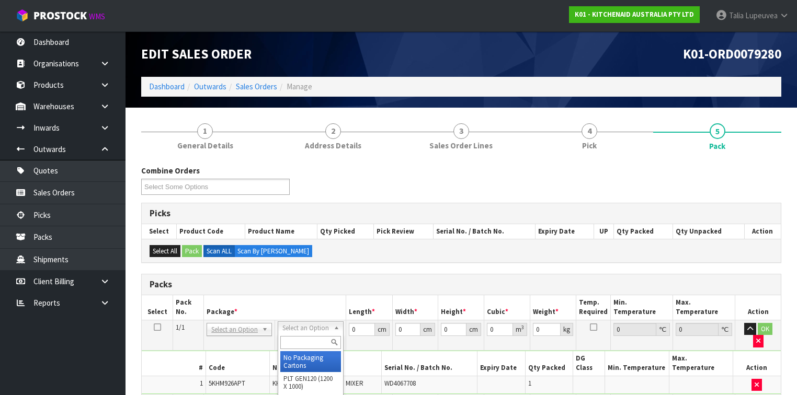
click at [289, 343] on input "text" at bounding box center [310, 342] width 60 height 13
type input "OWN"
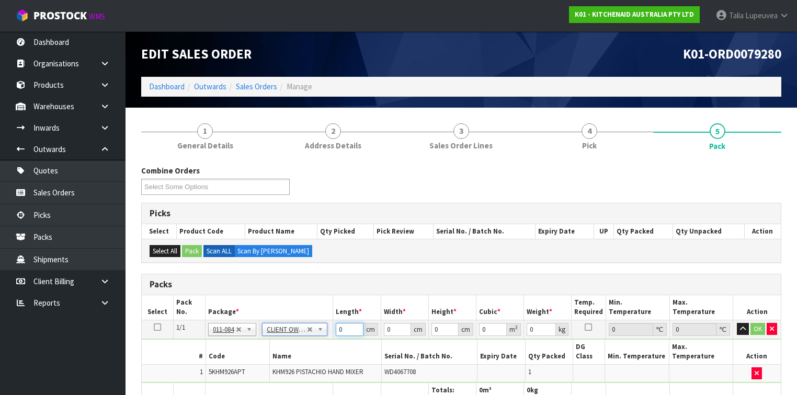
type input "1.75"
drag, startPoint x: 345, startPoint y: 332, endPoint x: 326, endPoint y: 331, distance: 18.9
click at [326, 331] on tr "1/1 NONE 007-001 007-002 007-004 007-009 007-013 007-014 007-015 007-017 007-01…" at bounding box center [461, 329] width 639 height 19
type input "29"
type input "26"
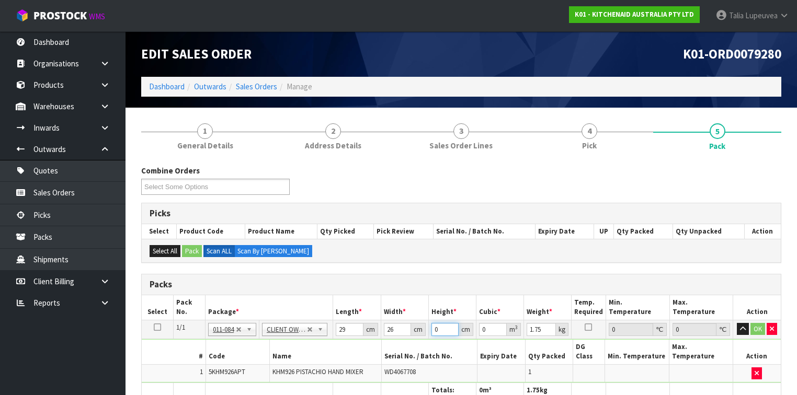
type input "1"
type input "0.000754"
type input "16"
type input "0.012064"
type input "16"
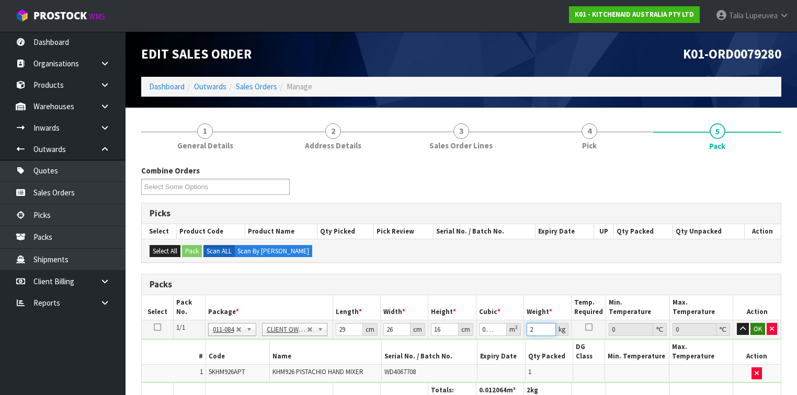
type input "2"
click at [753, 324] on button "OK" at bounding box center [758, 329] width 15 height 13
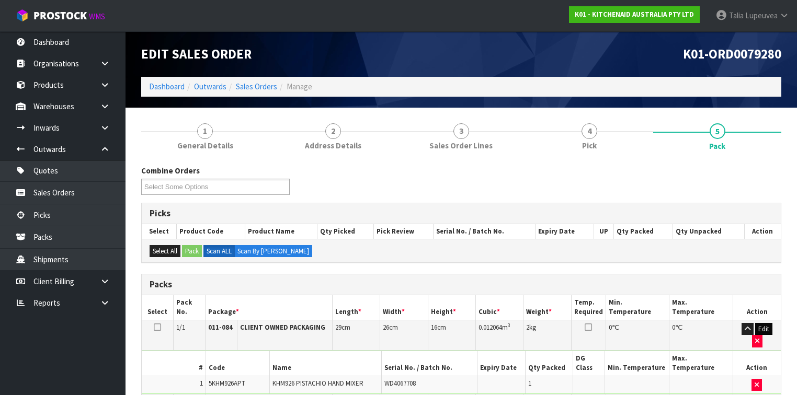
scroll to position [210, 0]
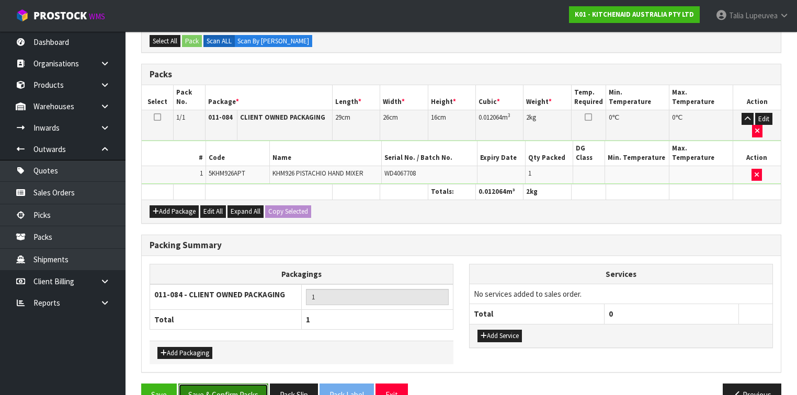
click at [219, 384] on button "Save & Confirm Packs" at bounding box center [223, 395] width 90 height 22
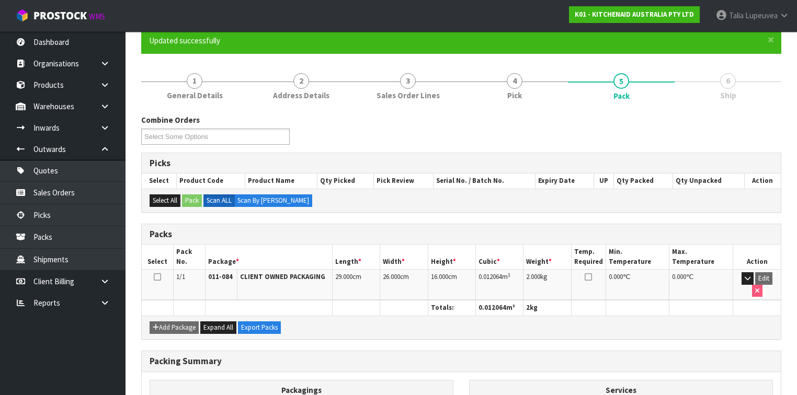
scroll to position [192, 0]
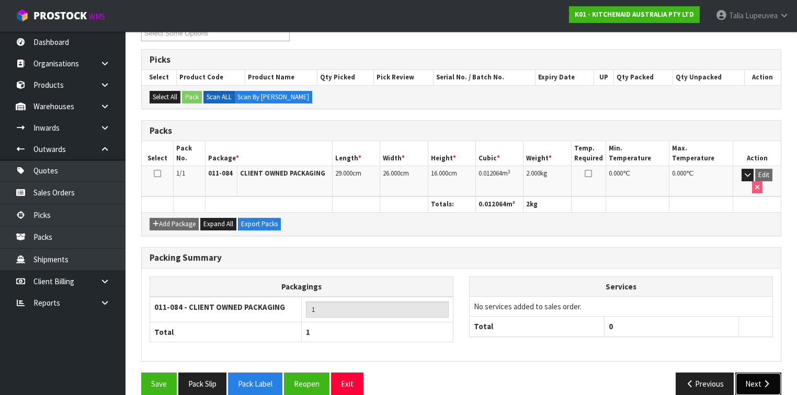
click at [762, 380] on icon "button" at bounding box center [767, 384] width 10 height 8
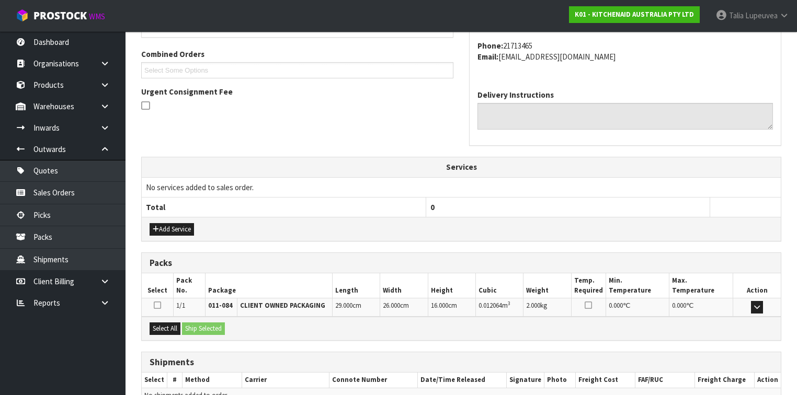
scroll to position [313, 0]
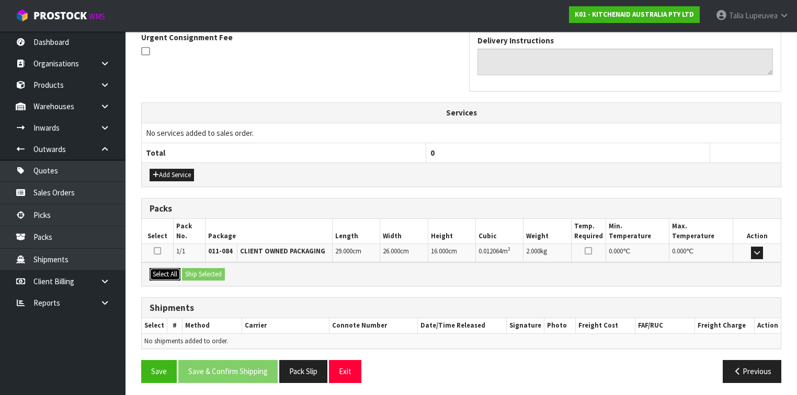
drag, startPoint x: 155, startPoint y: 273, endPoint x: 174, endPoint y: 273, distance: 18.8
click at [157, 273] on button "Select All" at bounding box center [165, 274] width 31 height 13
click at [183, 273] on button "Ship Selected" at bounding box center [203, 274] width 43 height 13
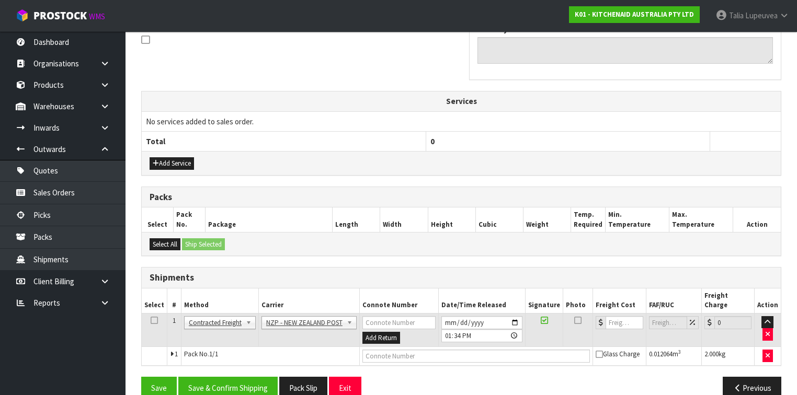
scroll to position [332, 0]
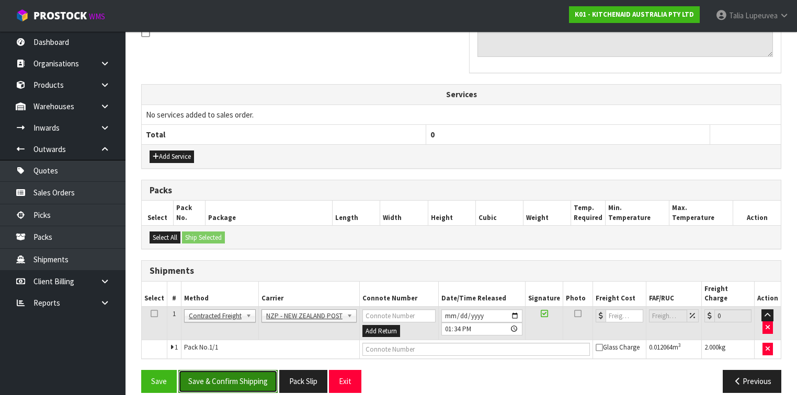
click at [222, 370] on button "Save & Confirm Shipping" at bounding box center [227, 381] width 99 height 22
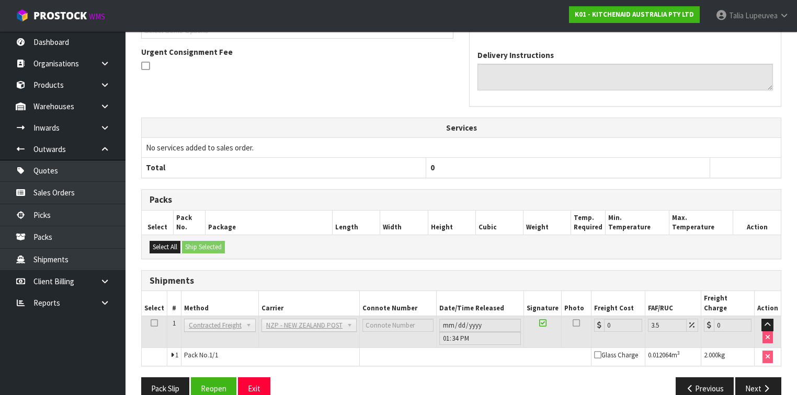
scroll to position [318, 0]
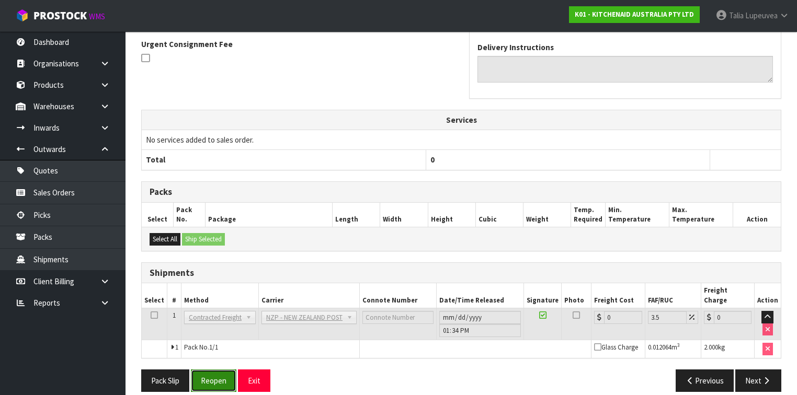
click at [221, 370] on button "Reopen" at bounding box center [214, 381] width 46 height 22
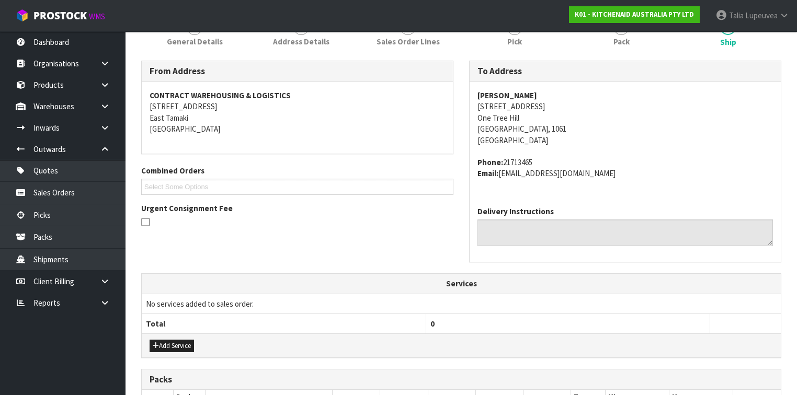
scroll to position [293, 0]
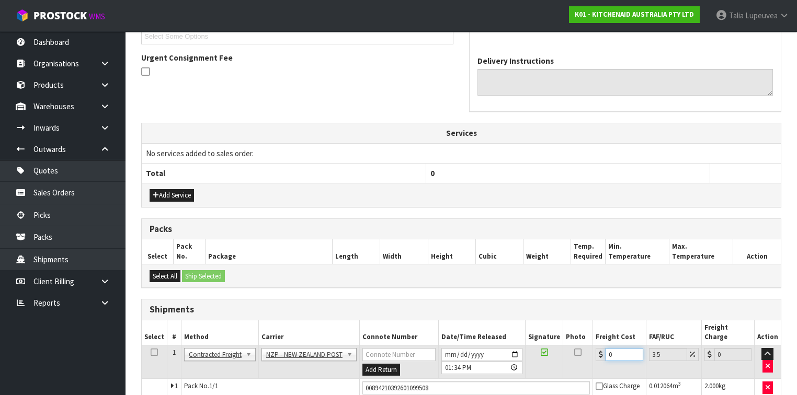
click at [597, 352] on td "0" at bounding box center [619, 362] width 53 height 34
type input "4"
type input "4.14"
type input "4.3"
type input "4.45"
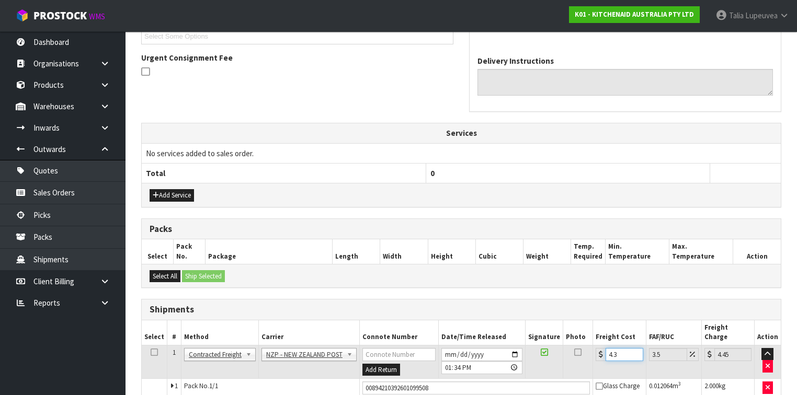
type input "4.33"
type input "4.48"
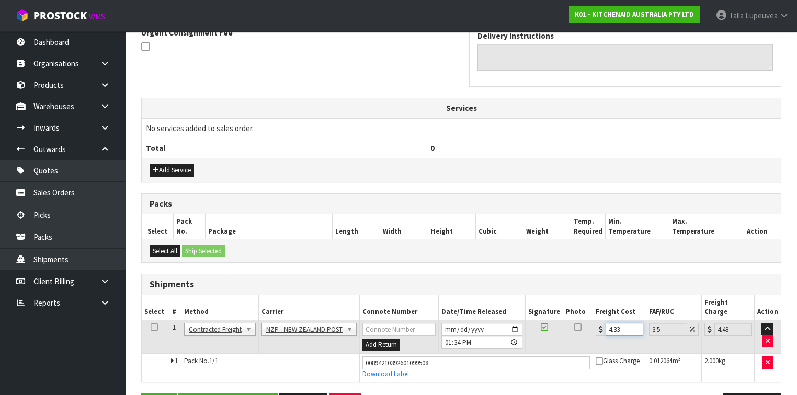
scroll to position [341, 0]
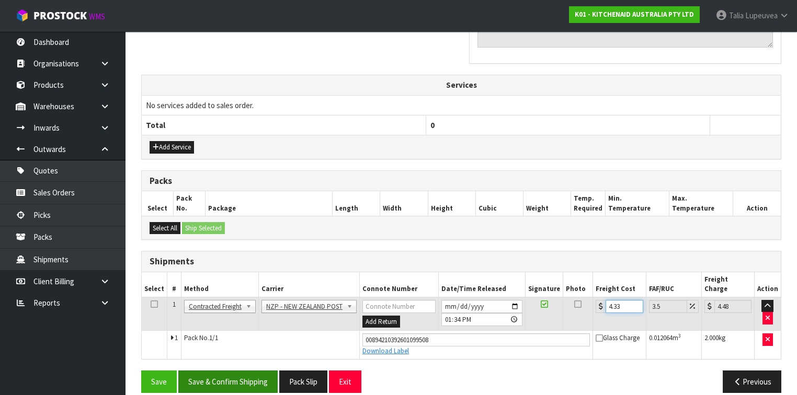
type input "4.33"
click at [222, 371] on button "Save & Confirm Shipping" at bounding box center [227, 382] width 99 height 22
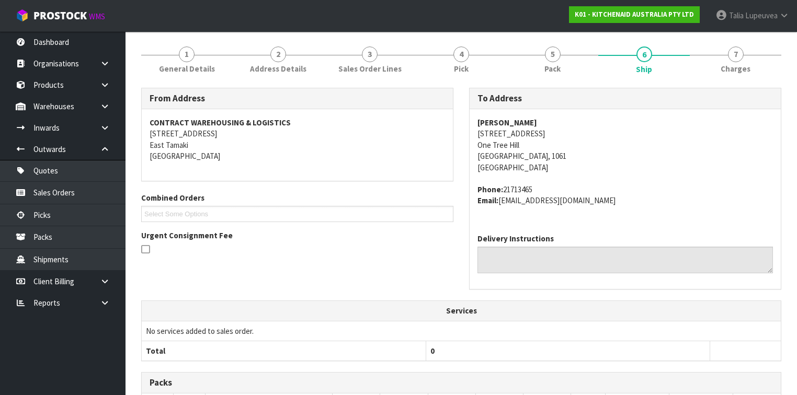
scroll to position [293, 0]
